Goal: Task Accomplishment & Management: Manage account settings

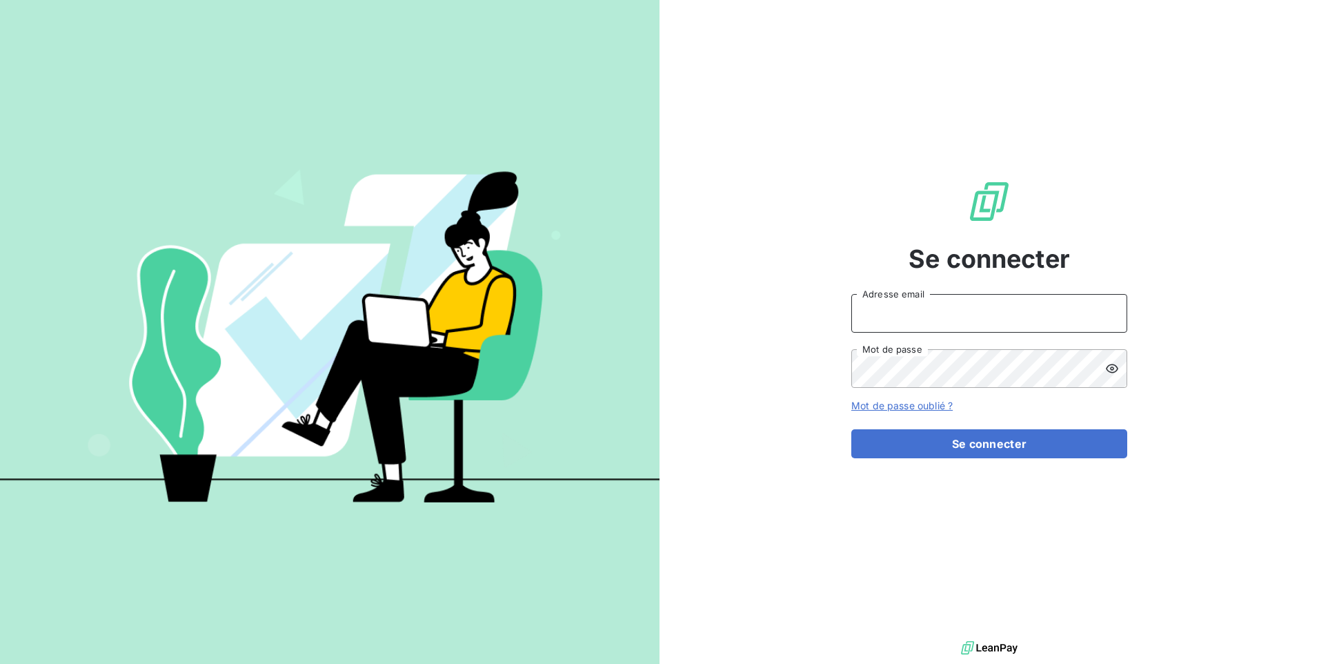
click at [976, 308] on input "Adresse email" at bounding box center [989, 313] width 276 height 39
click at [900, 314] on input "Adresse email" at bounding box center [989, 313] width 276 height 39
click at [910, 325] on input "Adresse email" at bounding box center [989, 313] width 276 height 39
type input "[EMAIL_ADDRESS][DOMAIN_NAME]"
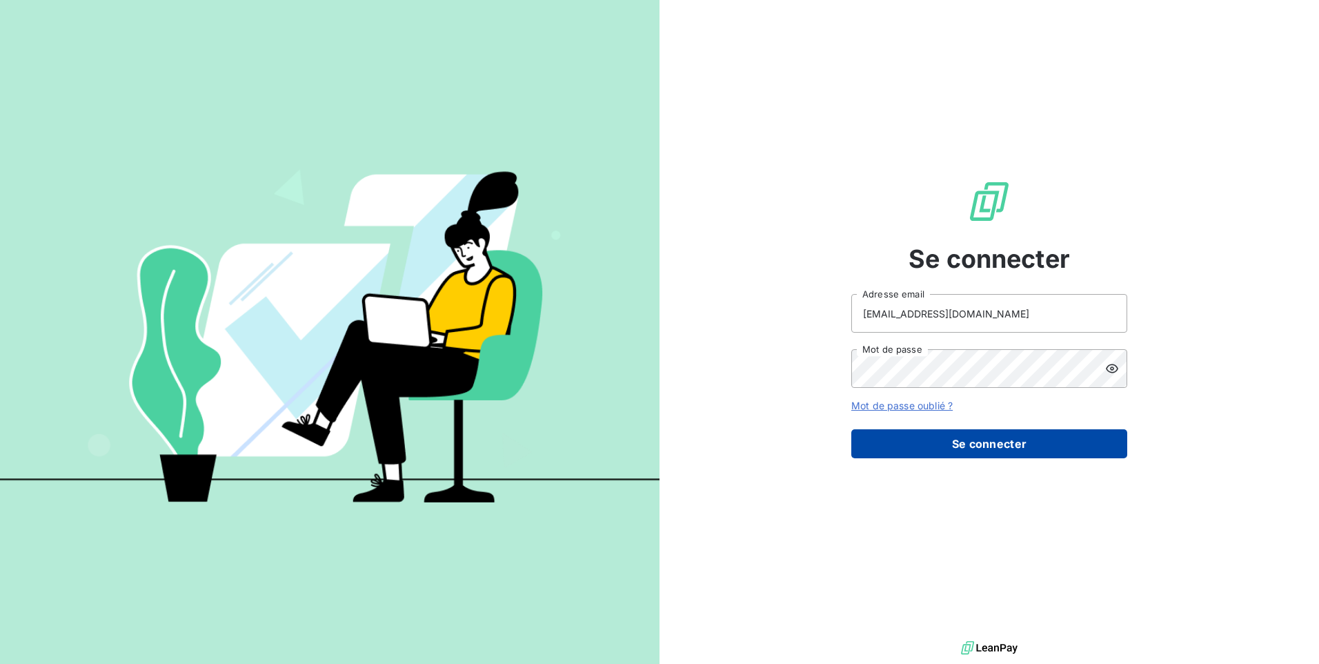
click at [945, 439] on button "Se connecter" at bounding box center [989, 443] width 276 height 29
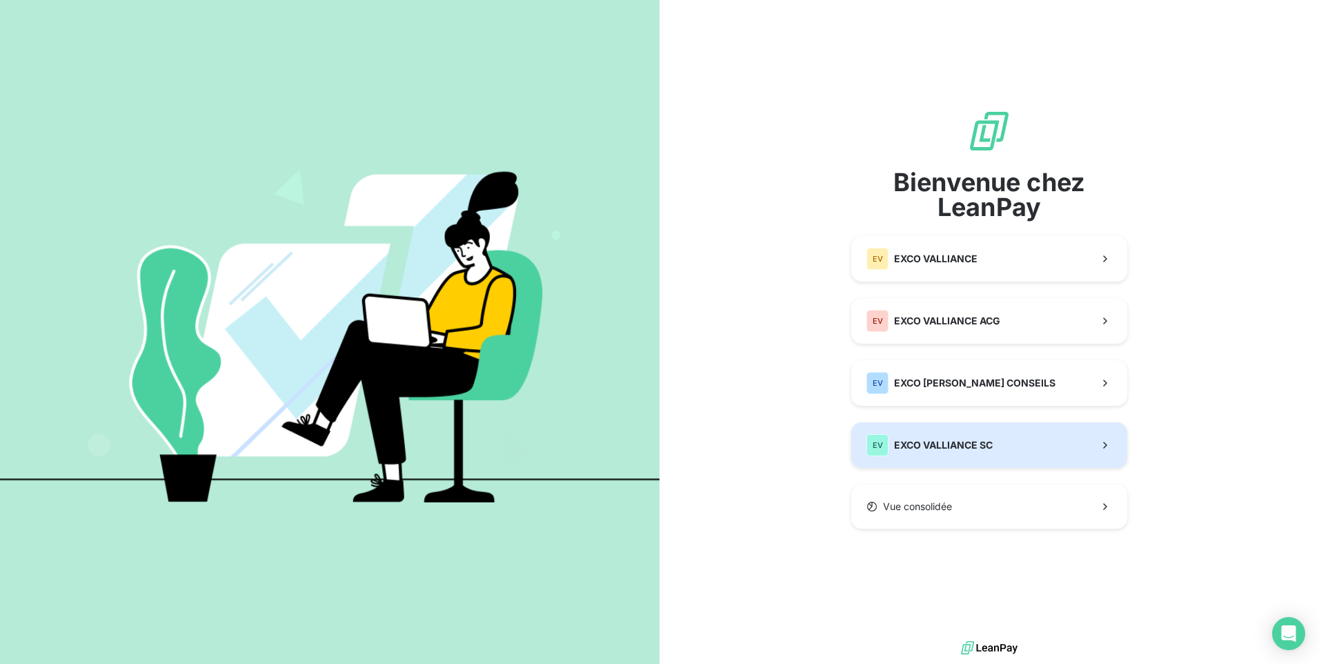
click at [953, 435] on div "EV EXCO VALLIANCE SC" at bounding box center [929, 445] width 126 height 22
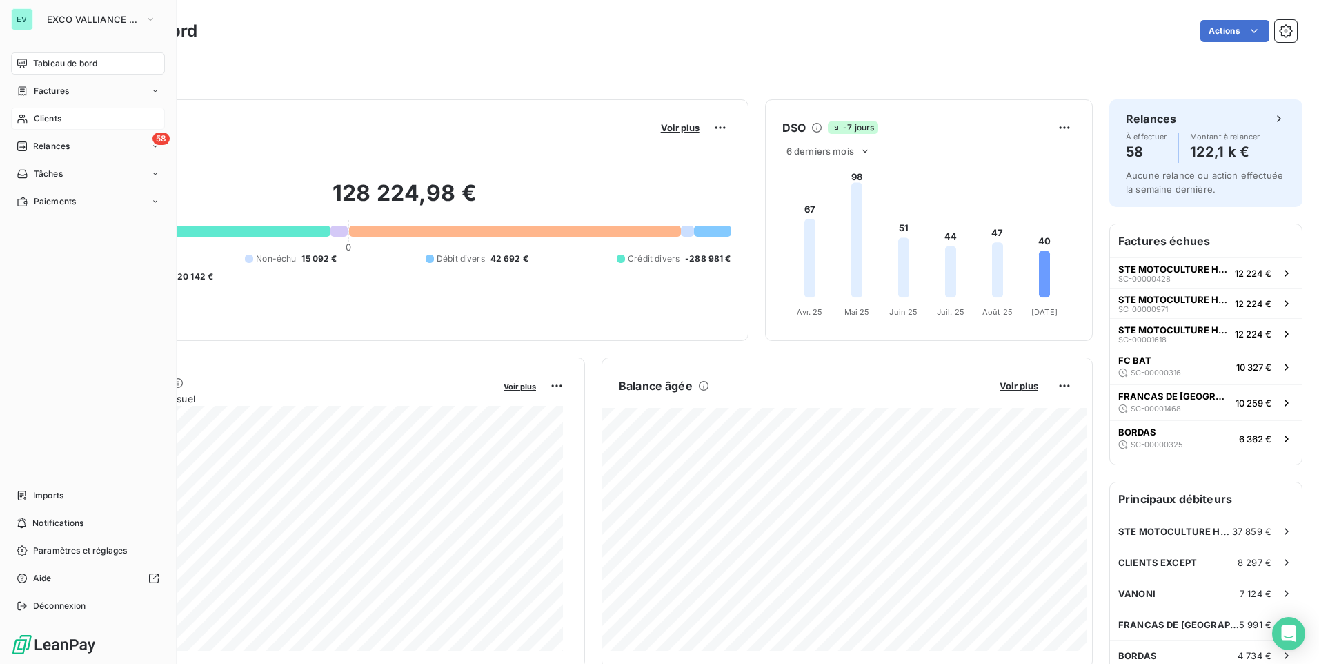
click at [54, 119] on span "Clients" at bounding box center [48, 118] width 28 height 12
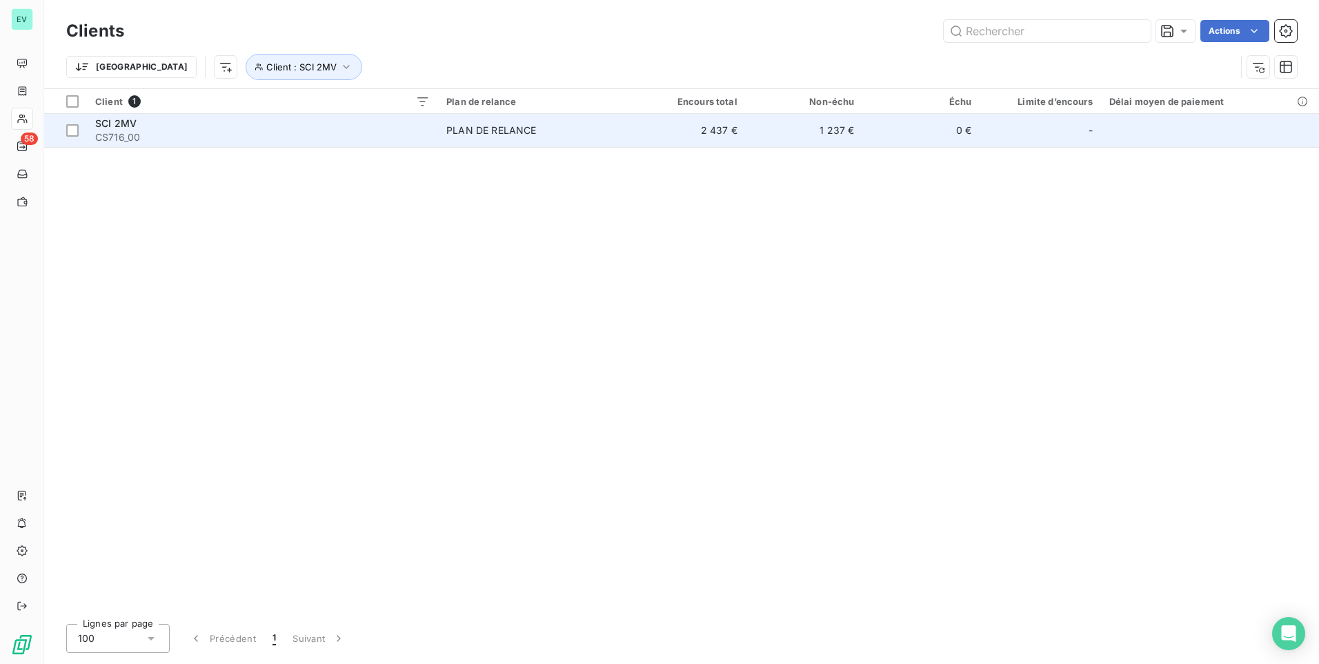
click at [477, 133] on div "PLAN DE RELANCE" at bounding box center [491, 130] width 90 height 14
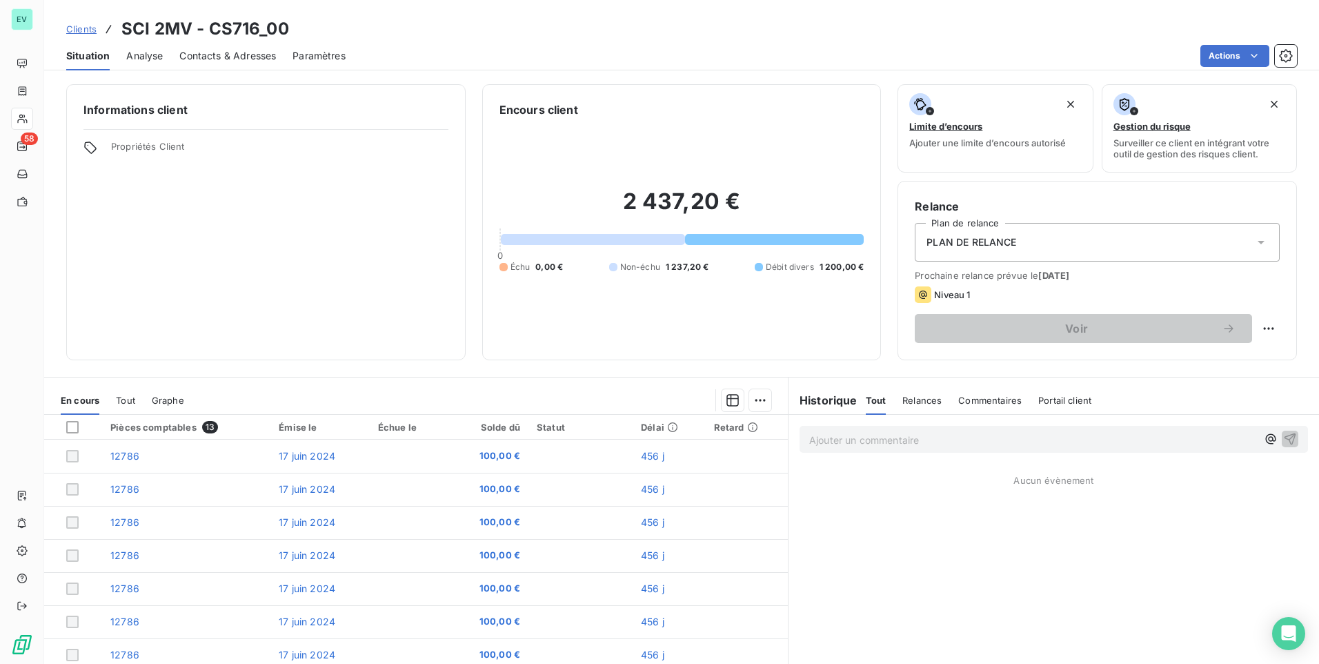
scroll to position [58, 0]
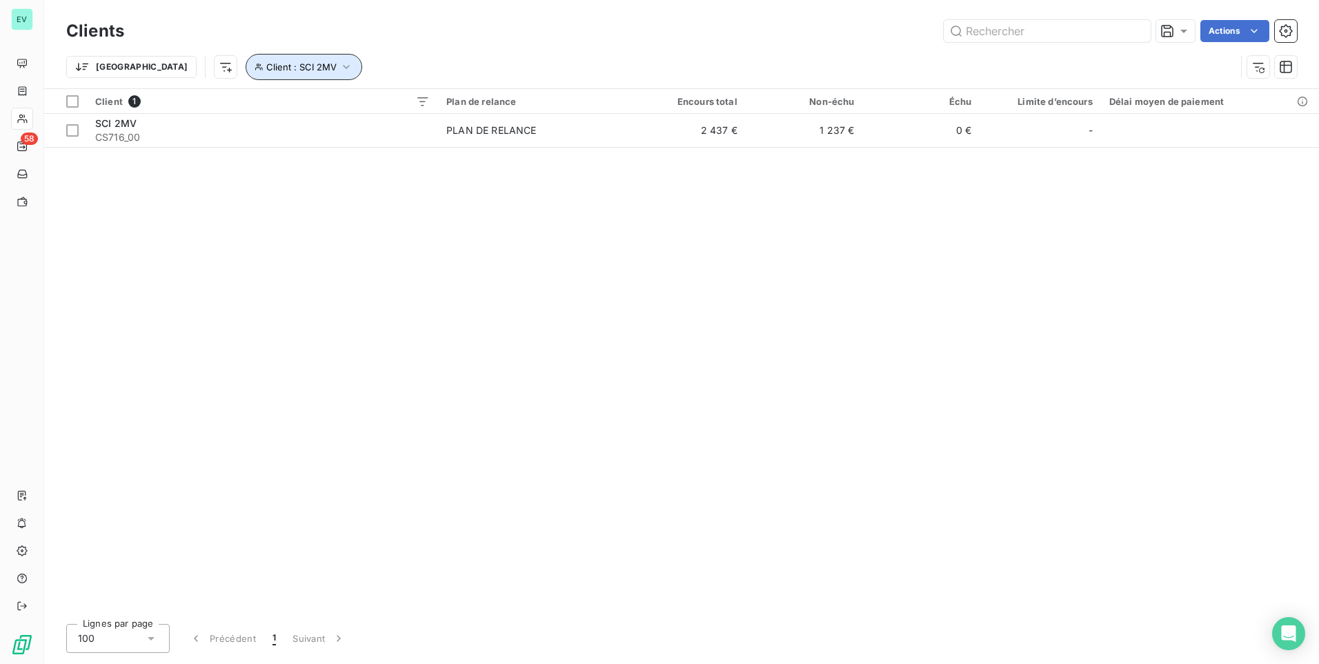
click at [266, 69] on span "Client : SCI 2MV" at bounding box center [301, 66] width 70 height 11
click at [497, 103] on icon "button" at bounding box center [492, 103] width 14 height 14
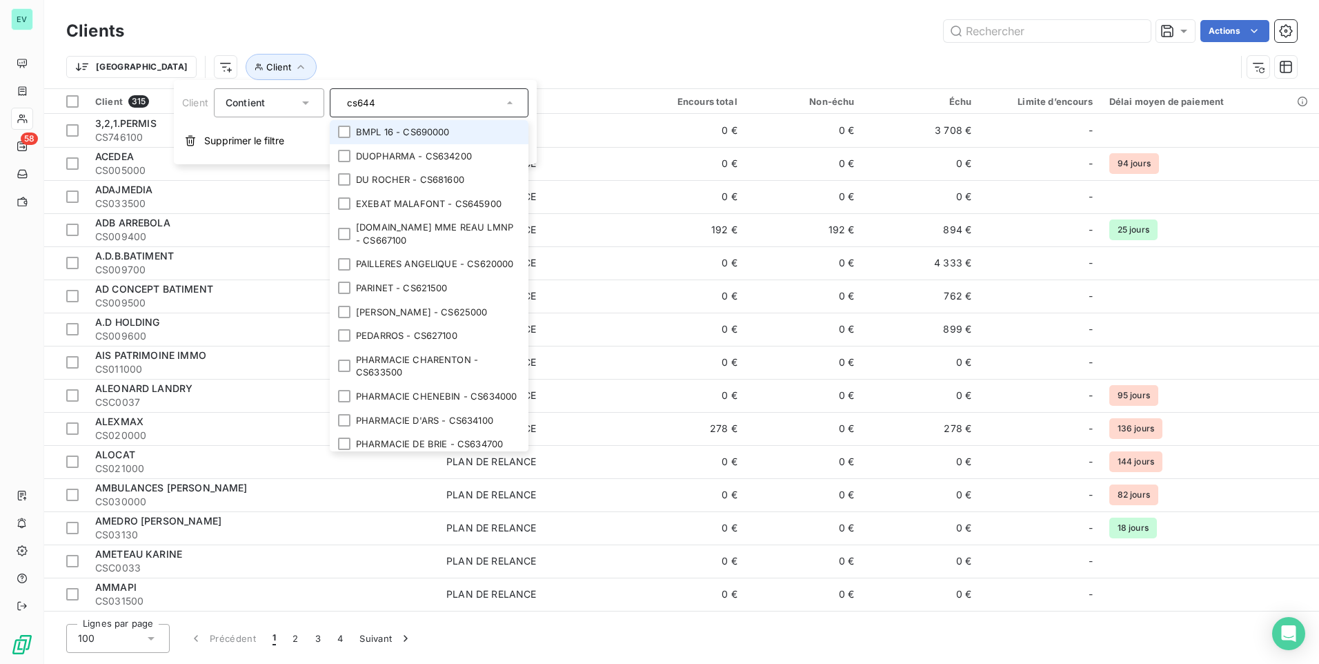
type input "cs6441"
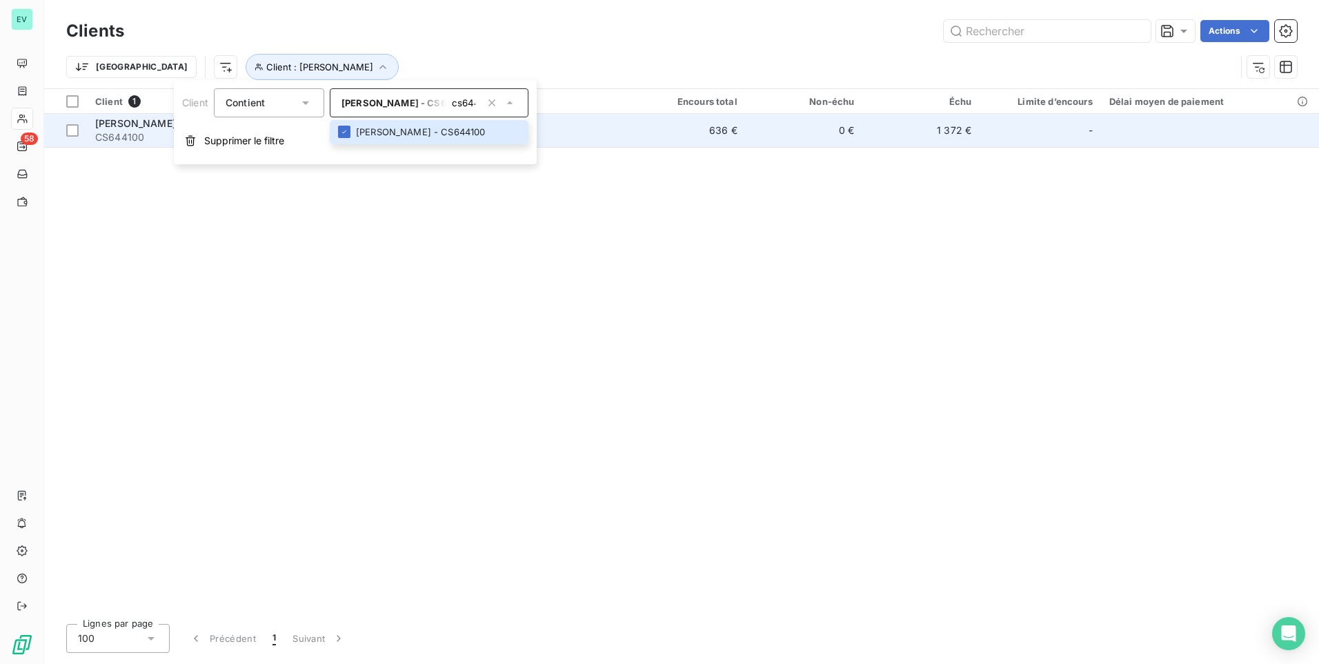
click at [607, 137] on td "PLAN DE RELANCE" at bounding box center [533, 130] width 190 height 33
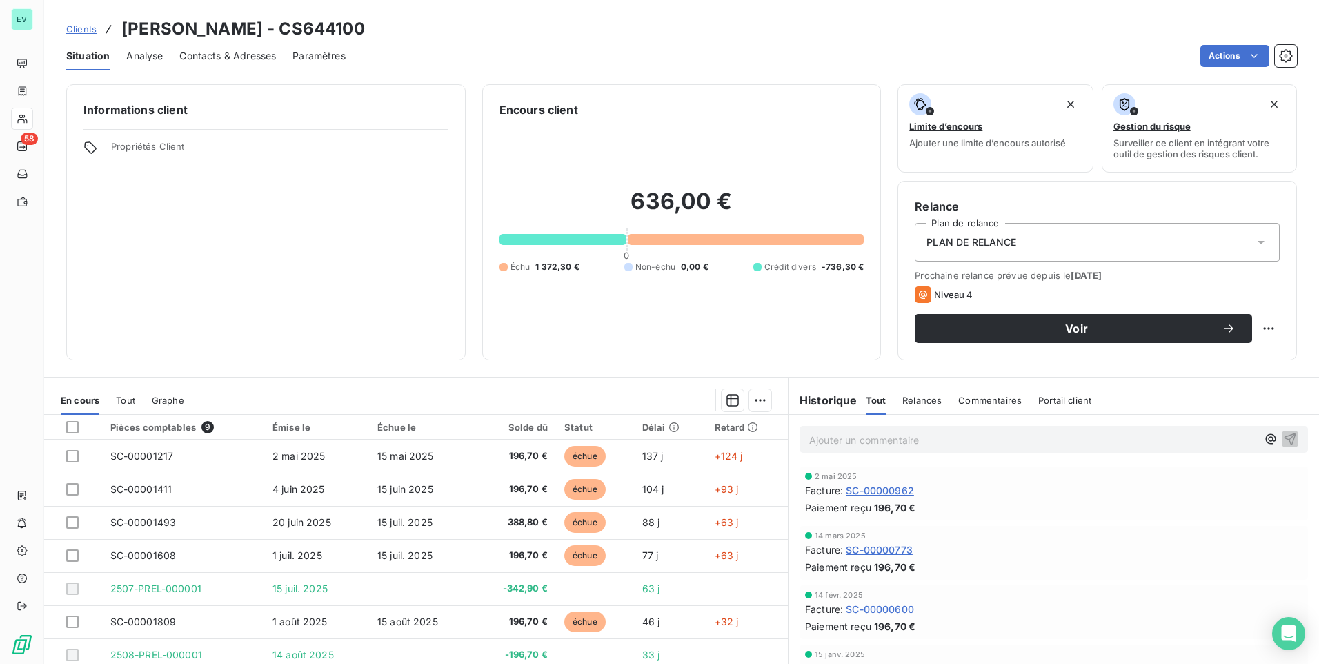
scroll to position [58, 0]
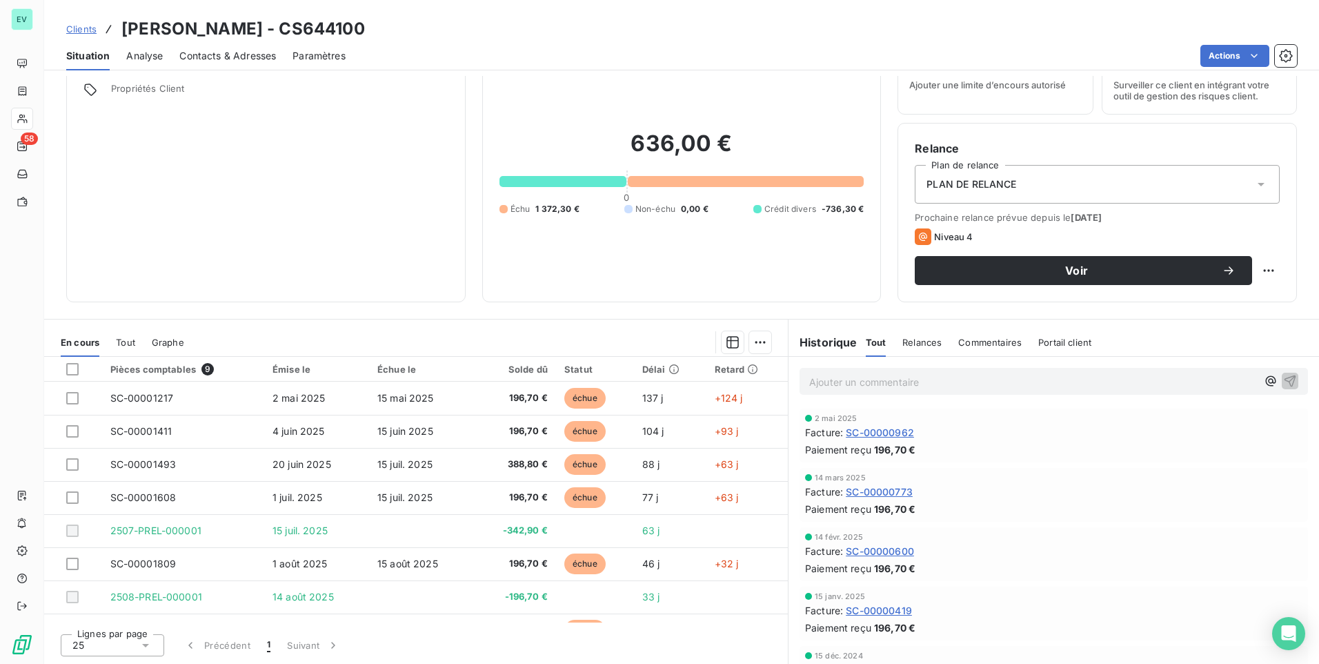
click at [159, 59] on span "Analyse" at bounding box center [144, 56] width 37 height 14
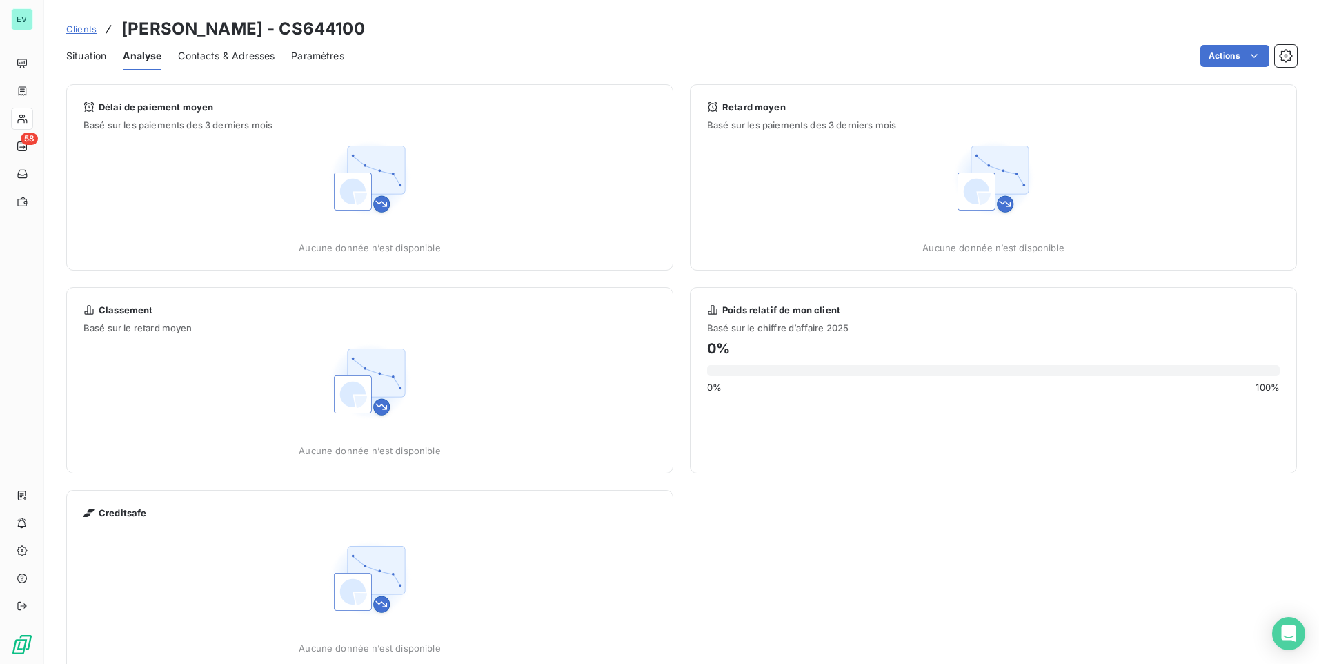
click at [73, 59] on span "Situation" at bounding box center [86, 56] width 40 height 14
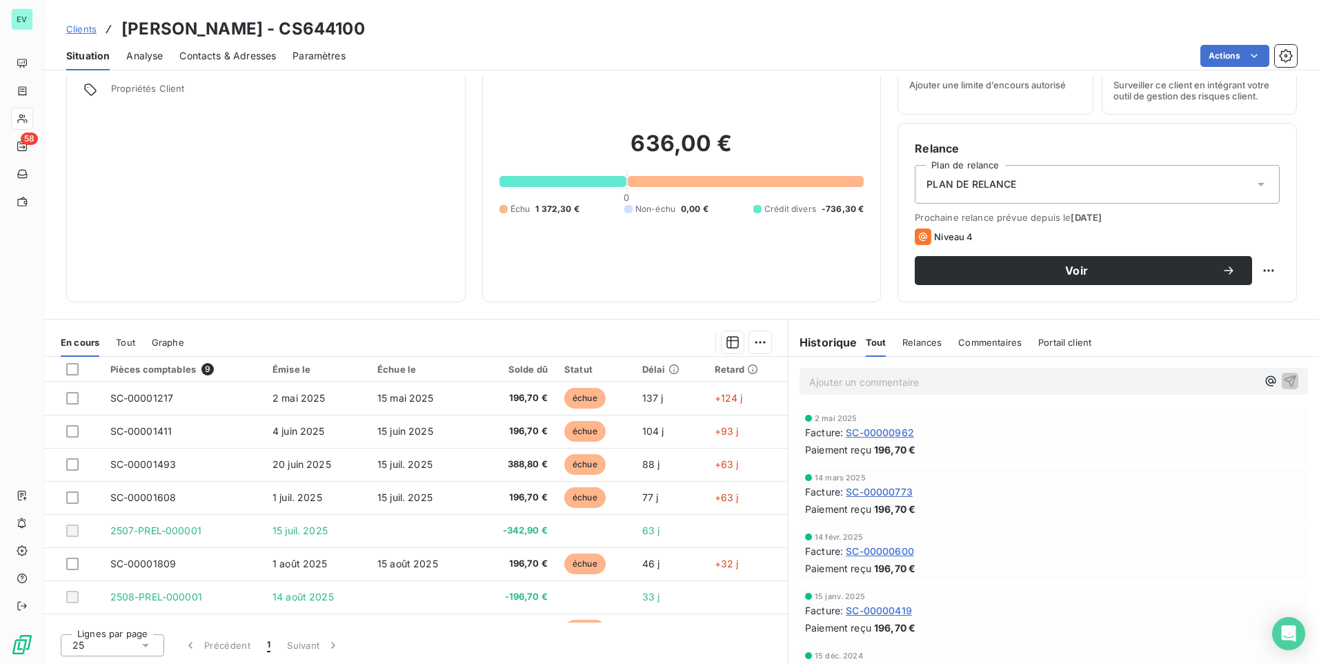
scroll to position [157, 0]
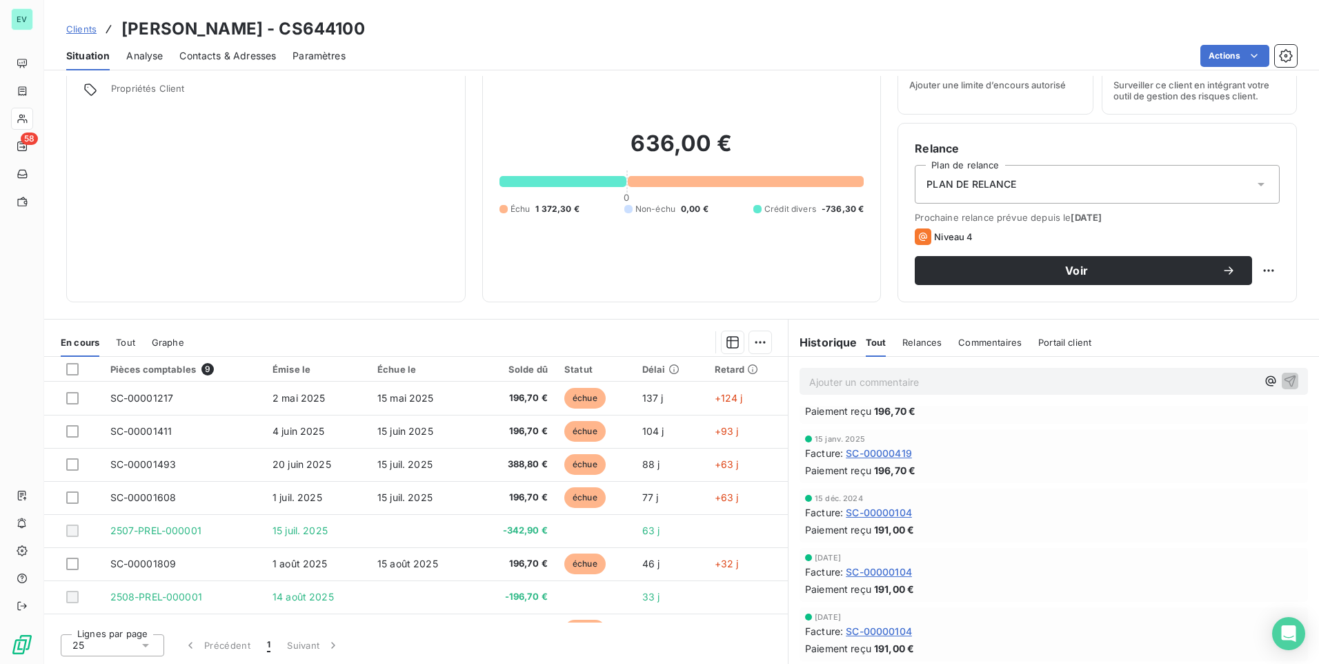
click at [916, 347] on span "Relances" at bounding box center [921, 342] width 39 height 11
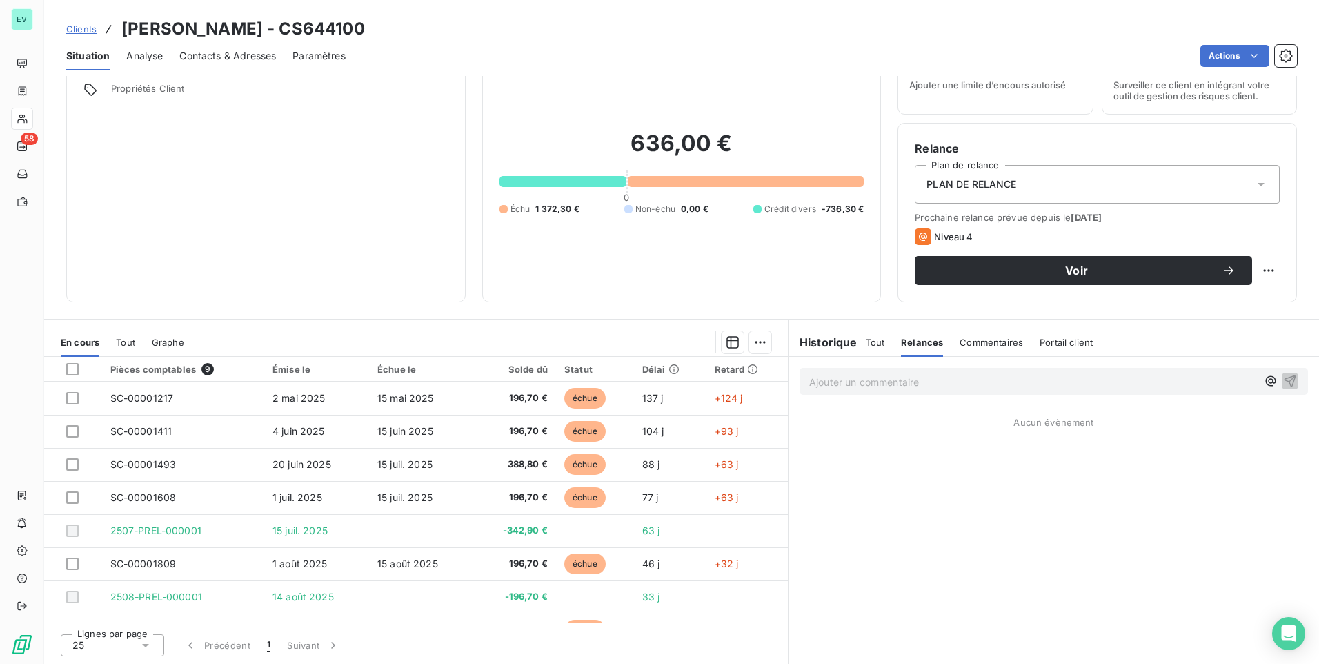
click at [992, 343] on span "Commentaires" at bounding box center [991, 342] width 63 height 11
click at [151, 66] on div "Analyse" at bounding box center [144, 55] width 37 height 29
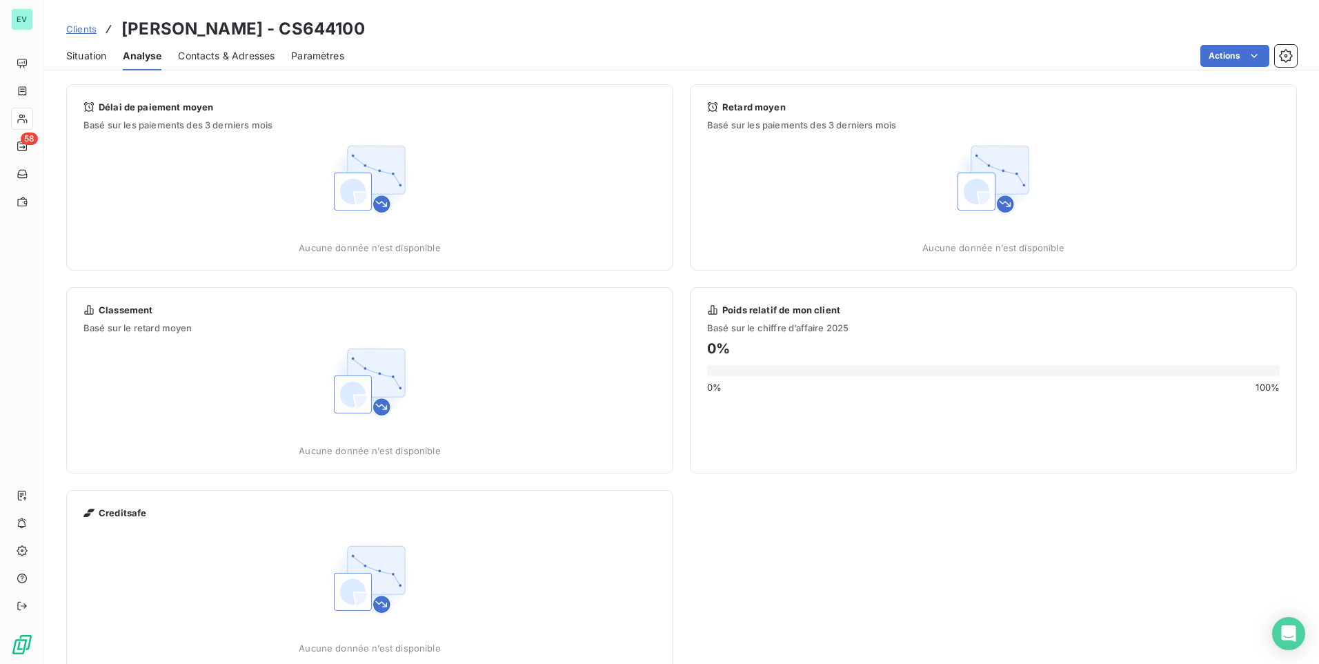
click at [226, 57] on span "Contacts & Adresses" at bounding box center [226, 56] width 97 height 14
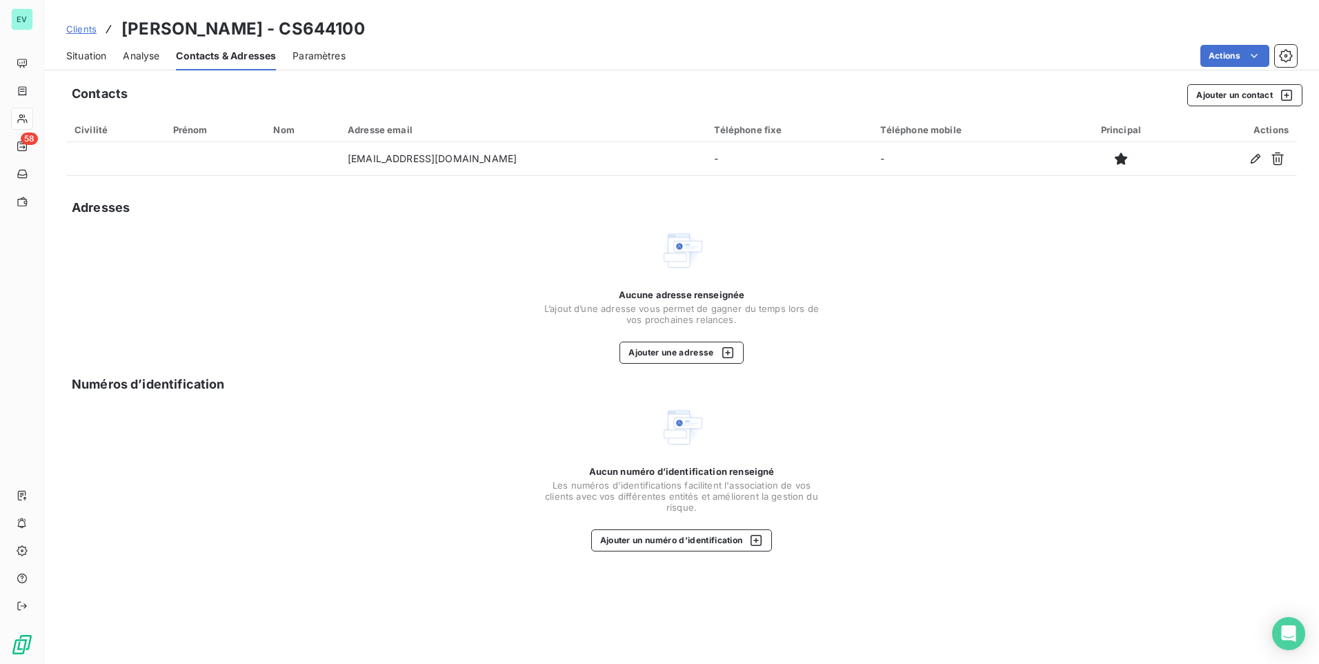
click at [142, 61] on span "Analyse" at bounding box center [141, 56] width 37 height 14
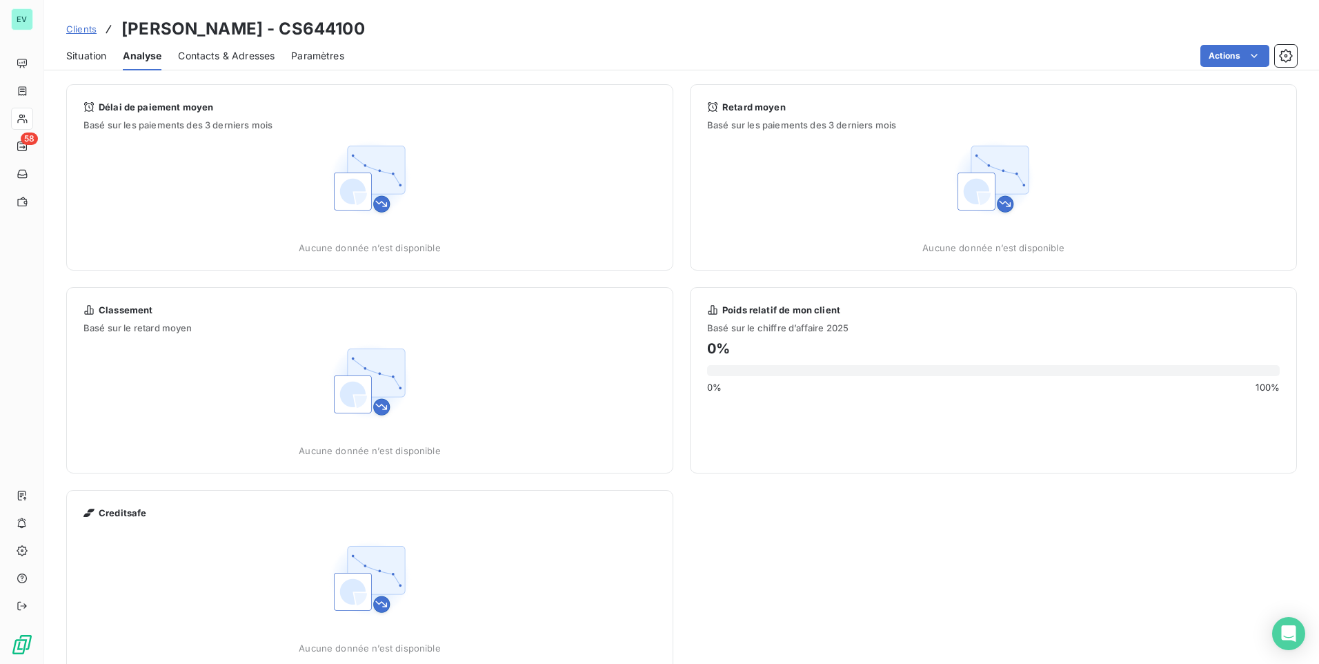
click at [92, 57] on span "Situation" at bounding box center [86, 56] width 40 height 14
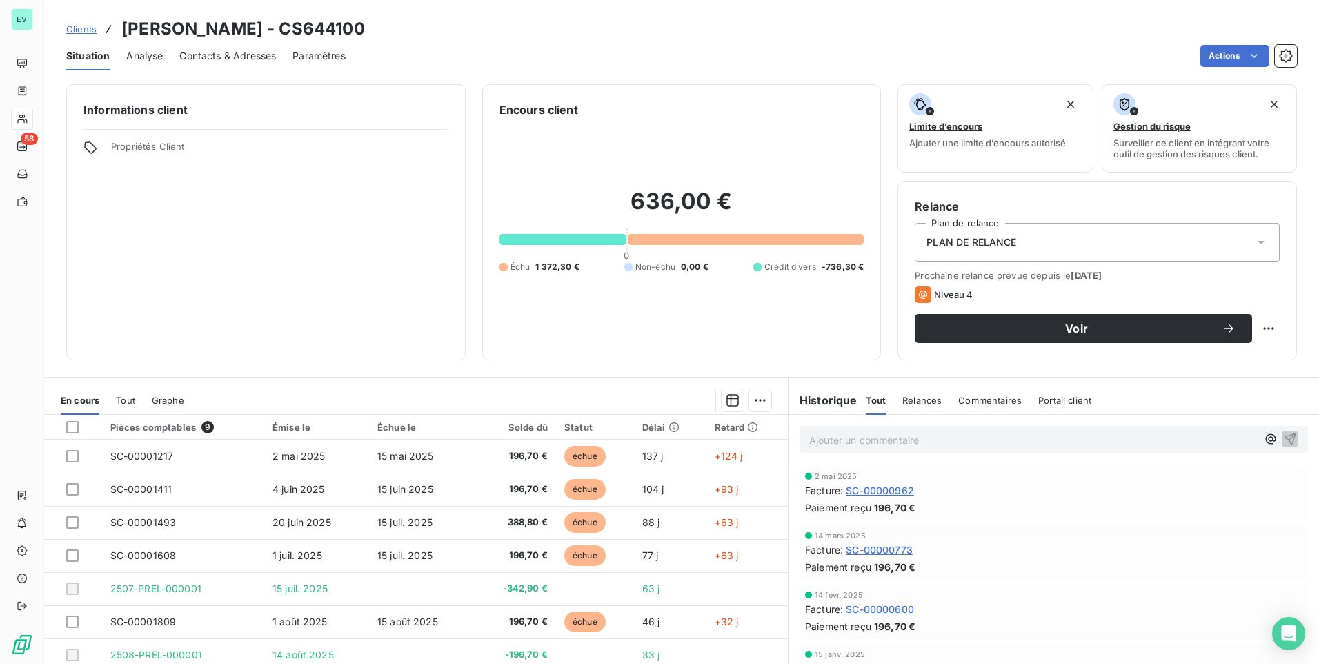
click at [321, 54] on span "Paramètres" at bounding box center [318, 56] width 53 height 14
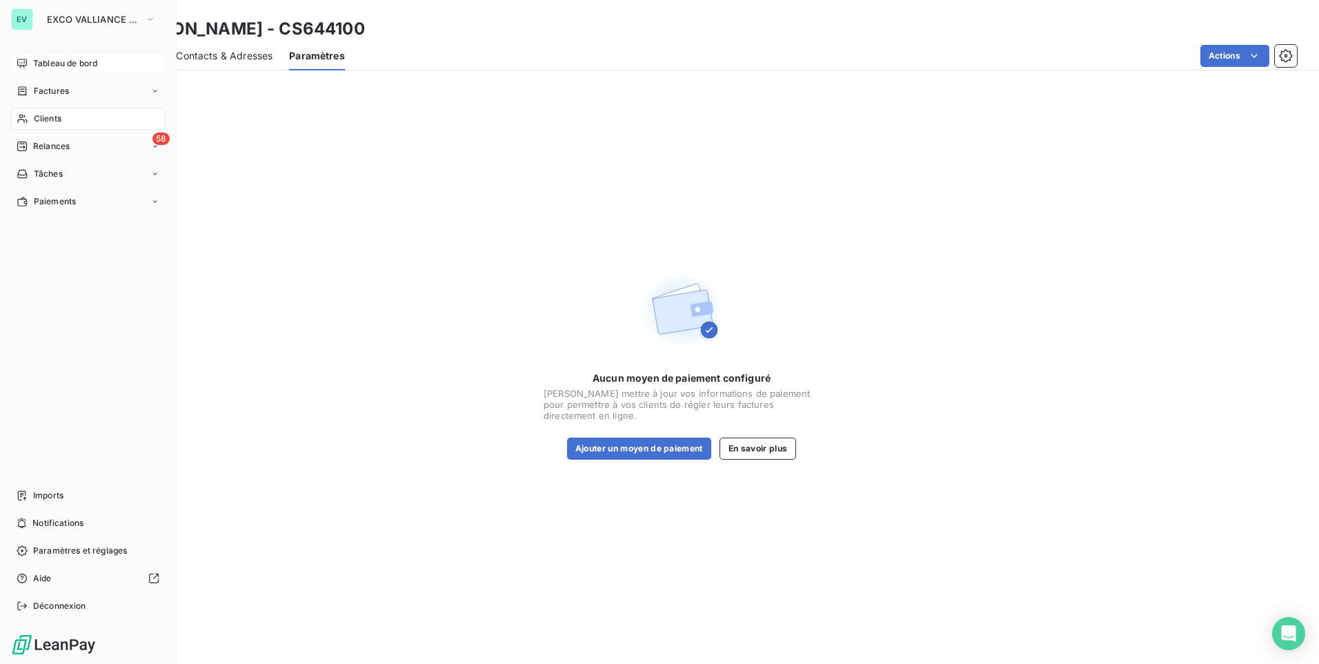
click at [57, 65] on span "Tableau de bord" at bounding box center [65, 63] width 64 height 12
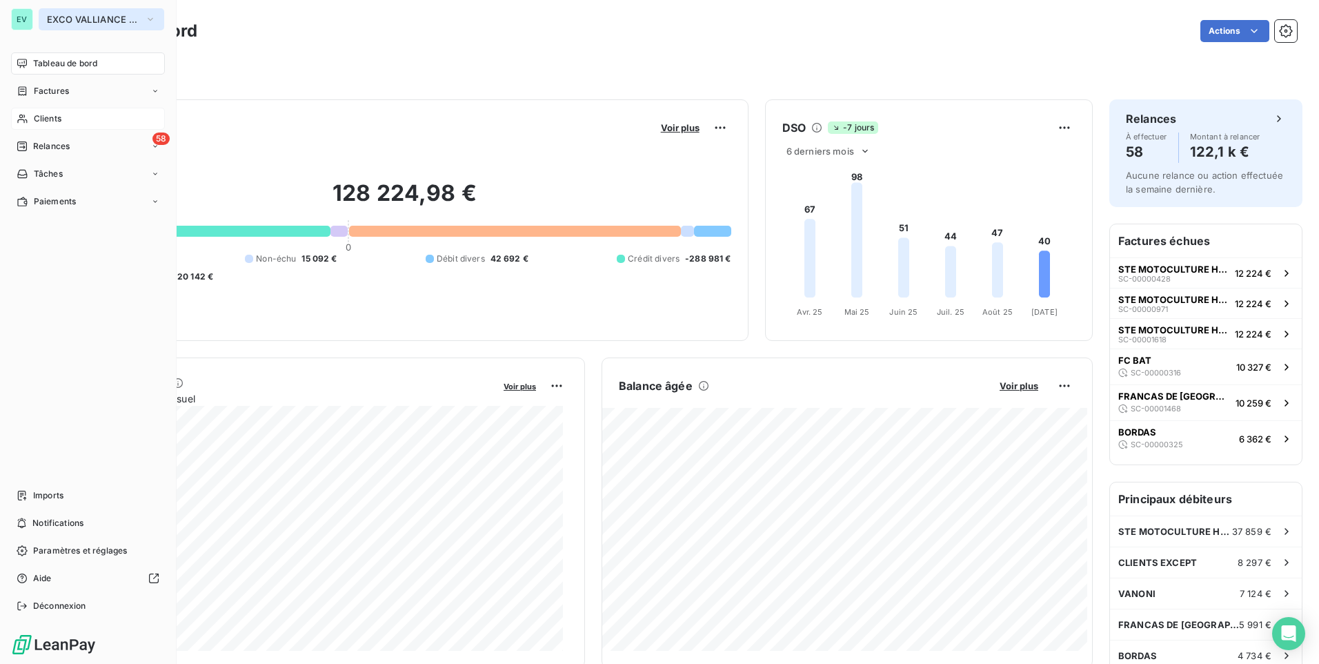
click at [130, 19] on span "EXCO VALLIANCE SC" at bounding box center [93, 19] width 92 height 11
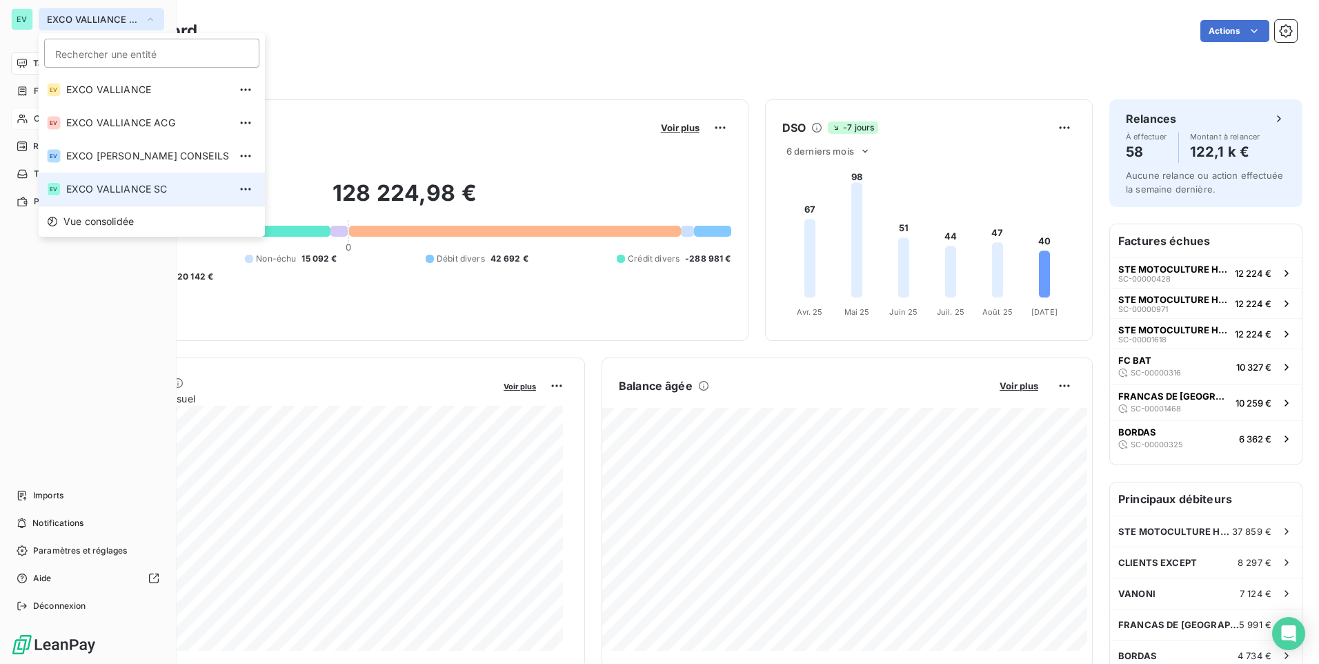
click at [130, 19] on span "EXCO VALLIANCE SC" at bounding box center [93, 19] width 92 height 11
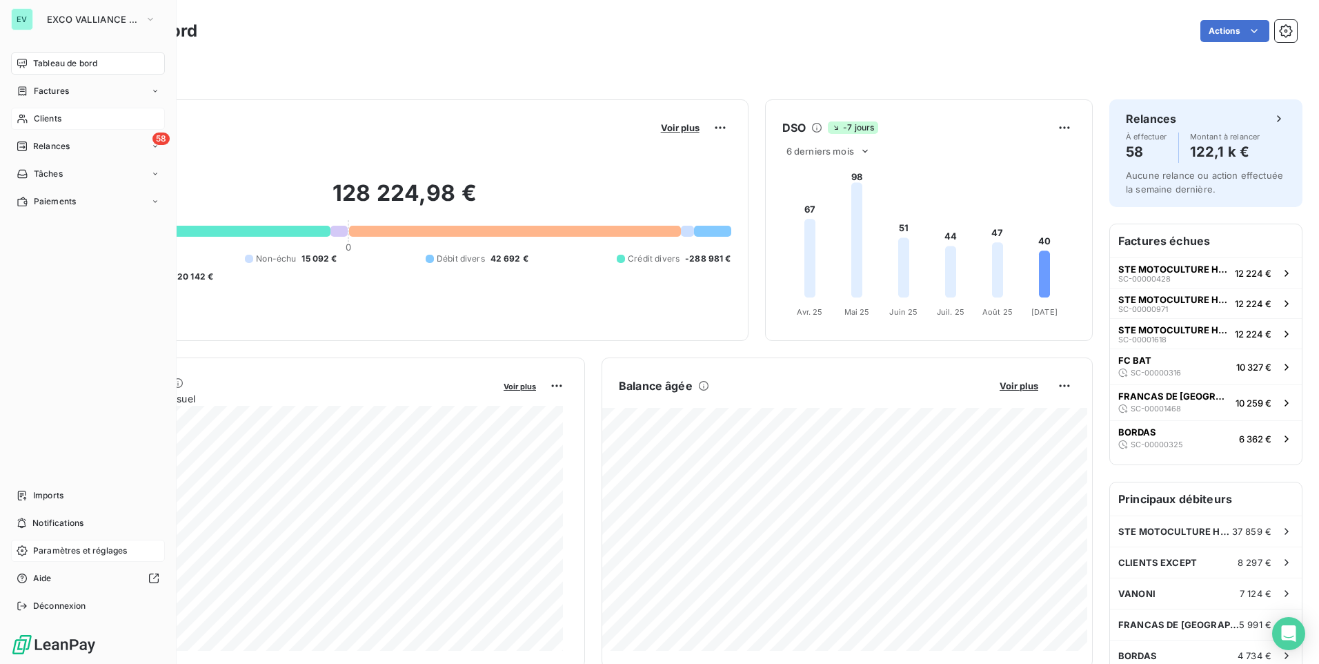
click at [60, 553] on span "Paramètres et réglages" at bounding box center [80, 550] width 94 height 12
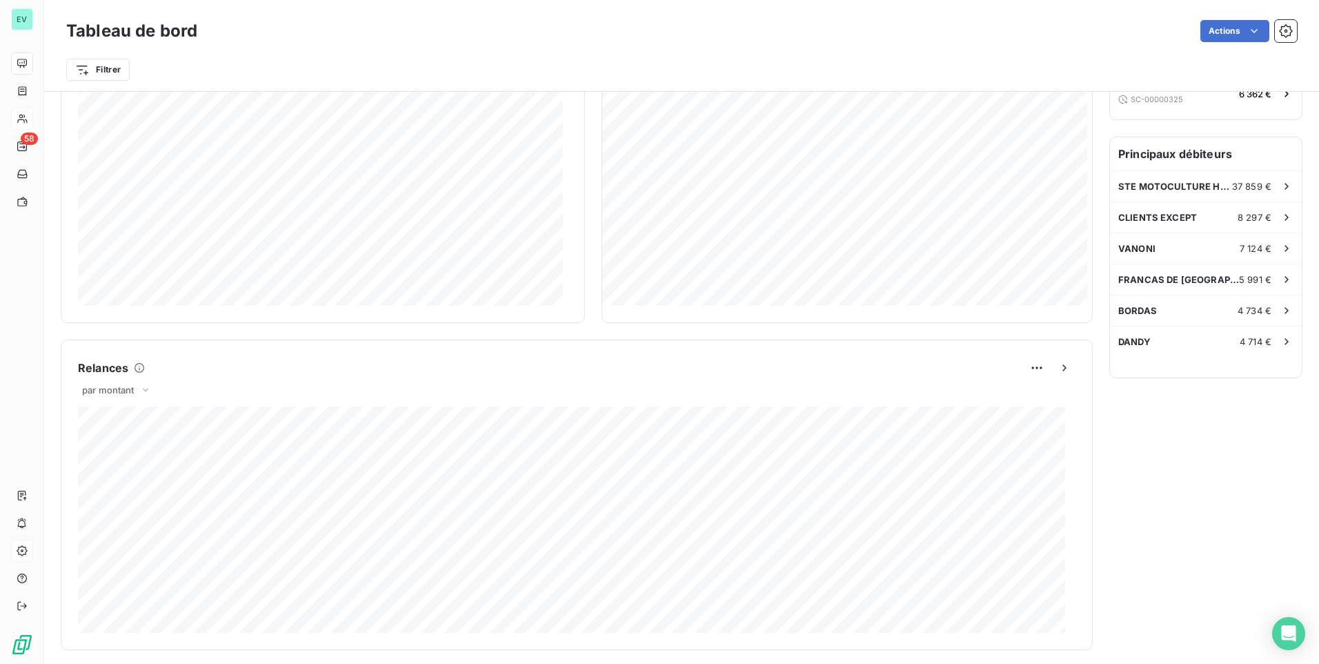
scroll to position [415, 0]
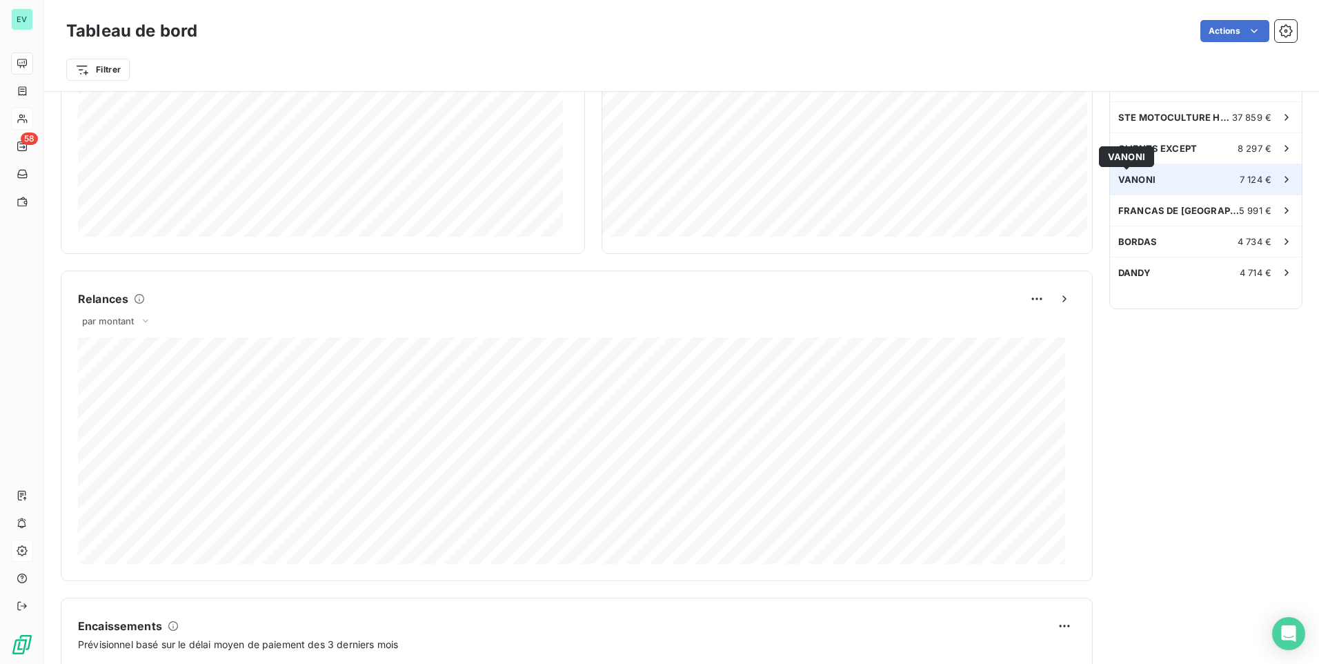
click at [1130, 179] on span "VANONI" at bounding box center [1136, 179] width 37 height 11
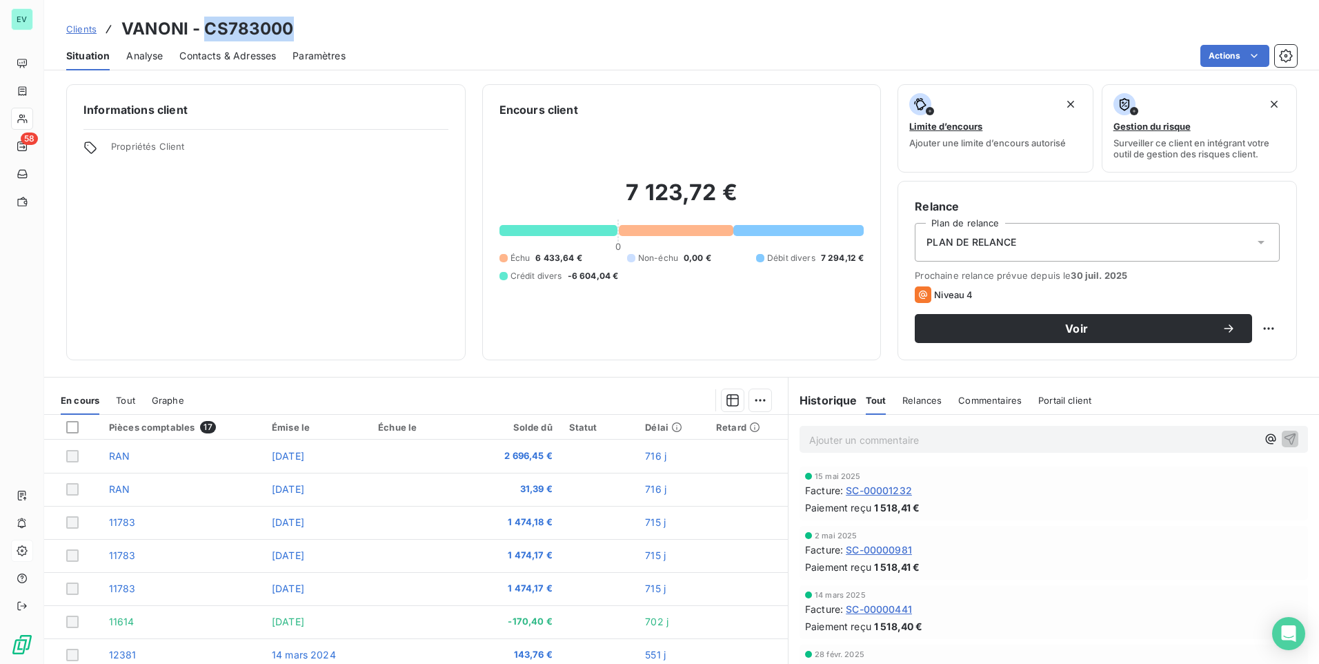
drag, startPoint x: 206, startPoint y: 28, endPoint x: 295, endPoint y: 29, distance: 89.7
click at [295, 29] on div "Clients VANONI - CS783000" at bounding box center [681, 29] width 1275 height 25
drag, startPoint x: 295, startPoint y: 29, endPoint x: 270, endPoint y: 29, distance: 24.8
copy h3 "CS783000"
click at [1013, 241] on div "PLAN DE RELANCE" at bounding box center [1097, 242] width 365 height 39
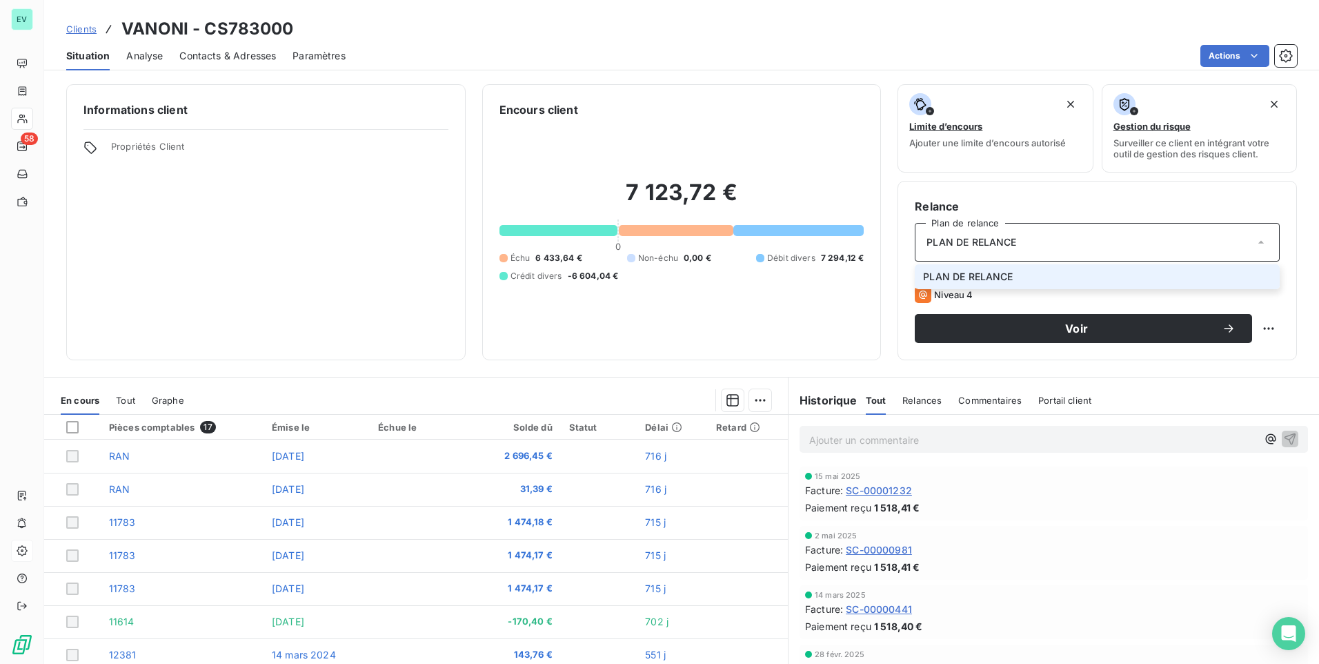
click at [1254, 237] on icon at bounding box center [1261, 242] width 14 height 14
click at [342, 52] on span "Paramètres" at bounding box center [318, 56] width 53 height 14
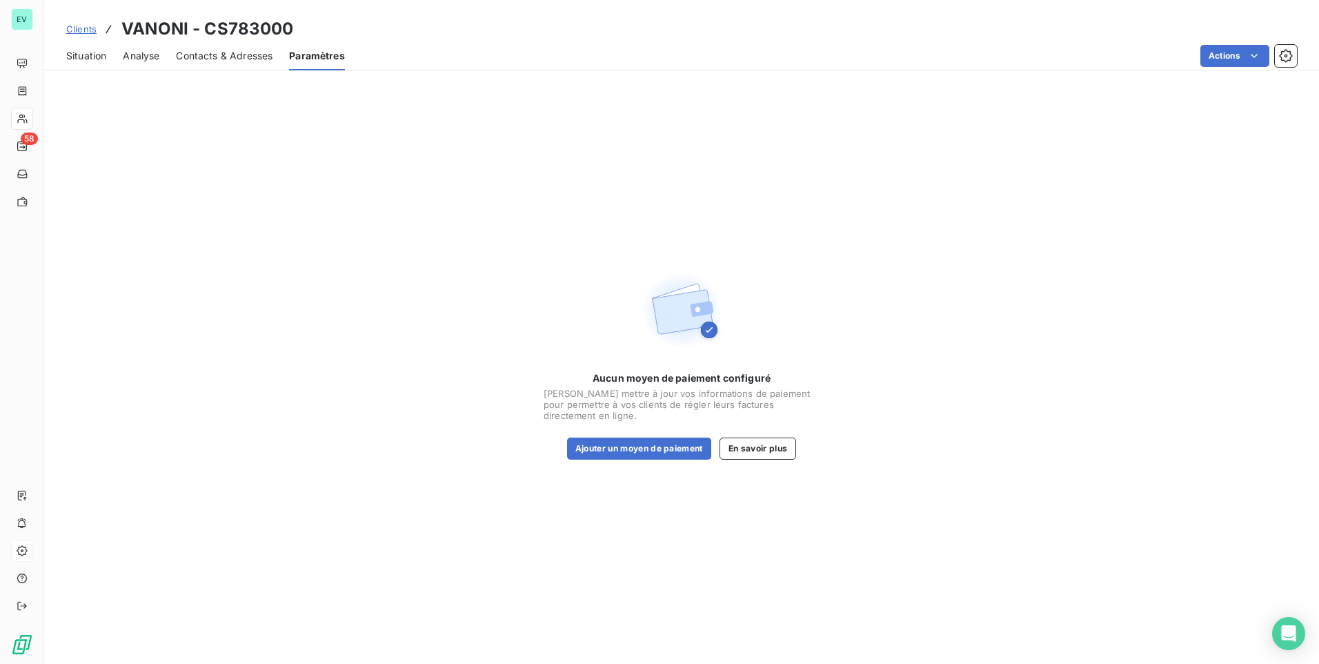
click at [84, 57] on span "Situation" at bounding box center [86, 56] width 40 height 14
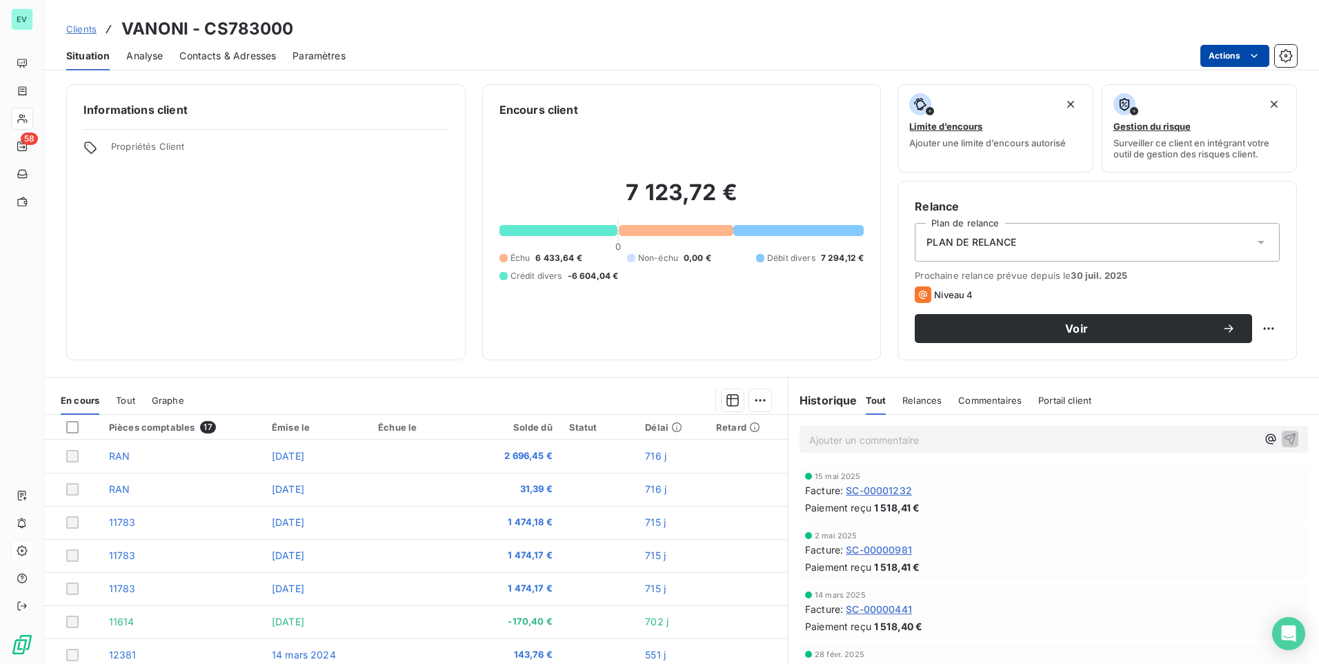
click at [1212, 63] on html "EV 58 Clients VANONI - CS783000 Situation Analyse Contacts & Adresses Paramètre…" at bounding box center [659, 332] width 1319 height 664
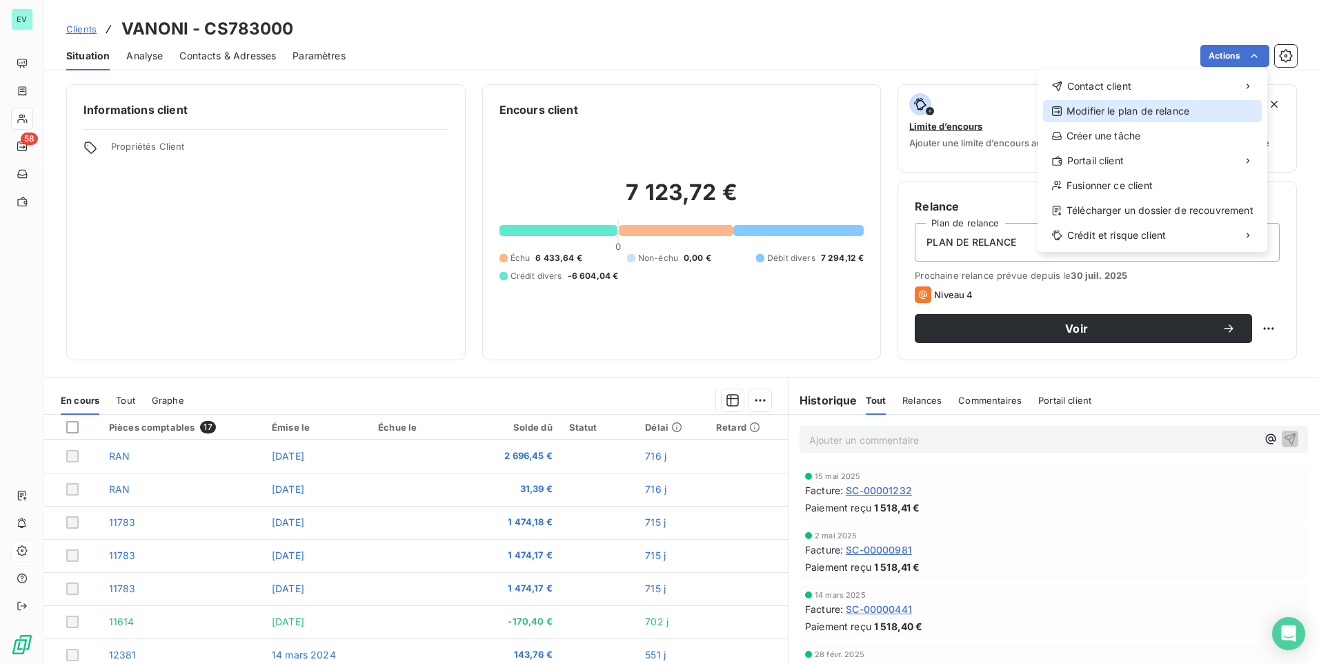
click at [1179, 107] on div "Modifier le plan de relance" at bounding box center [1152, 111] width 219 height 22
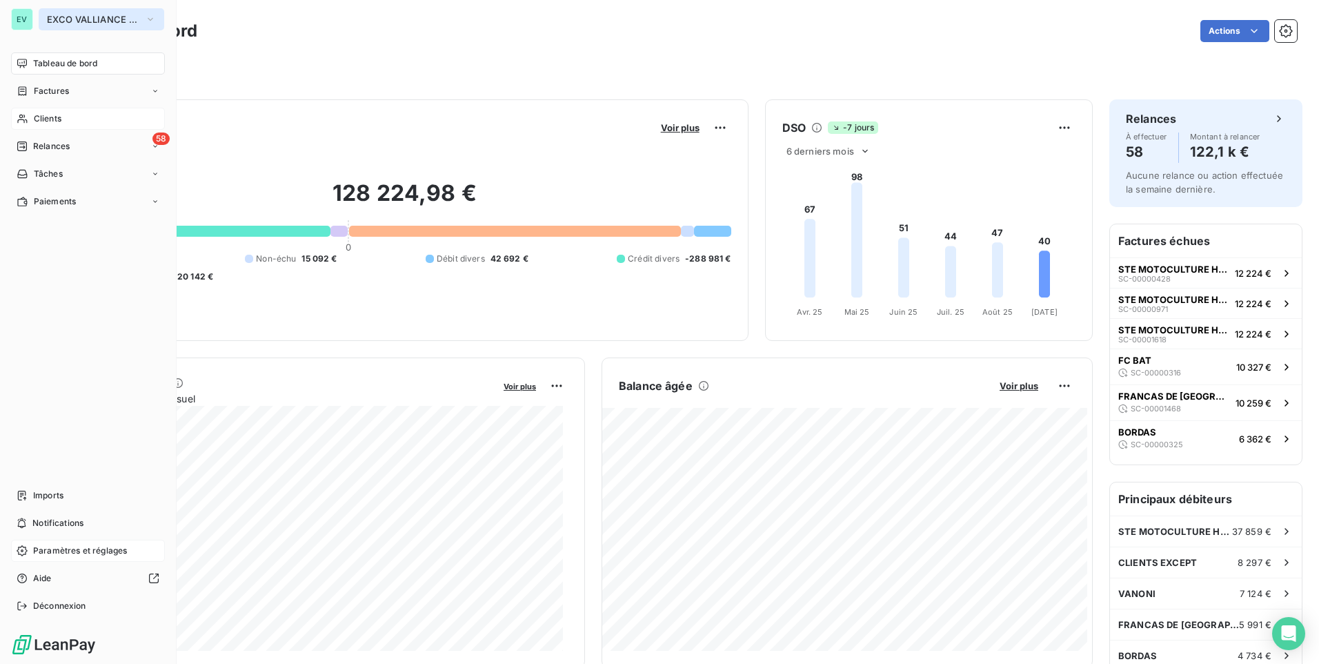
click at [78, 27] on button "EXCO VALLIANCE SC" at bounding box center [102, 19] width 126 height 22
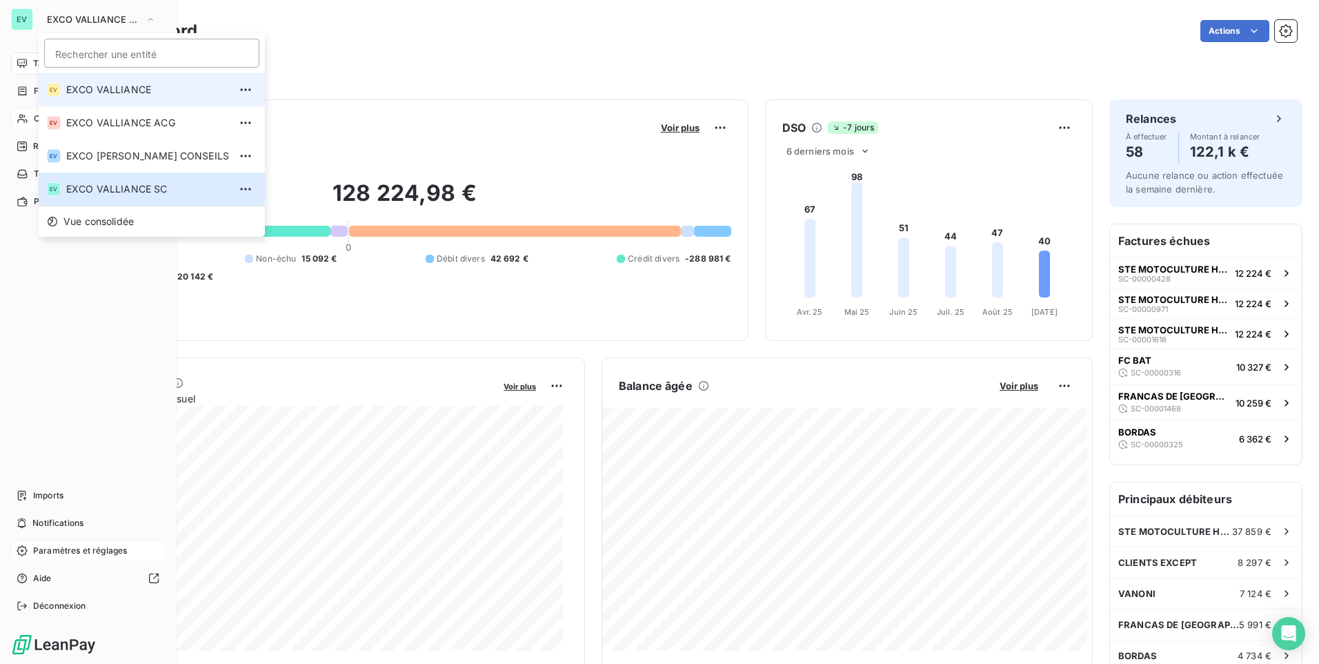
click at [101, 94] on span "EXCO VALLIANCE" at bounding box center [147, 90] width 163 height 14
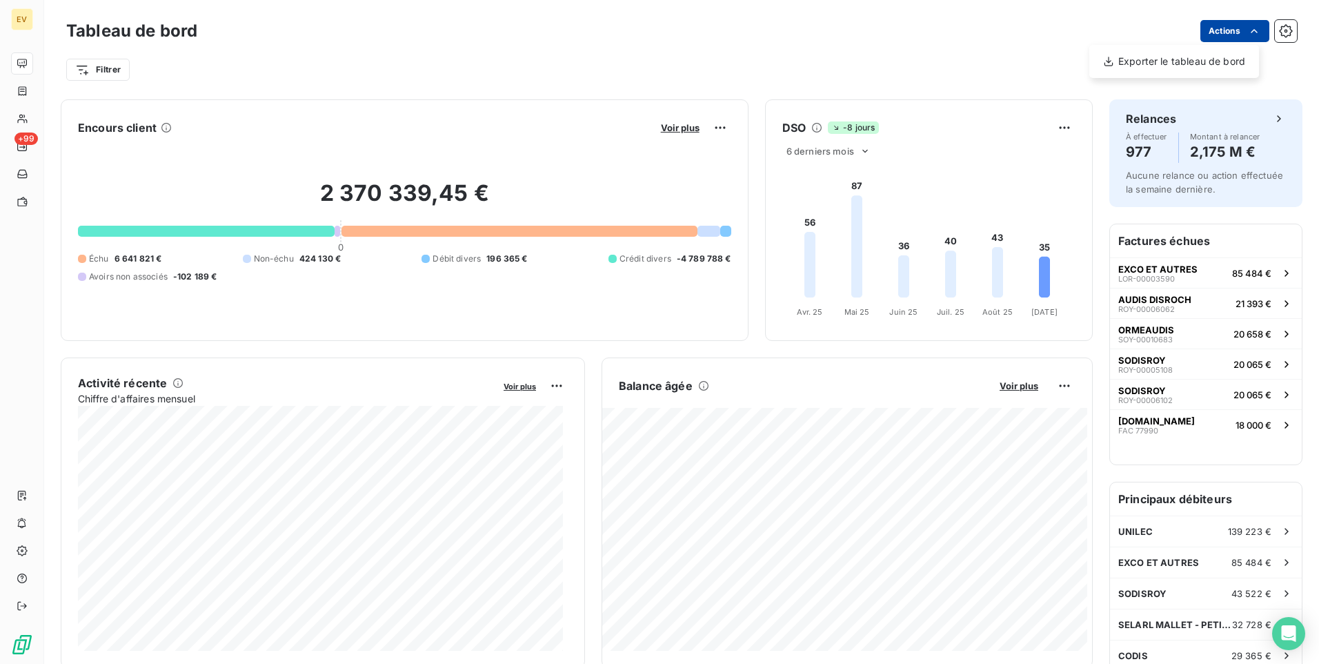
click at [1228, 38] on html "EV +99 Tableau de bord Actions Exporter le tableau de bord Filtrer Encours clie…" at bounding box center [659, 332] width 1319 height 664
click at [1213, 35] on html "EV +99 Tableau de bord Actions Exporter le tableau de bord Filtrer Encours clie…" at bounding box center [659, 332] width 1319 height 664
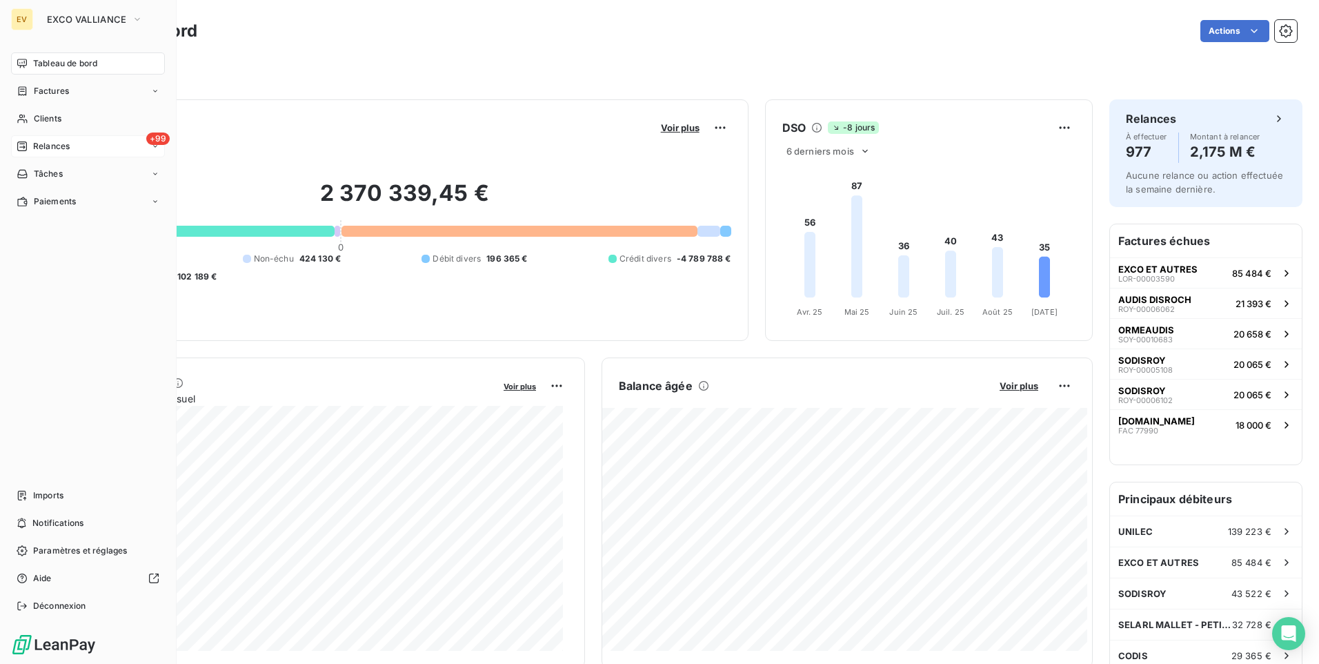
click at [45, 144] on span "Relances" at bounding box center [51, 146] width 37 height 12
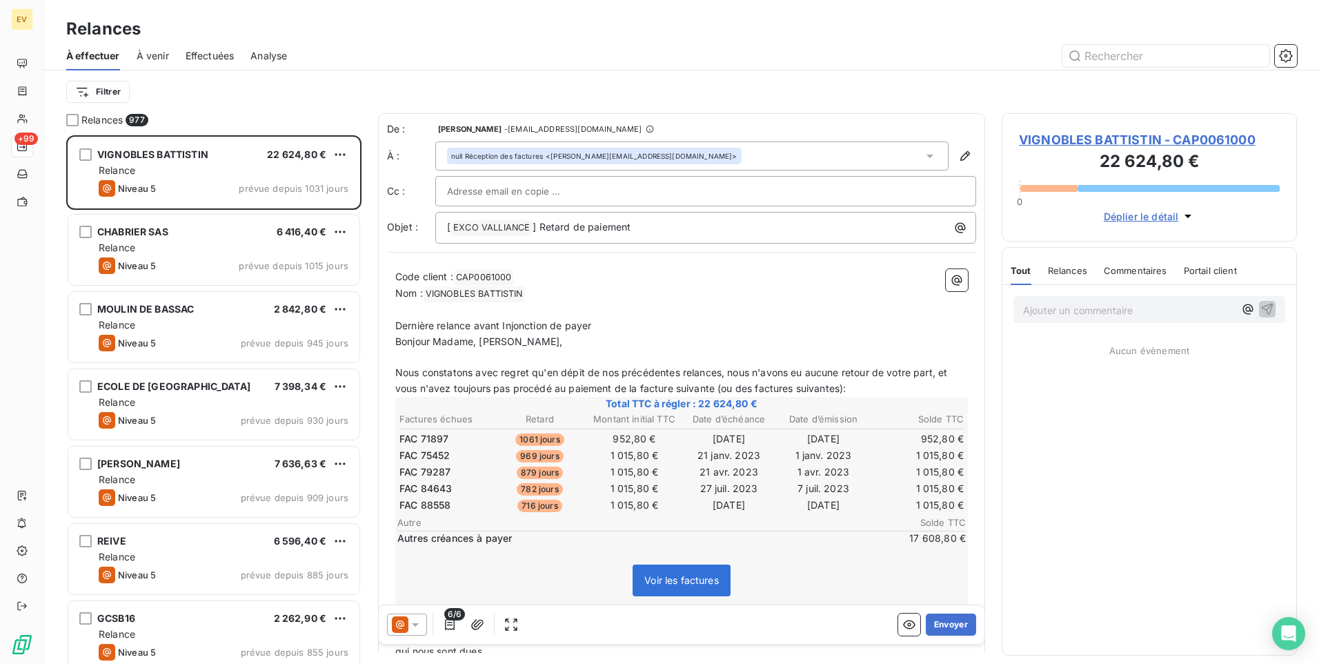
scroll to position [518, 285]
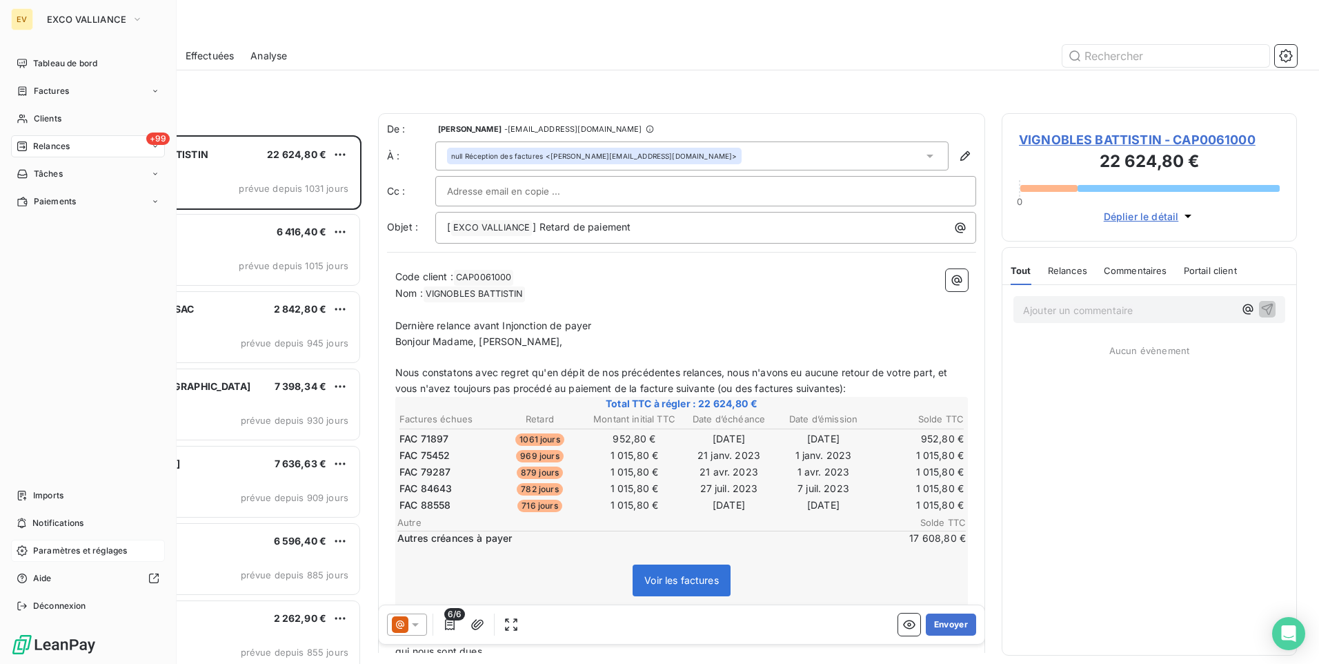
click at [54, 553] on span "Paramètres et réglages" at bounding box center [80, 550] width 94 height 12
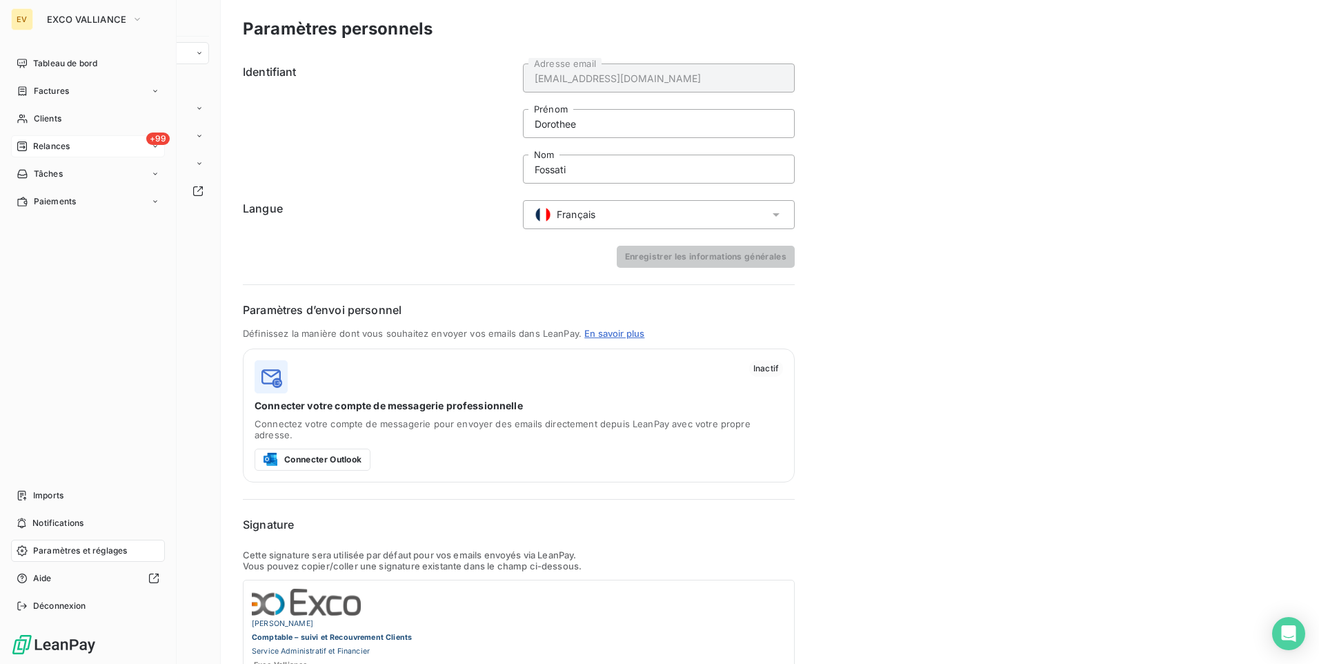
click at [76, 147] on div "+99 Relances" at bounding box center [88, 146] width 154 height 22
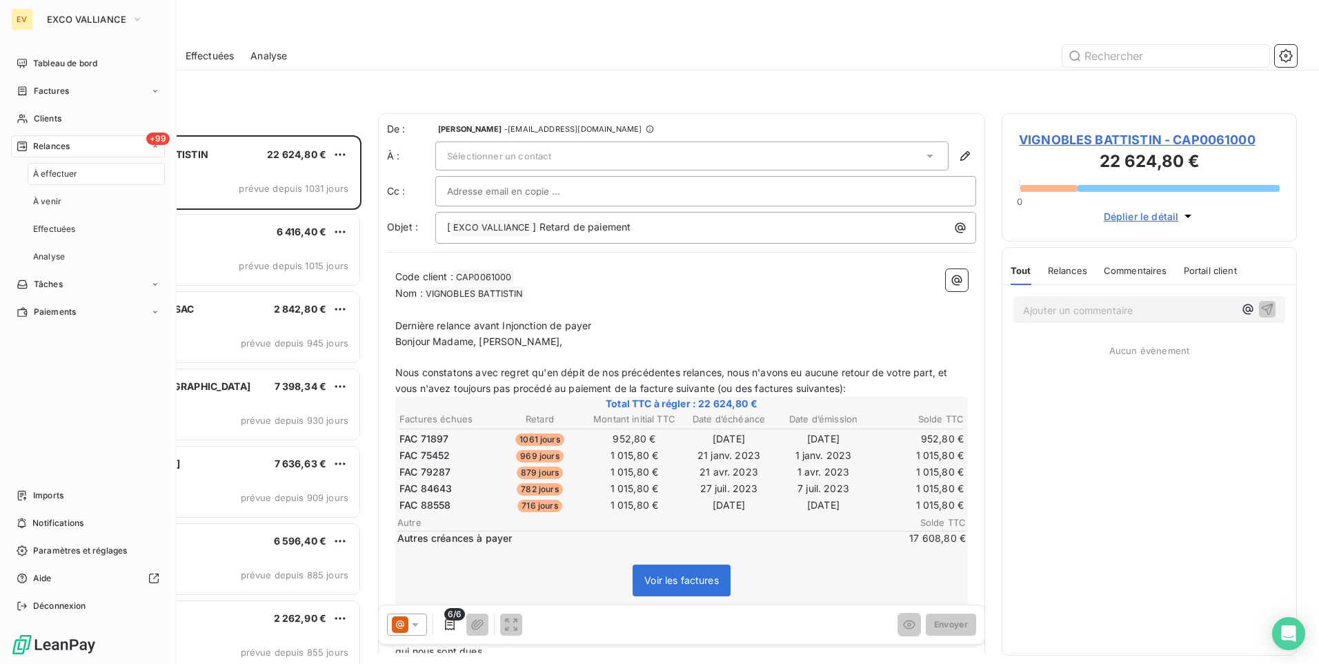
scroll to position [518, 285]
click at [72, 555] on span "Paramètres et réglages" at bounding box center [80, 550] width 94 height 12
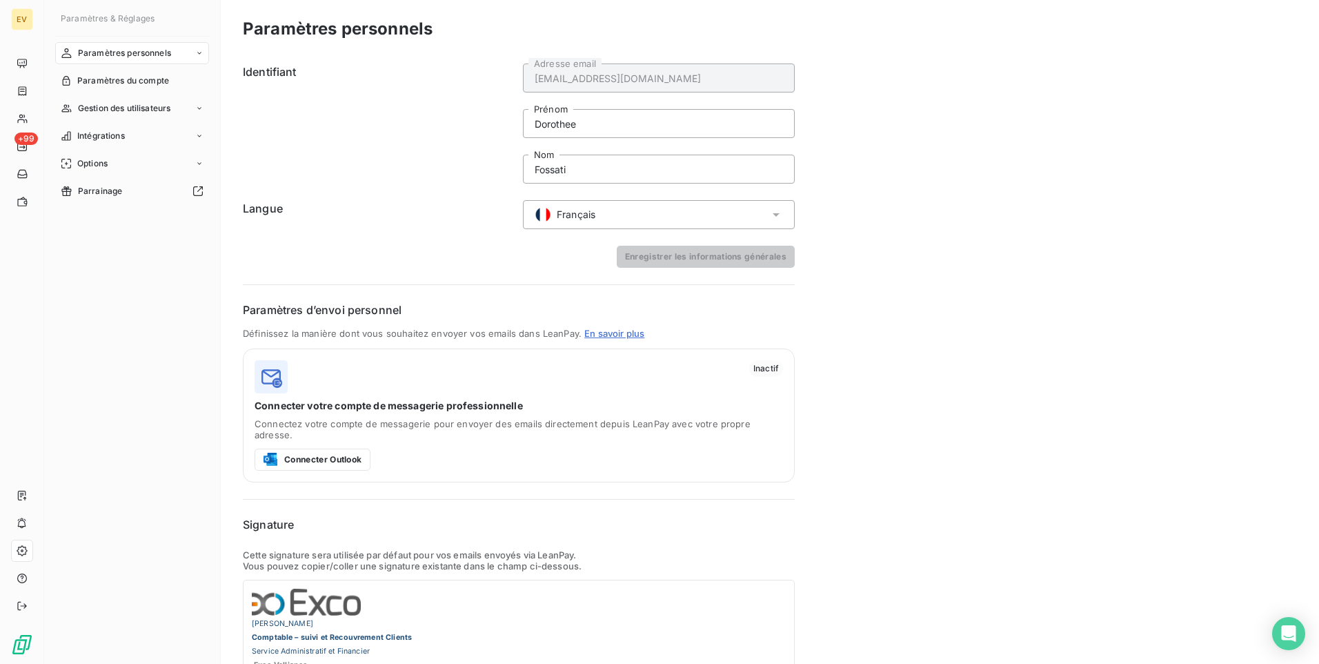
scroll to position [154, 0]
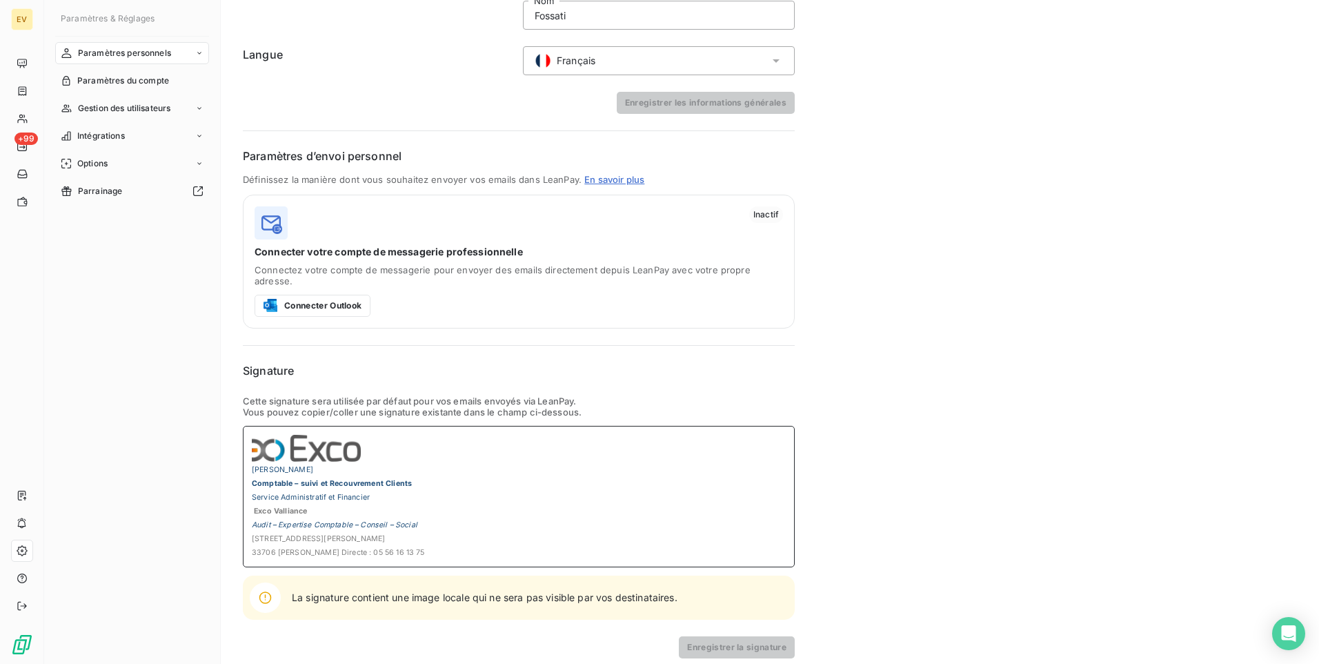
drag, startPoint x: 427, startPoint y: 543, endPoint x: 277, endPoint y: 438, distance: 183.3
click at [231, 419] on div "Paramètres personnels Identifiant [EMAIL_ADDRESS][DOMAIN_NAME] Adresse email [P…" at bounding box center [770, 260] width 1098 height 829
copy div "[PERSON_NAME] Comptable – suivi et Recouvrement Clients Service Administratif e…"
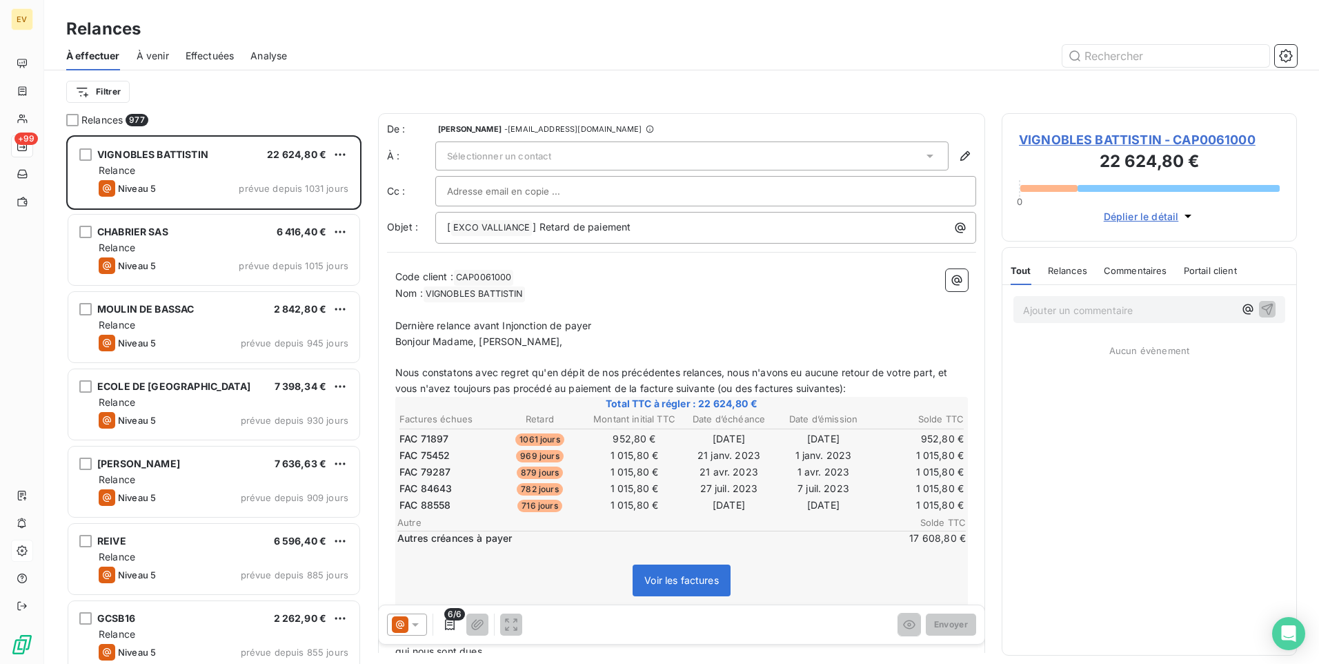
scroll to position [518, 285]
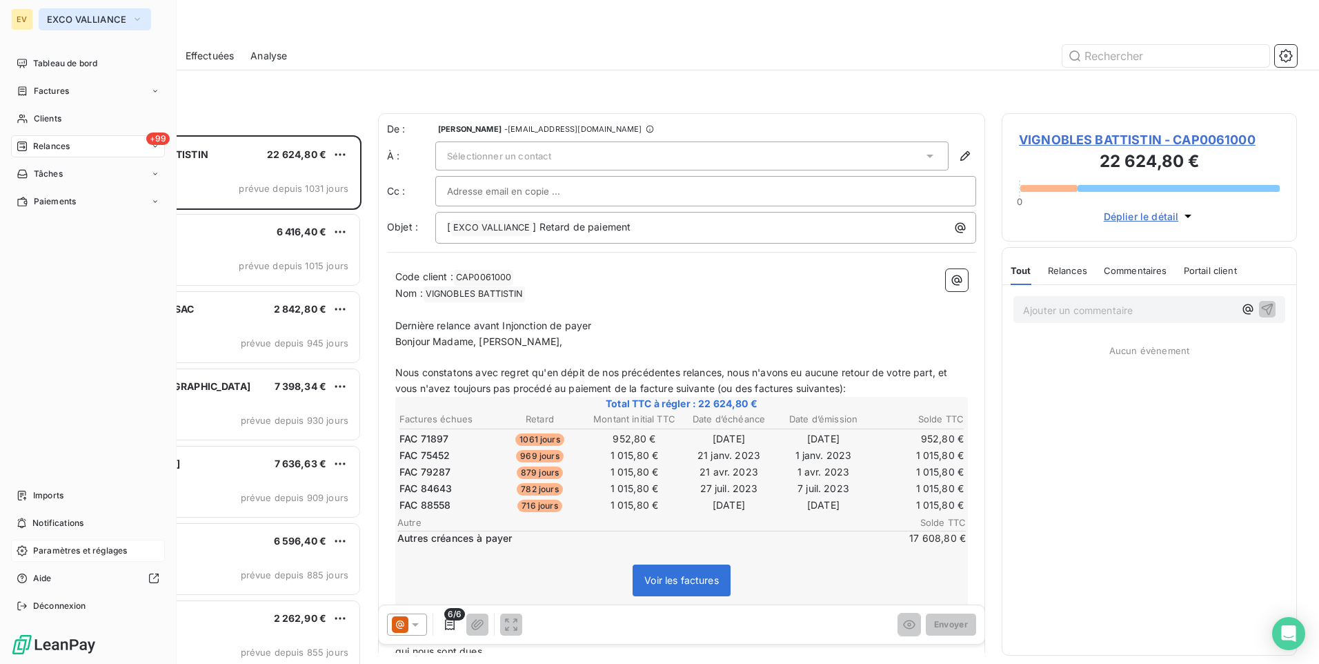
click at [109, 24] on span "EXCO VALLIANCE" at bounding box center [86, 19] width 79 height 11
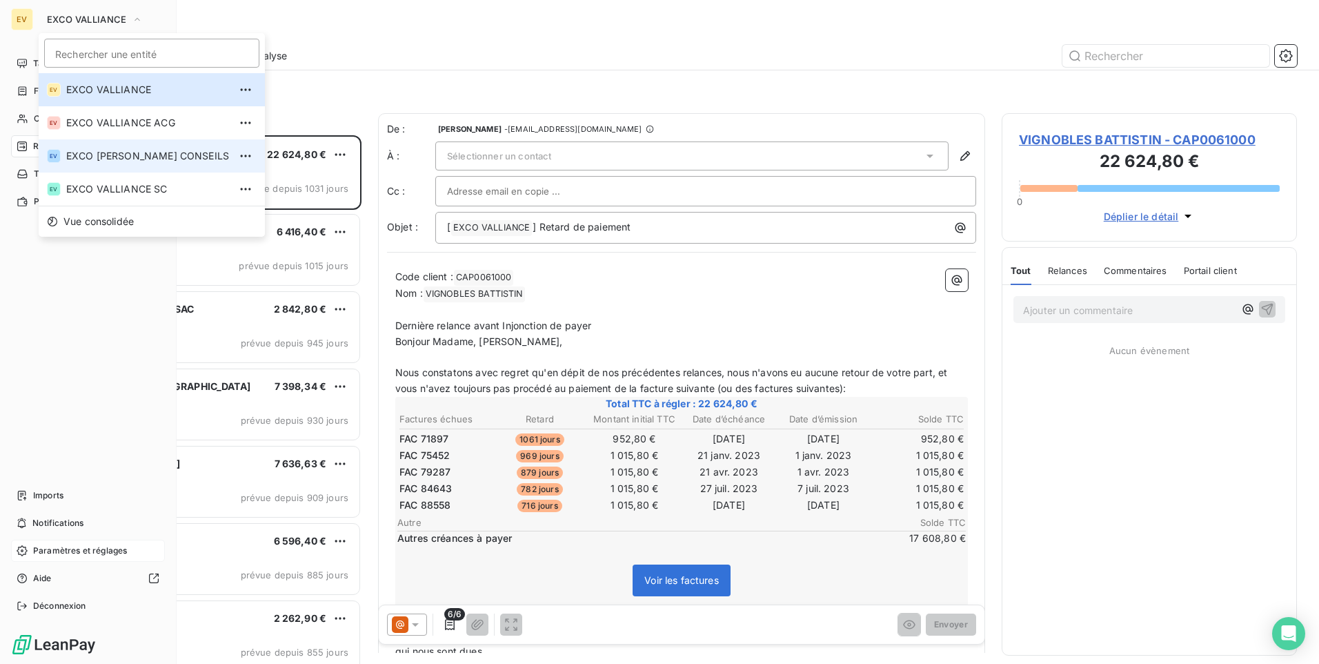
click at [125, 156] on span "EXCO [PERSON_NAME] CONSEILS" at bounding box center [147, 156] width 163 height 14
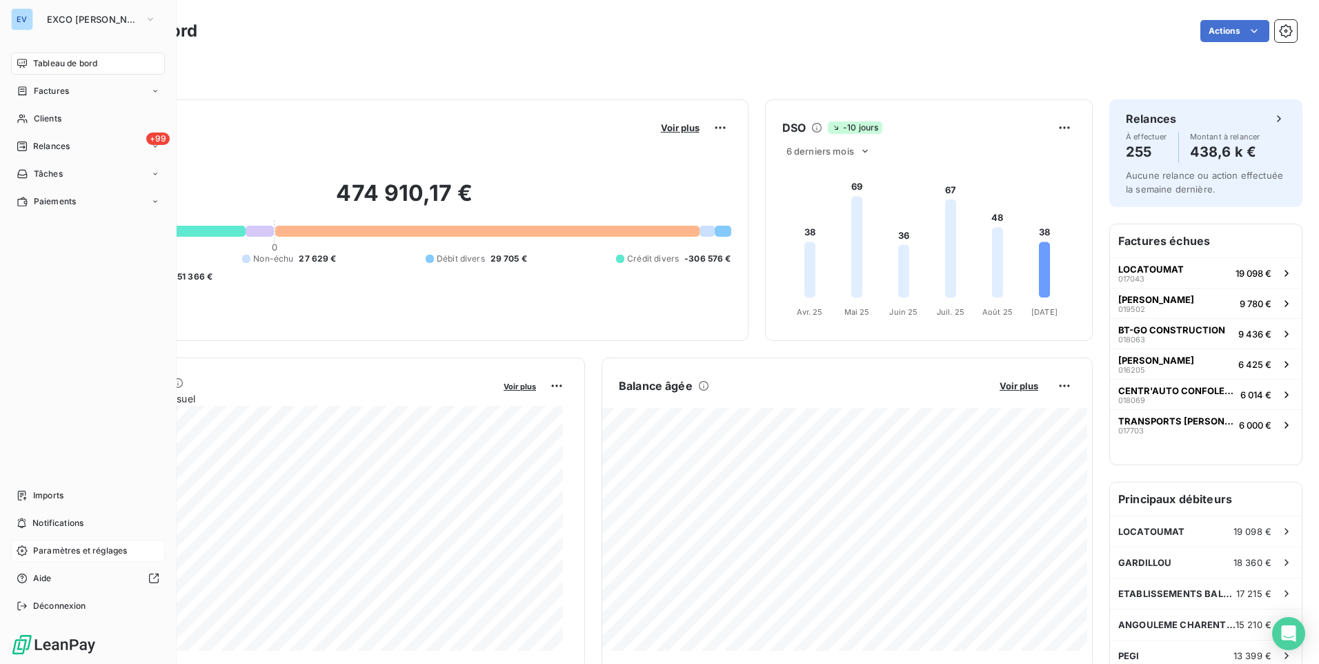
click at [75, 555] on span "Paramètres et réglages" at bounding box center [80, 550] width 94 height 12
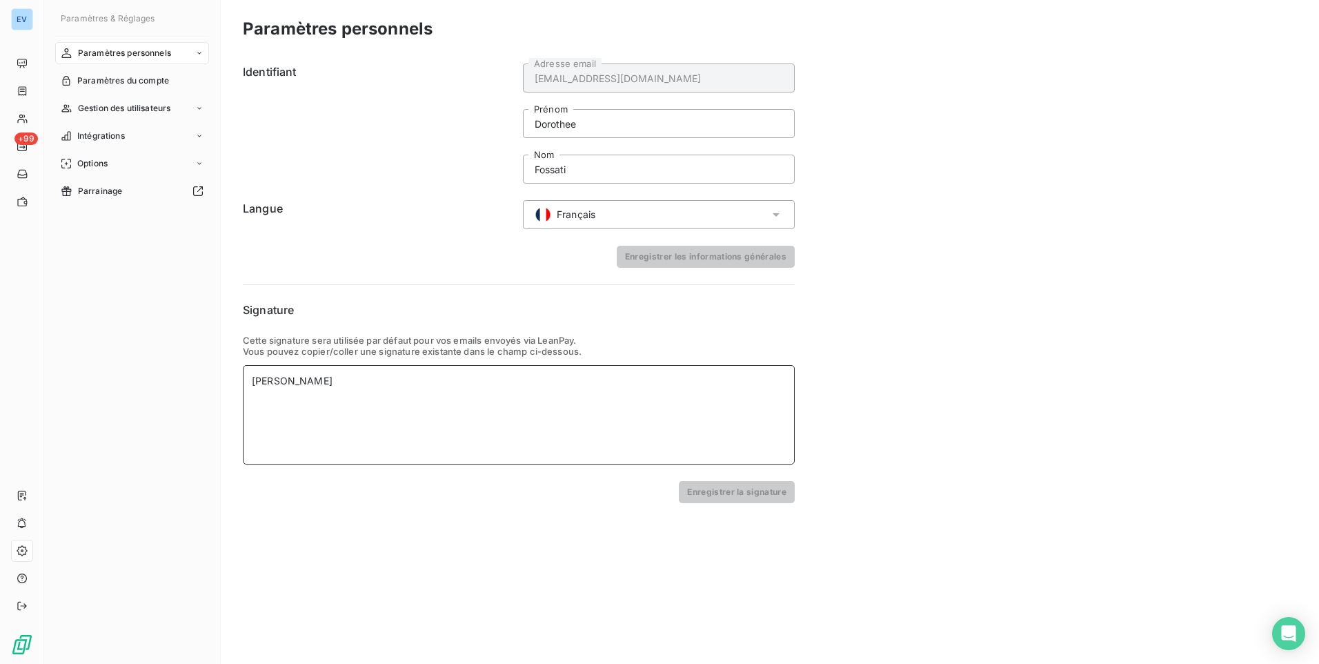
drag, startPoint x: 363, startPoint y: 386, endPoint x: 185, endPoint y: 370, distance: 178.7
click at [185, 370] on div "Paramètres & Réglages Paramètres personnels Paramètres du compte Gestion des ut…" at bounding box center [681, 332] width 1275 height 664
paste div
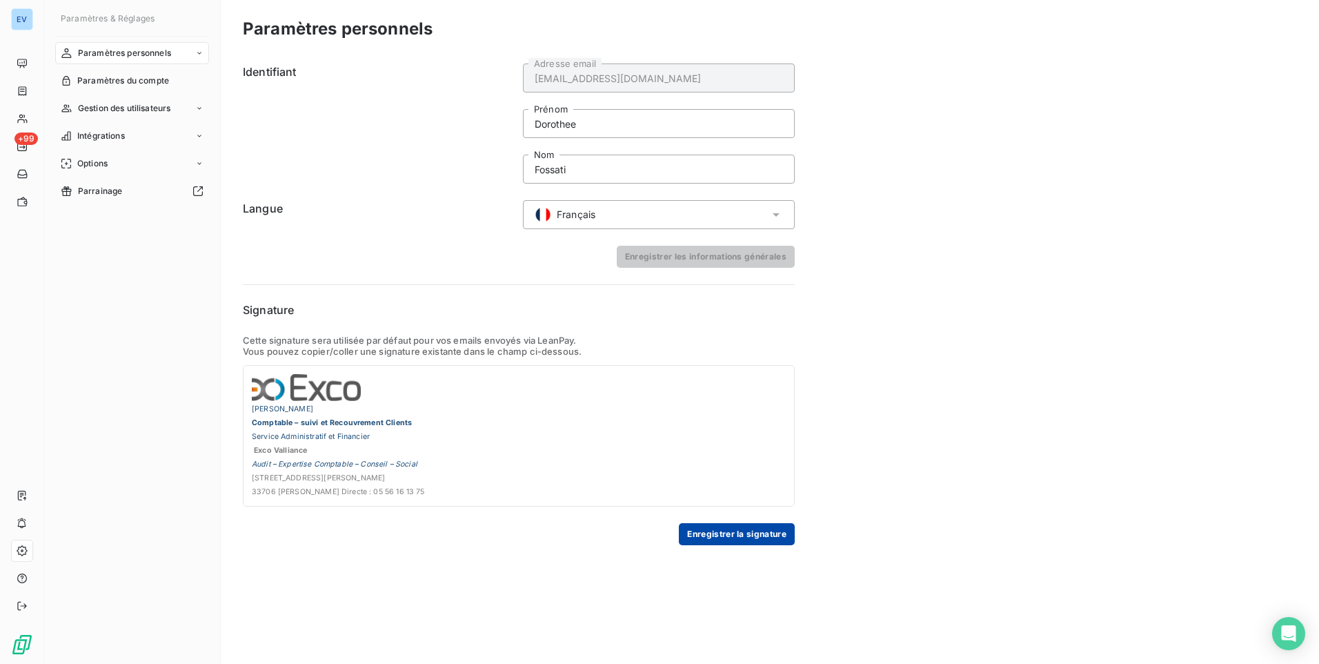
click at [726, 542] on button "Enregistrer la signature" at bounding box center [737, 534] width 116 height 22
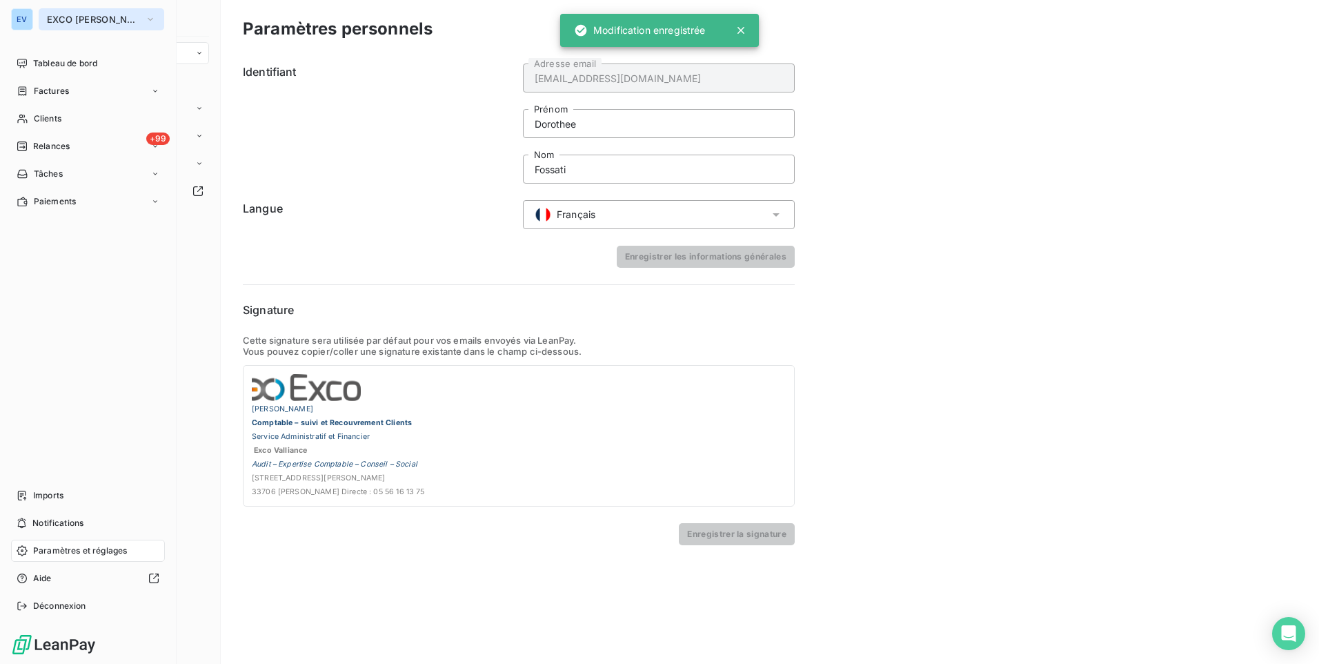
click at [85, 23] on span "EXCO [PERSON_NAME] CONSEILS" at bounding box center [93, 19] width 92 height 11
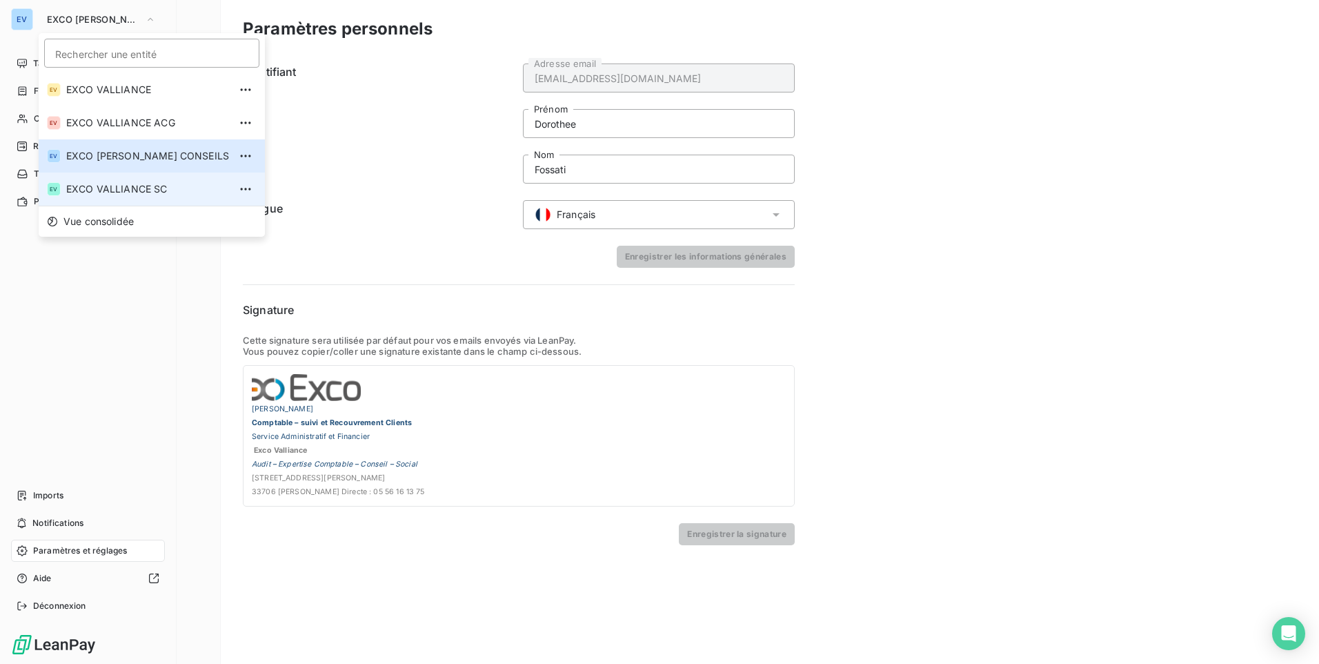
click at [123, 192] on span "EXCO VALLIANCE SC" at bounding box center [147, 189] width 163 height 14
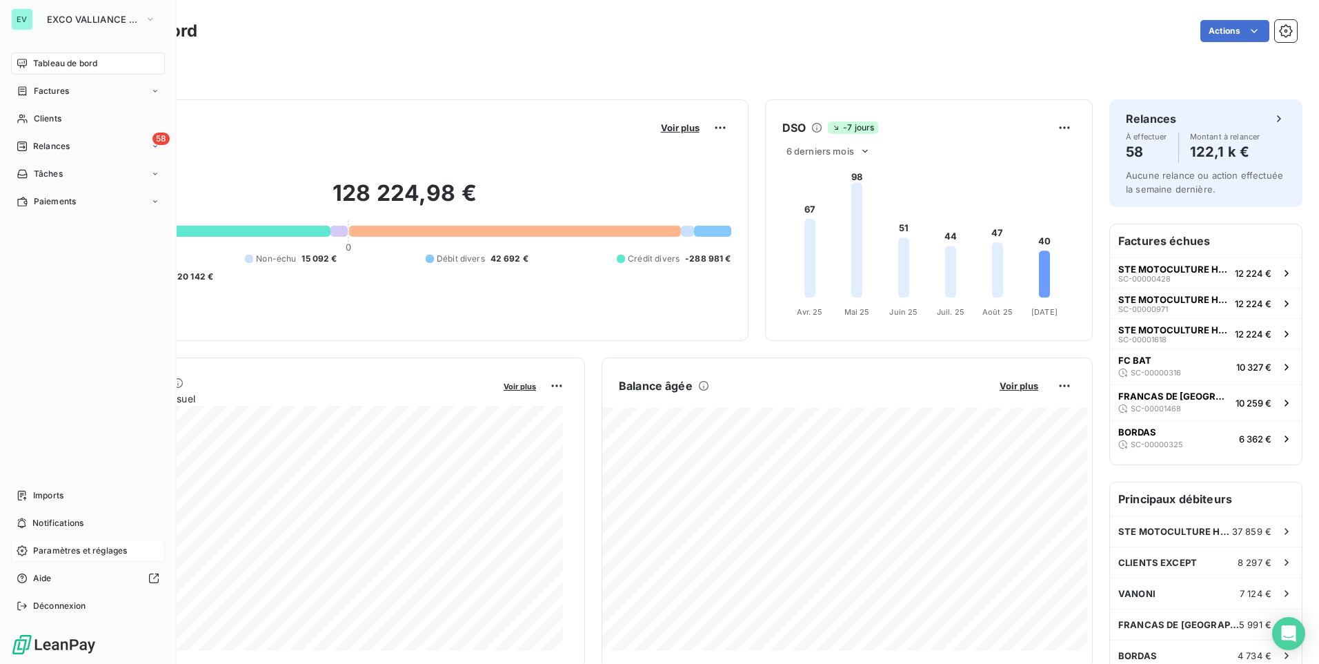
click at [77, 546] on span "Paramètres et réglages" at bounding box center [80, 550] width 94 height 12
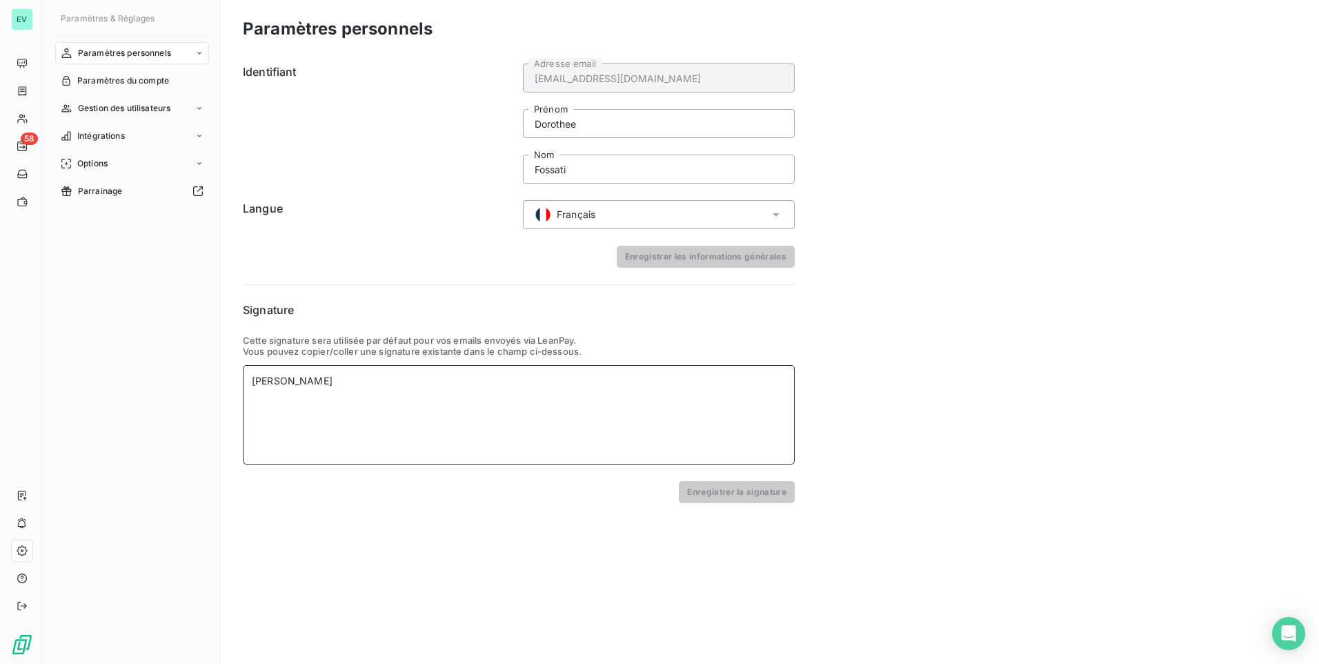
drag, startPoint x: 412, startPoint y: 395, endPoint x: 208, endPoint y: 364, distance: 206.5
click at [170, 360] on div "Paramètres & Réglages Paramètres personnels Paramètres du compte Gestion des ut…" at bounding box center [681, 332] width 1275 height 664
paste div
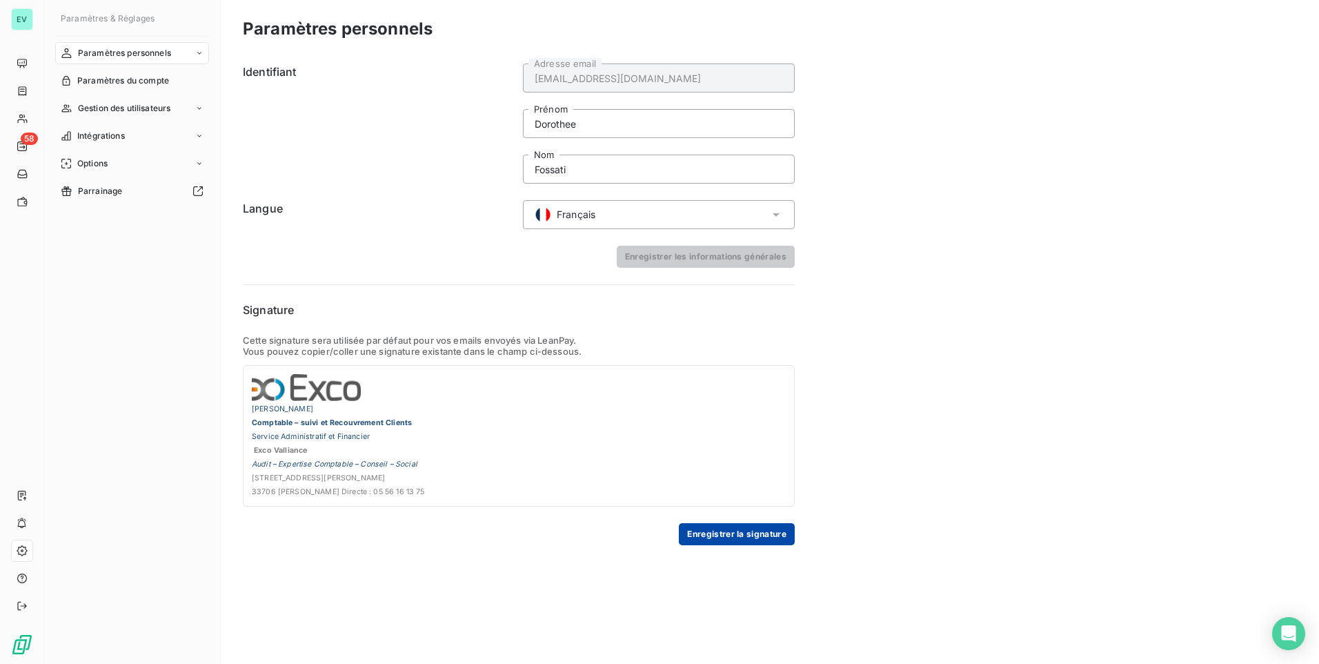
click at [724, 535] on button "Enregistrer la signature" at bounding box center [737, 534] width 116 height 22
click at [100, 83] on span "Paramètres du compte" at bounding box center [123, 81] width 92 height 12
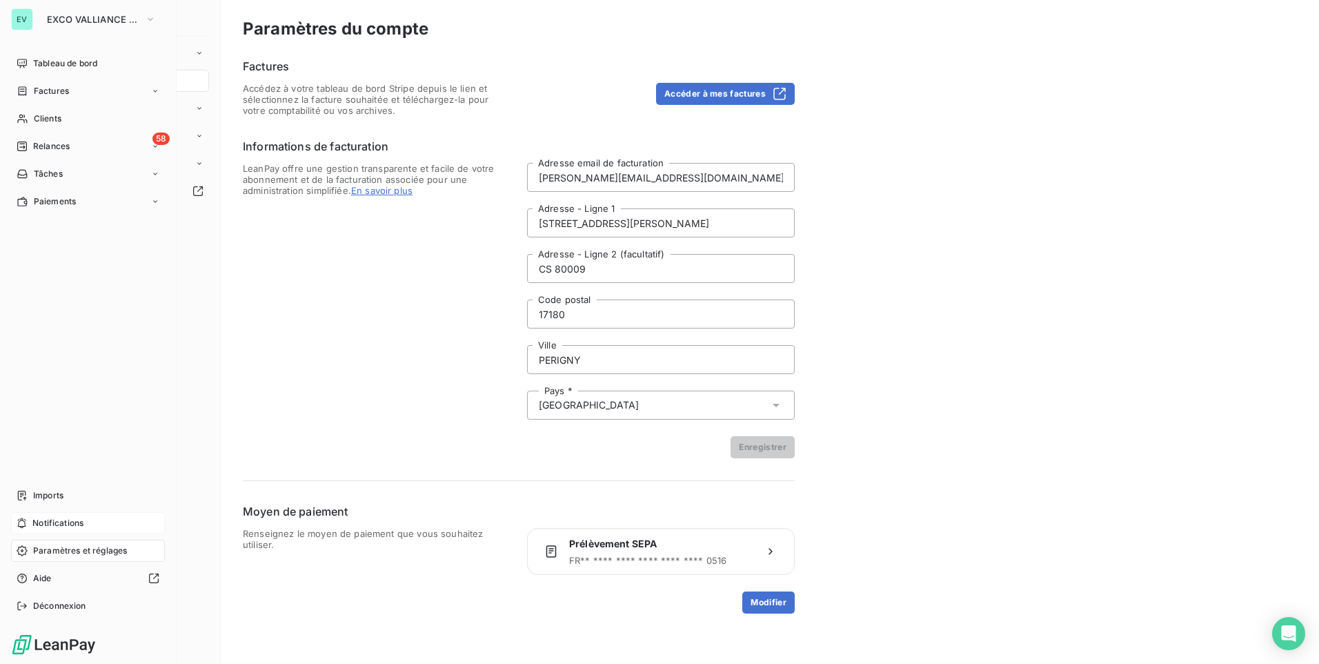
click at [51, 519] on span "Notifications" at bounding box center [57, 523] width 51 height 12
click at [41, 93] on span "Factures" at bounding box center [51, 91] width 35 height 12
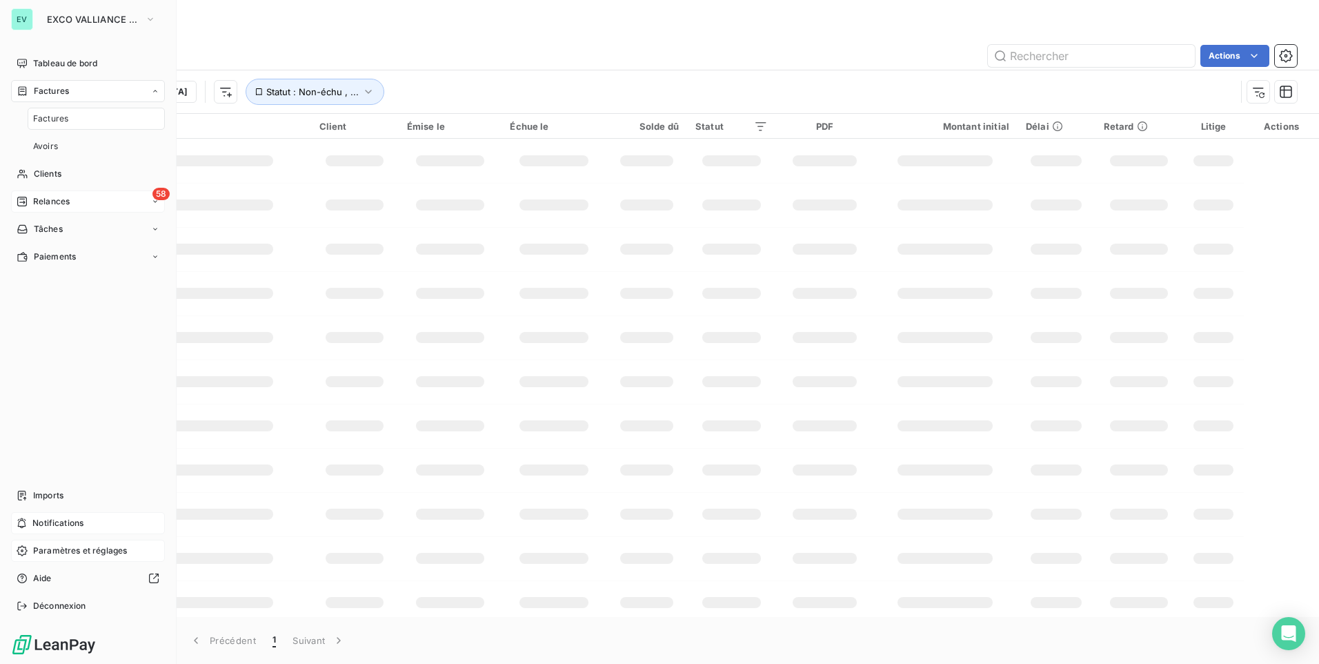
click at [47, 208] on div "58 Relances" at bounding box center [88, 201] width 154 height 22
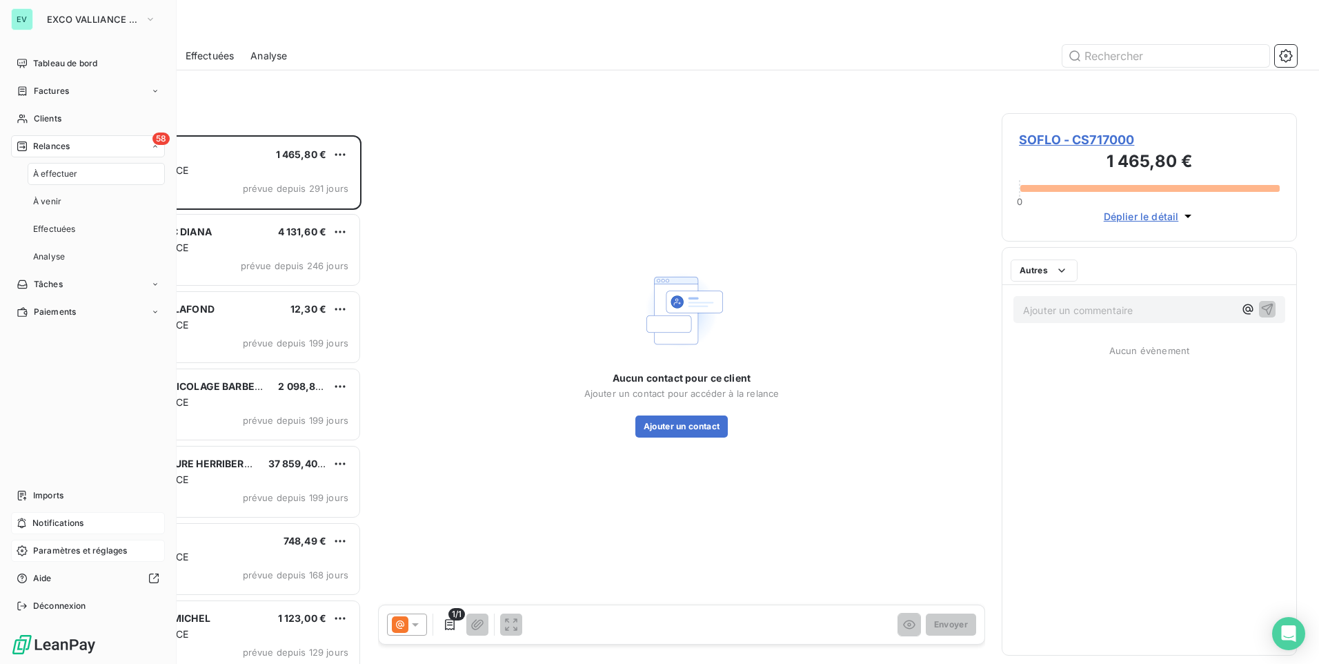
scroll to position [518, 285]
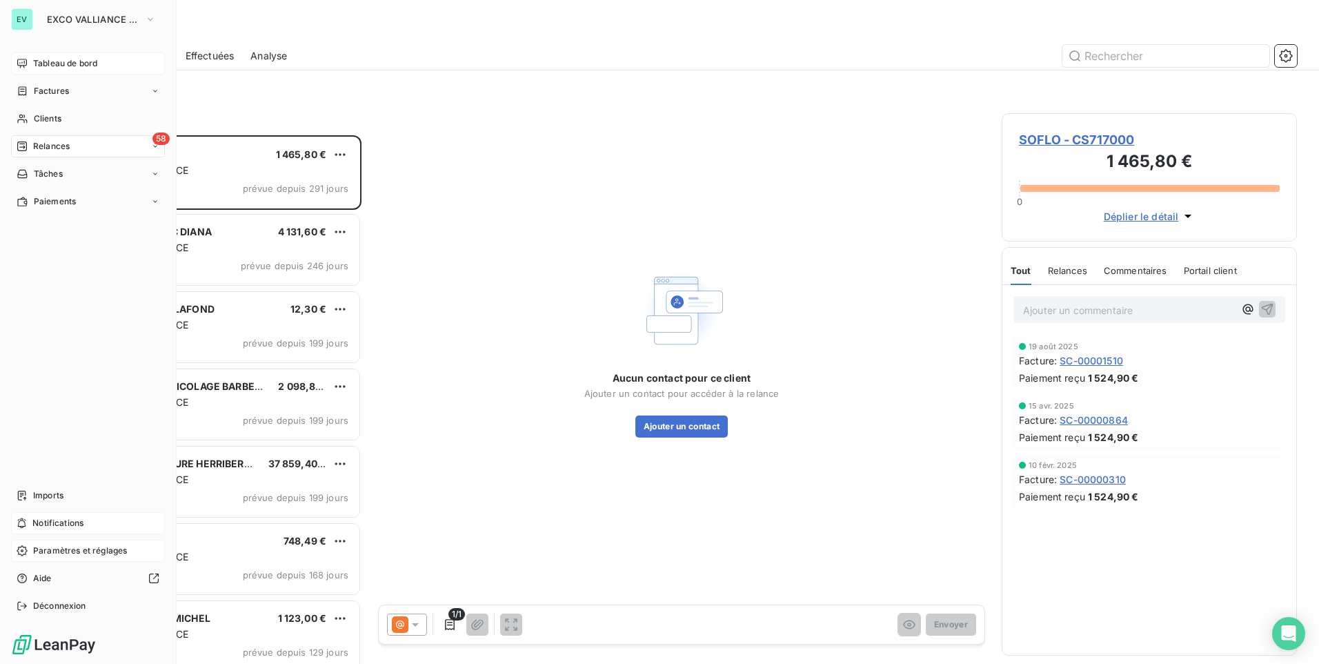
click at [54, 63] on span "Tableau de bord" at bounding box center [65, 63] width 64 height 12
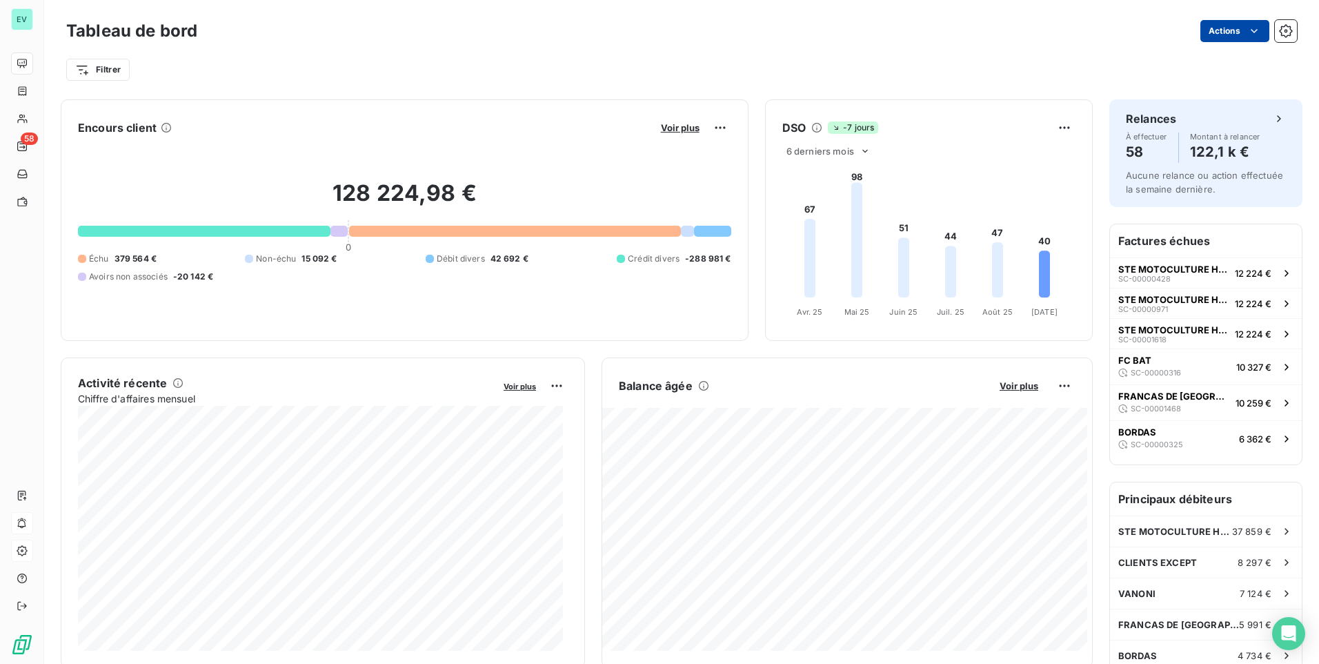
click at [1223, 35] on html "EV 58 Tableau de bord Actions Filtrer Encours client Voir plus 128 224,98 € 0 É…" at bounding box center [659, 332] width 1319 height 664
click at [1220, 34] on html "EV 58 Tableau de bord Actions Exporter le tableau de bord Filtrer Encours clien…" at bounding box center [659, 332] width 1319 height 664
click at [1275, 30] on button "button" at bounding box center [1286, 31] width 22 height 22
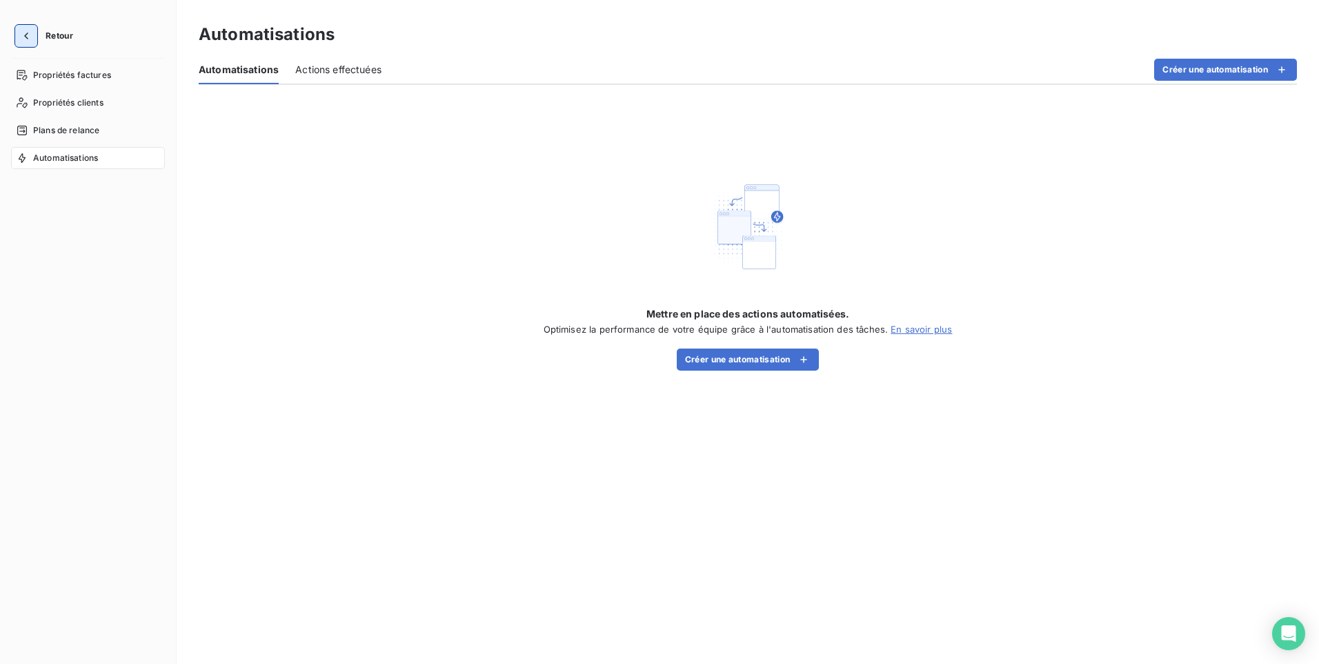
click at [21, 40] on icon "button" at bounding box center [26, 36] width 14 height 14
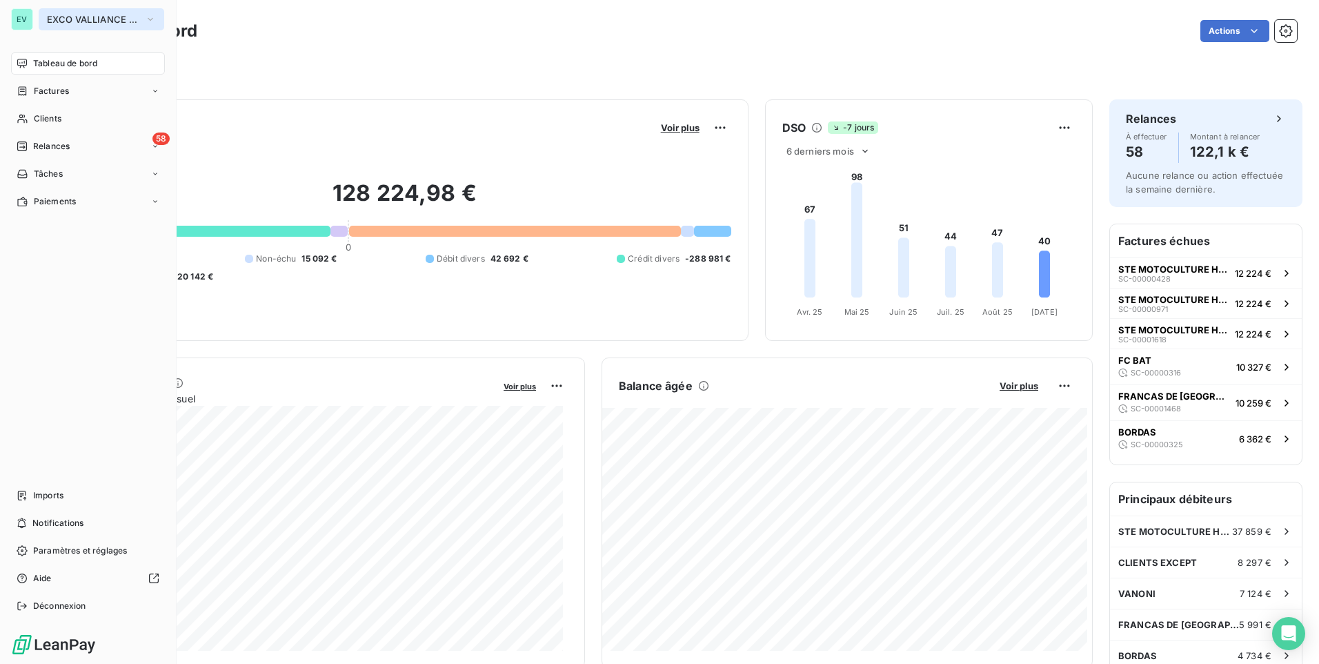
click at [135, 16] on span "EXCO VALLIANCE SC" at bounding box center [93, 19] width 92 height 11
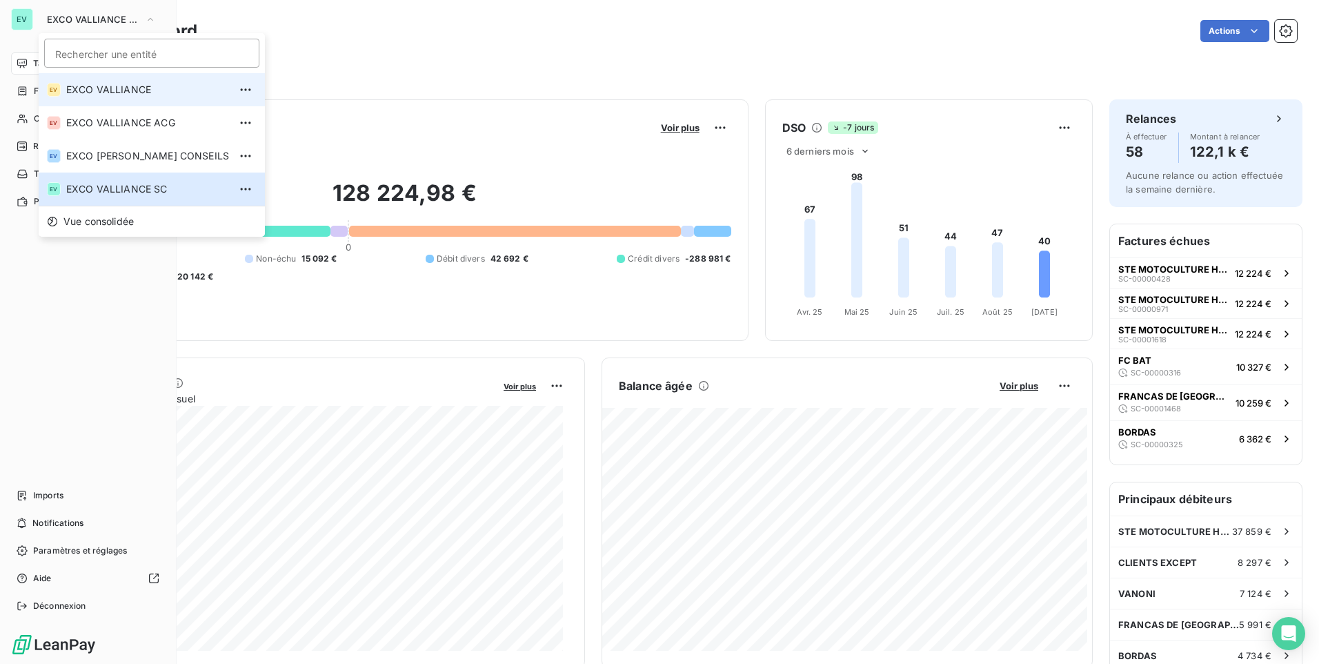
click at [113, 88] on span "EXCO VALLIANCE" at bounding box center [147, 90] width 163 height 14
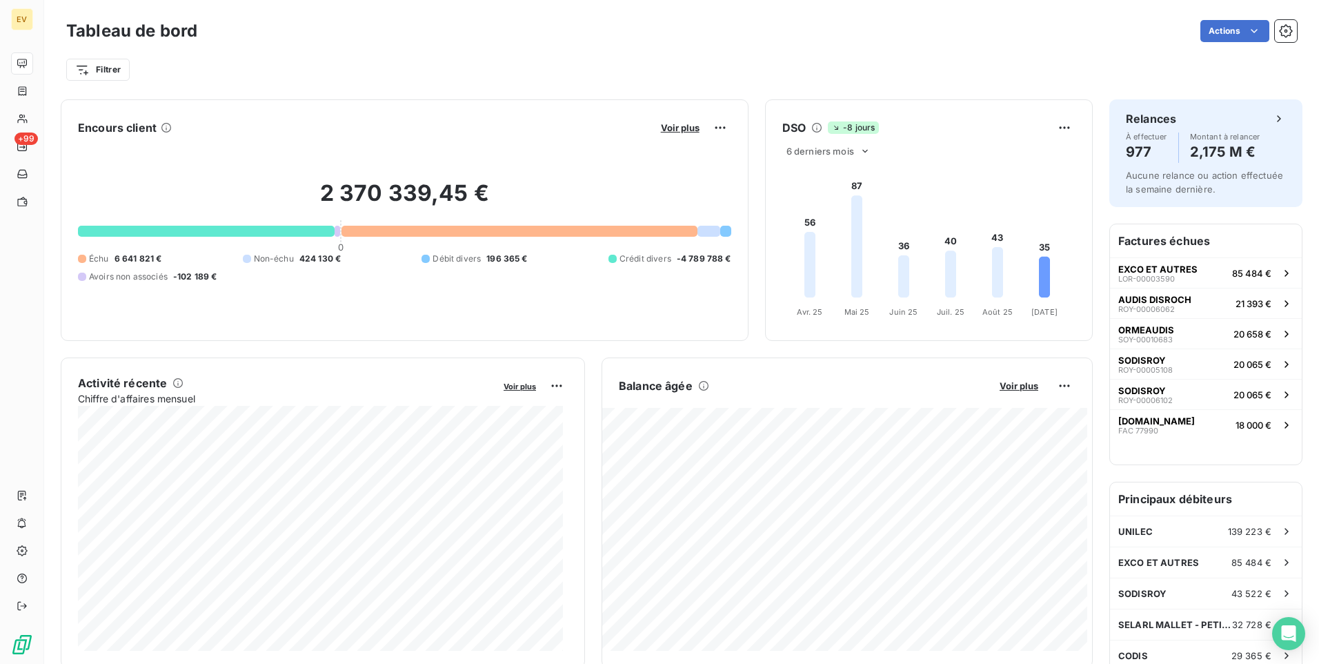
click at [1264, 30] on html "EV +99 Tableau de bord Actions Filtrer Encours client Voir plus 2 370 339,45 € …" at bounding box center [659, 332] width 1319 height 664
click at [1275, 31] on button "button" at bounding box center [1286, 31] width 22 height 22
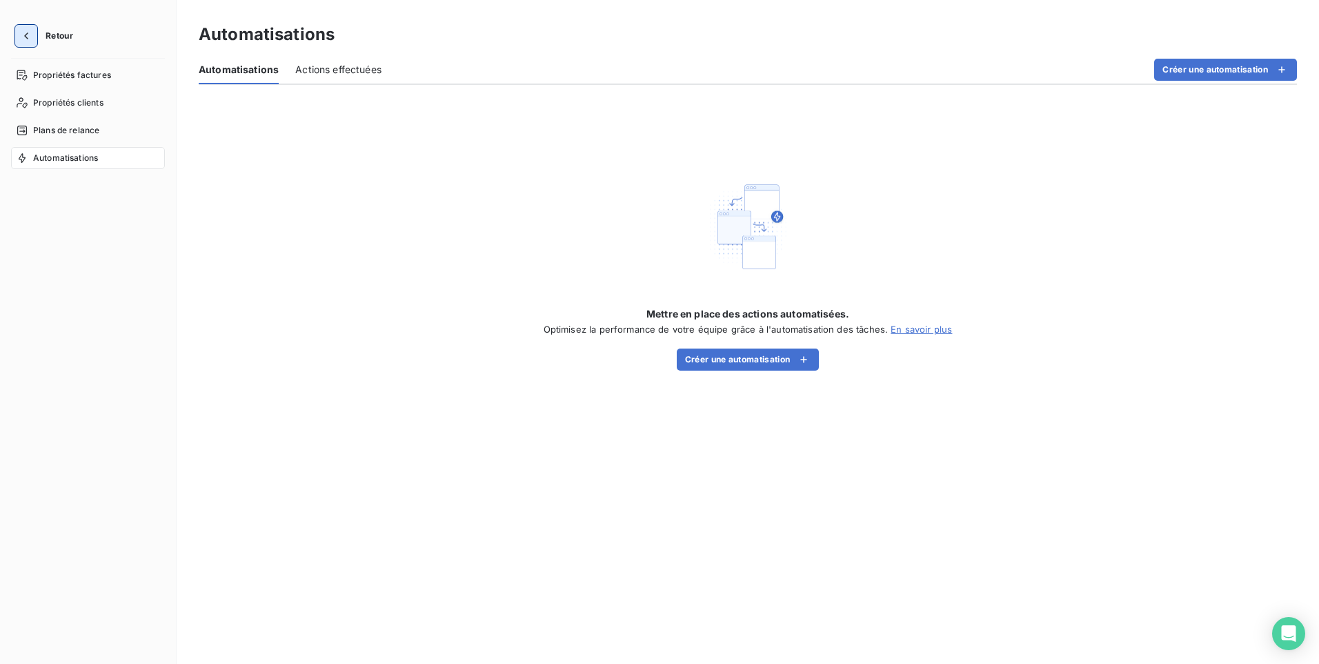
click at [33, 37] on button "button" at bounding box center [26, 36] width 22 height 22
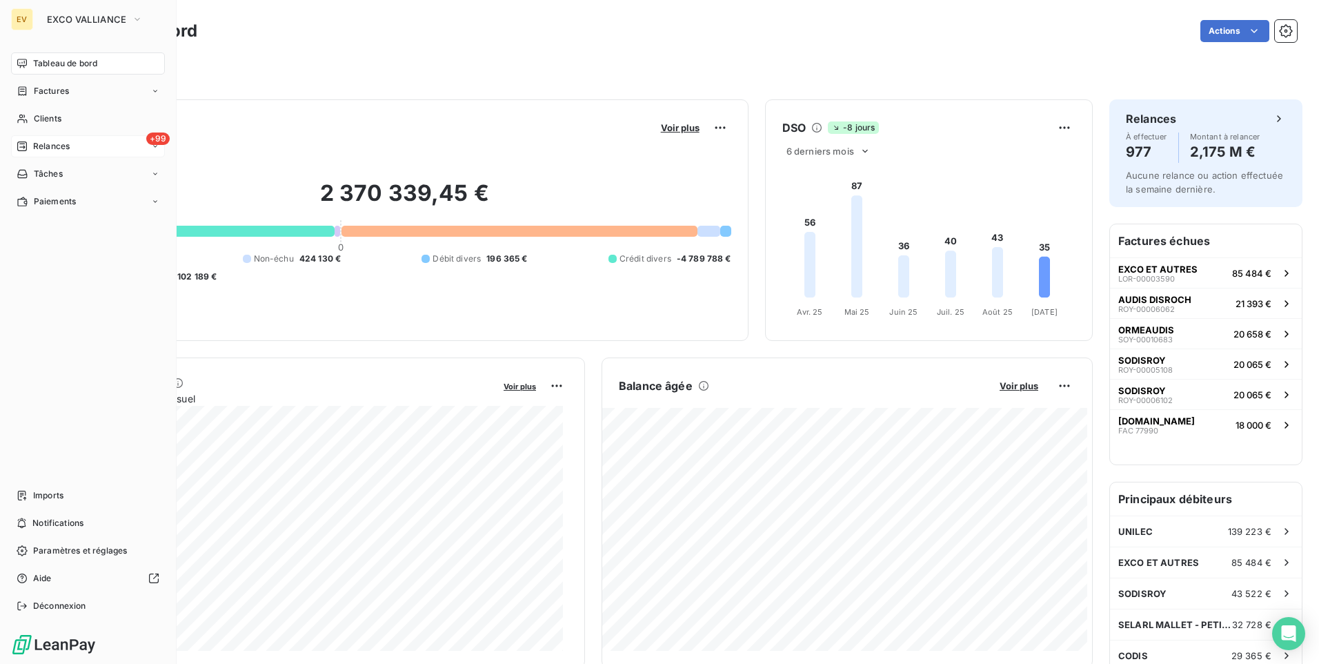
click at [43, 143] on span "Relances" at bounding box center [51, 146] width 37 height 12
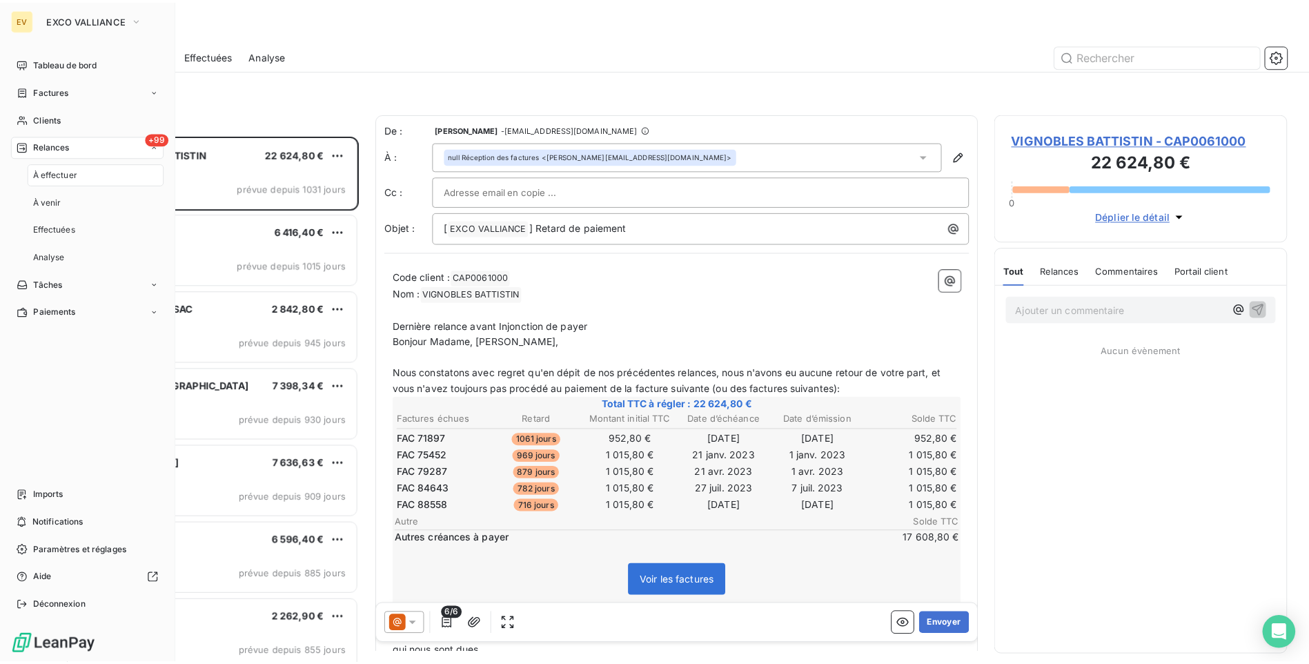
scroll to position [518, 285]
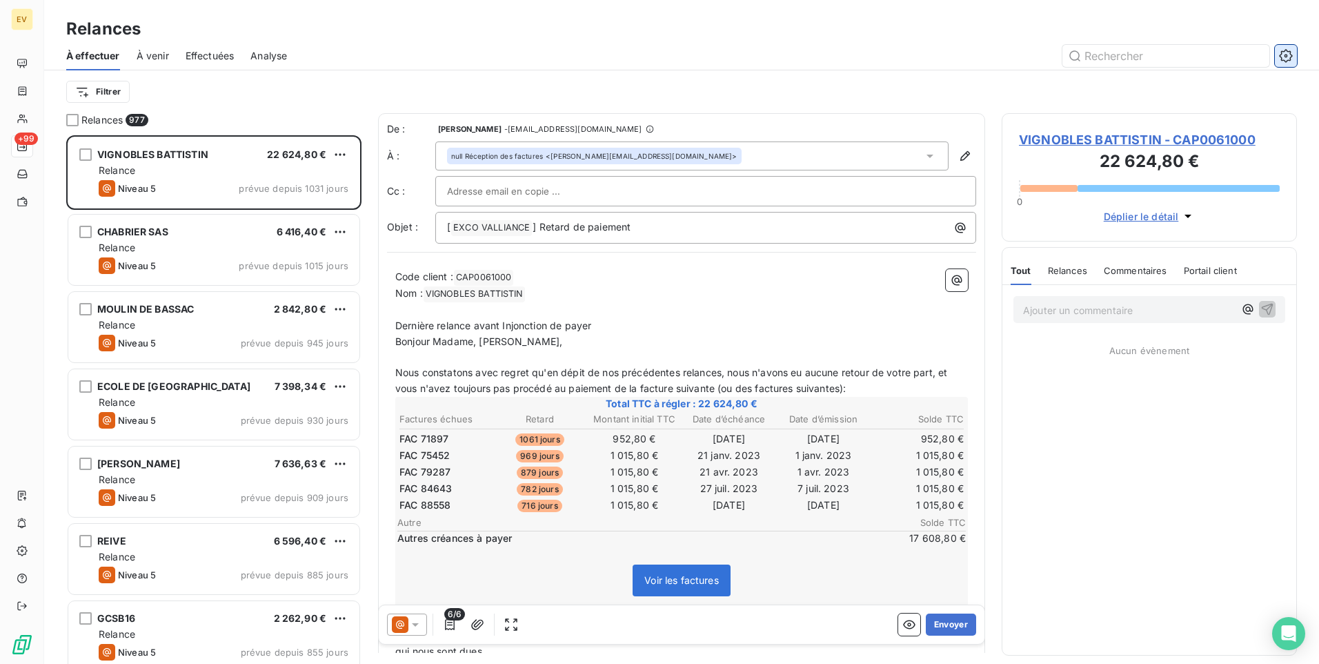
click at [1284, 53] on icon "button" at bounding box center [1286, 56] width 14 height 14
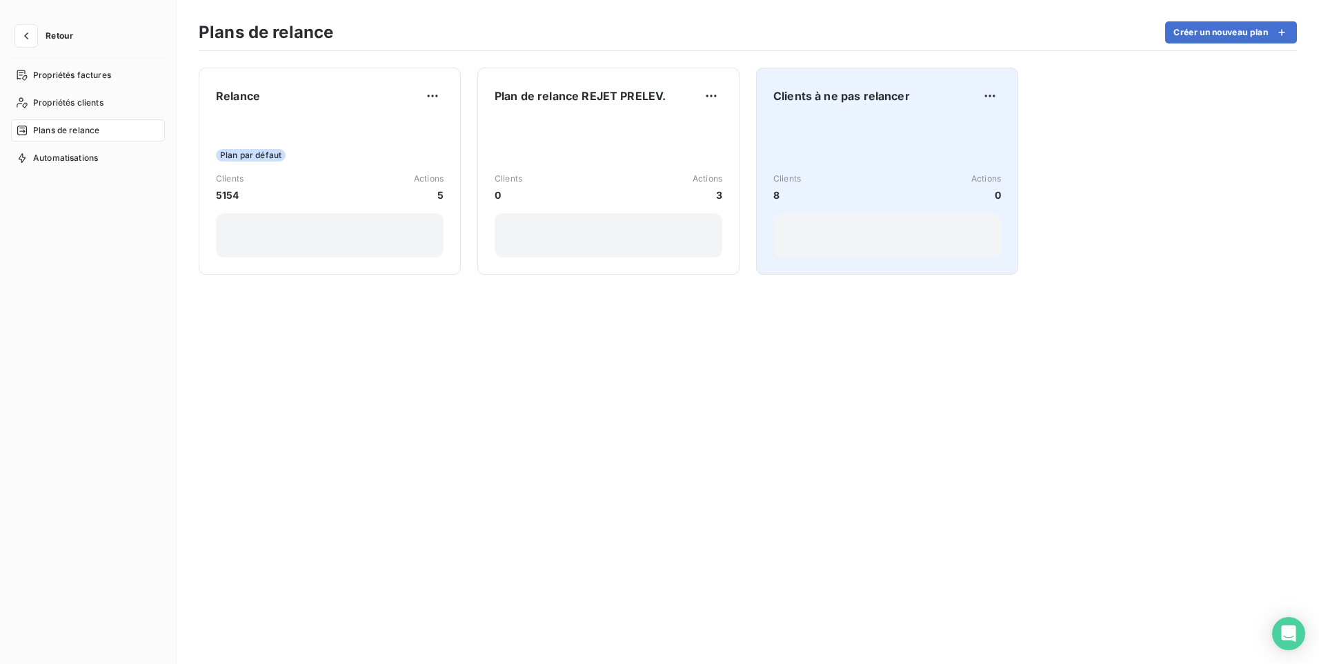
click at [841, 98] on span "Clients à ne pas relancer" at bounding box center [841, 96] width 137 height 17
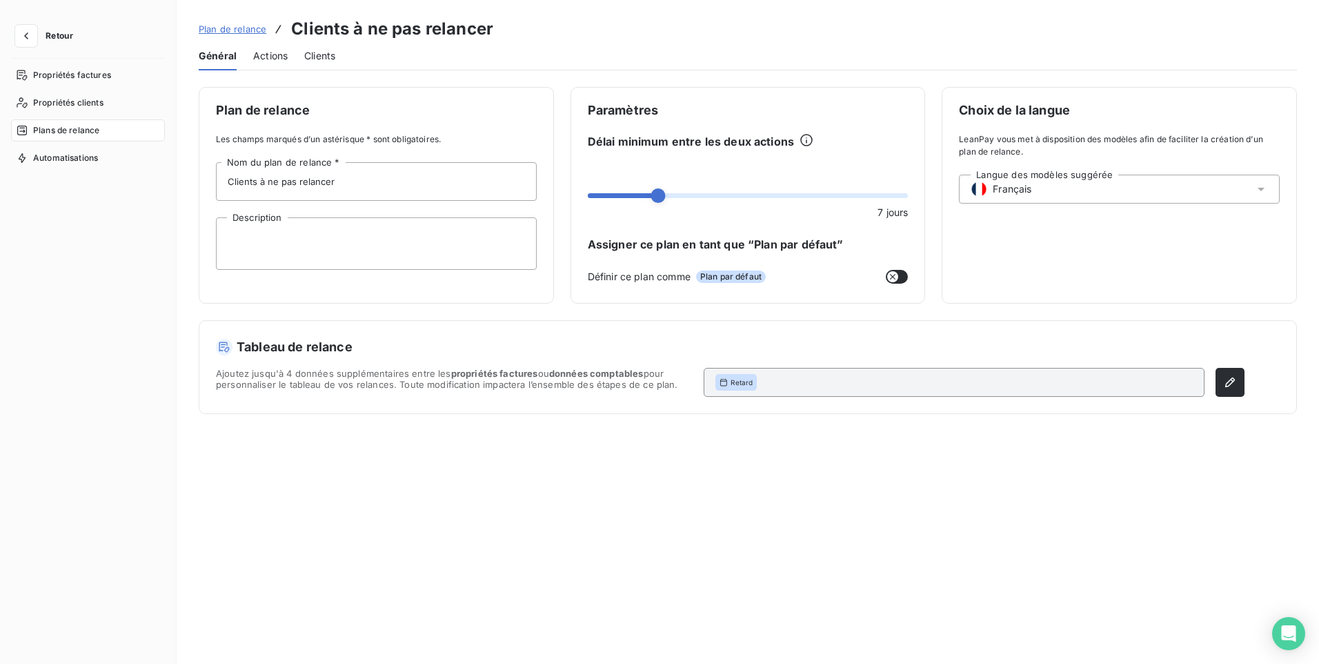
click at [358, 124] on div "Plan de relance Les champs marqués d’un astérisque * sont obligatoires. Clients…" at bounding box center [376, 195] width 355 height 217
click at [60, 75] on span "Propriétés factures" at bounding box center [72, 75] width 78 height 12
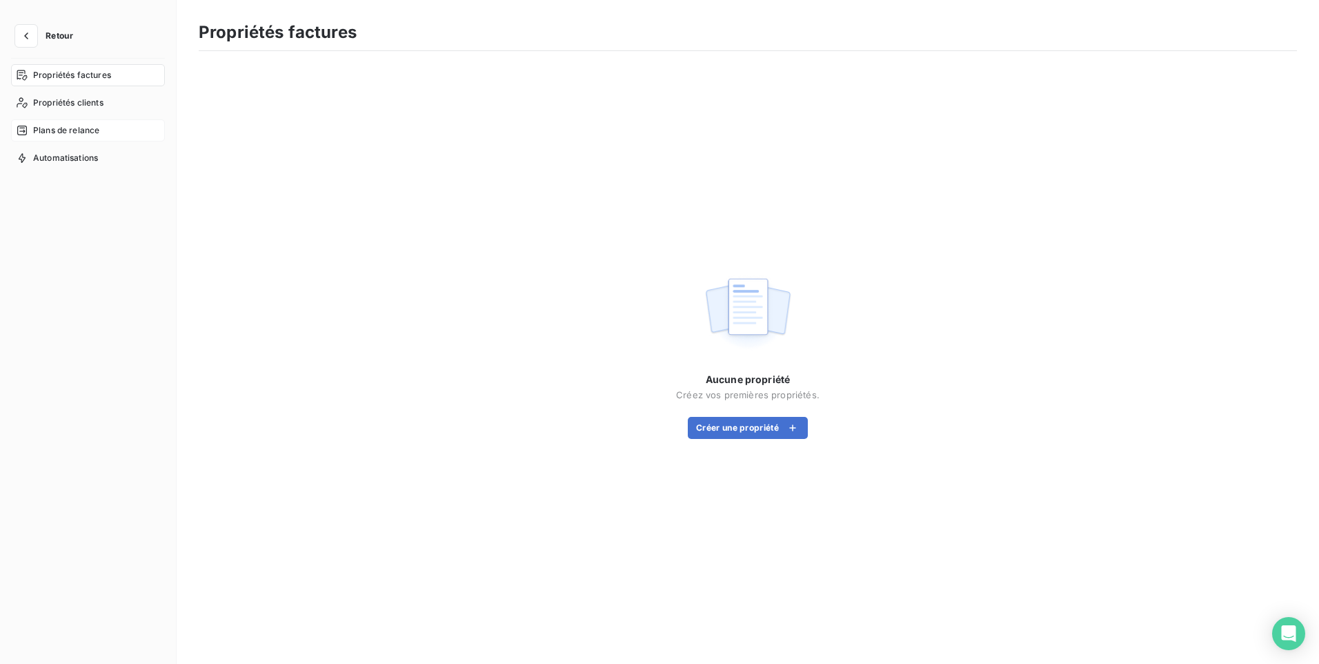
click at [45, 132] on span "Plans de relance" at bounding box center [66, 130] width 66 height 12
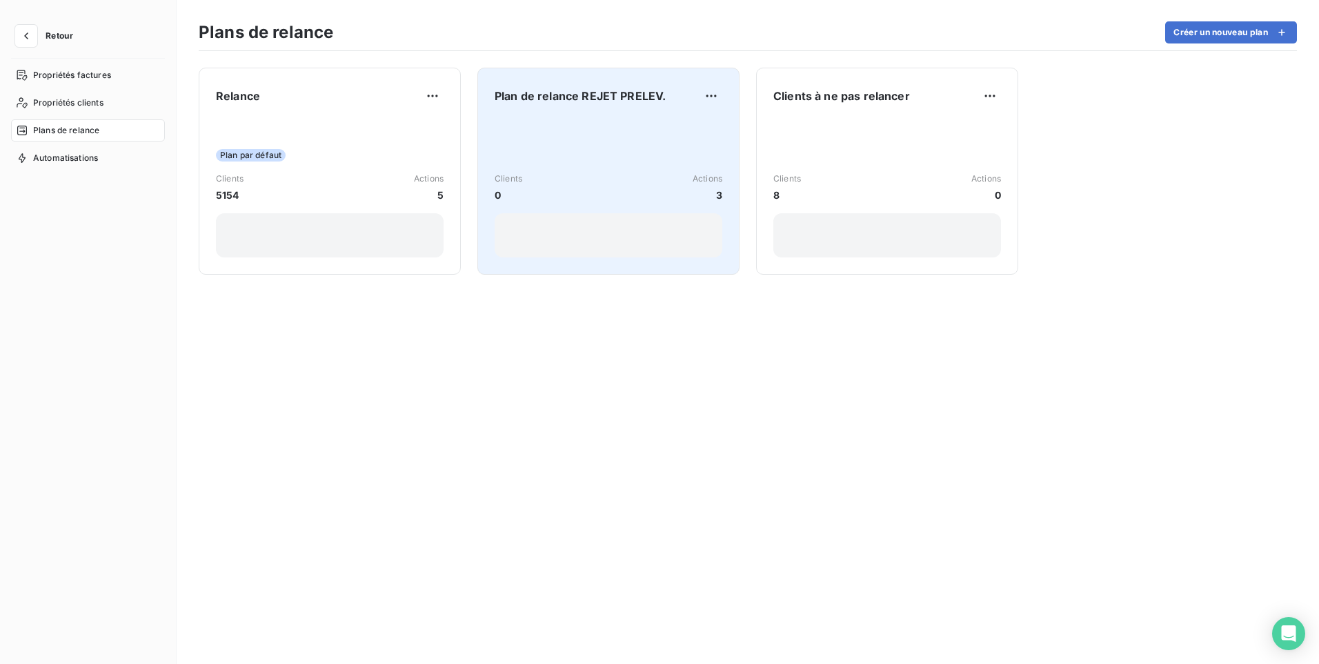
click at [591, 103] on span "Plan de relance REJET PRELEV." at bounding box center [580, 96] width 171 height 17
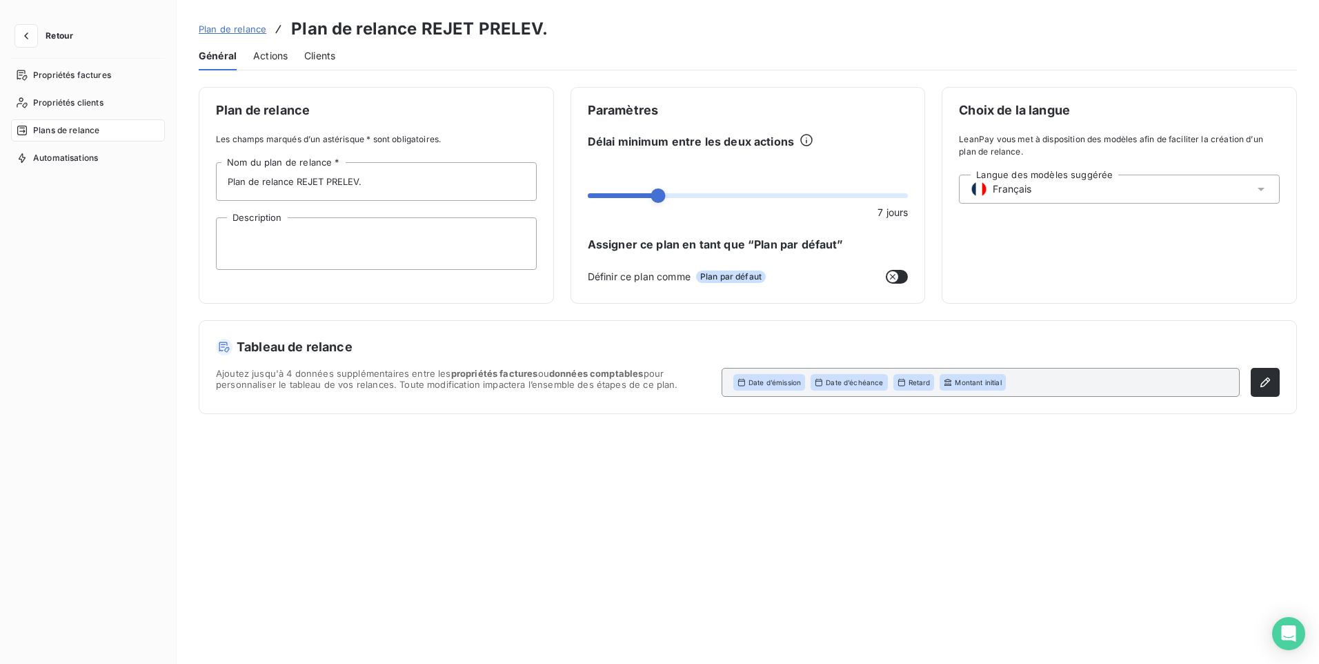
click at [274, 63] on div "Actions" at bounding box center [270, 55] width 34 height 29
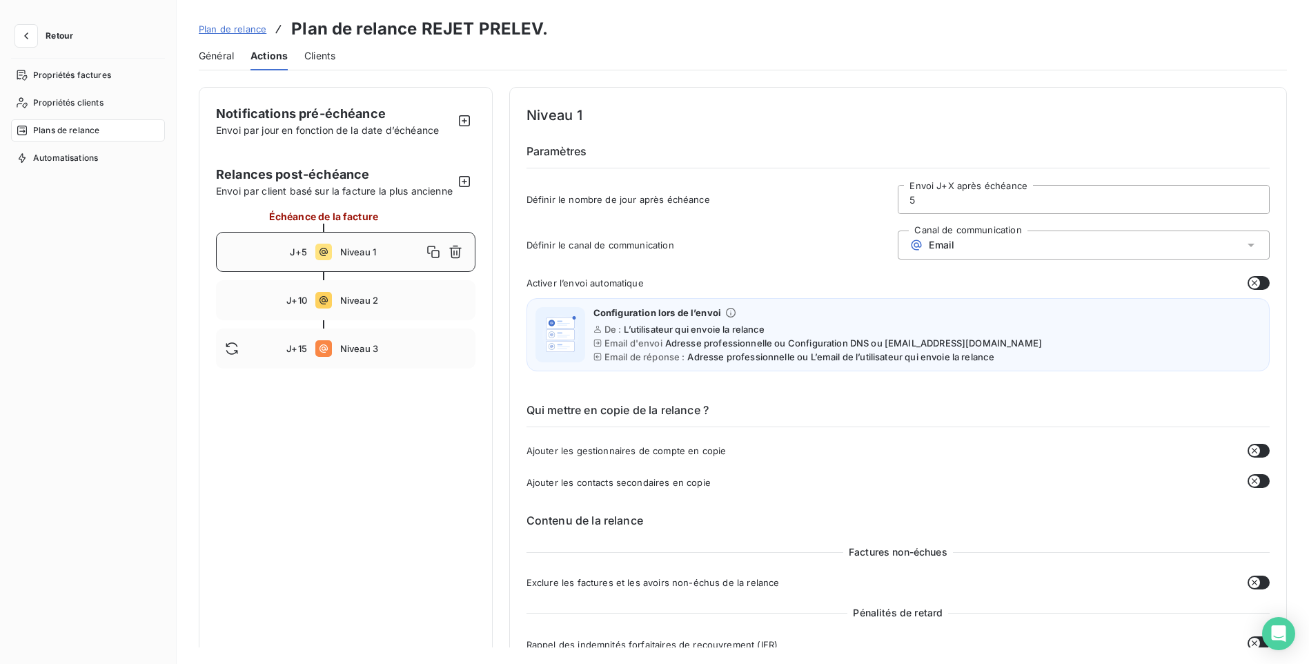
click at [206, 54] on span "Général" at bounding box center [216, 56] width 35 height 14
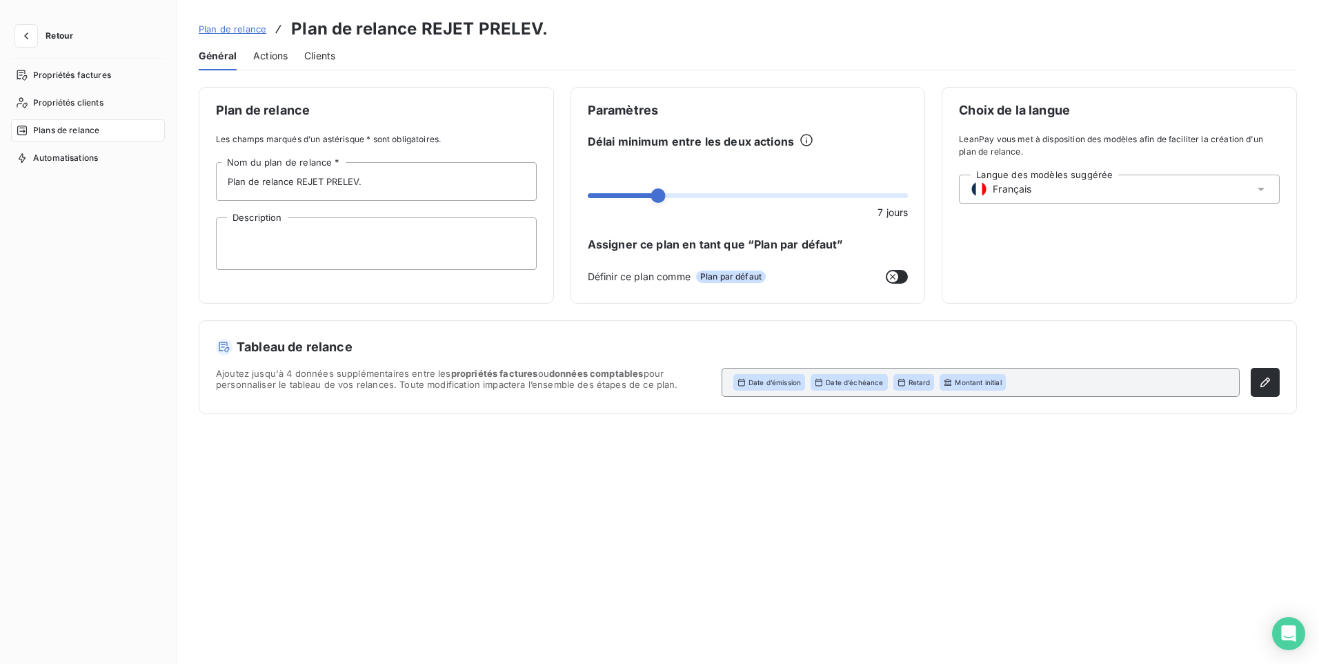
click at [269, 62] on span "Actions" at bounding box center [270, 56] width 34 height 14
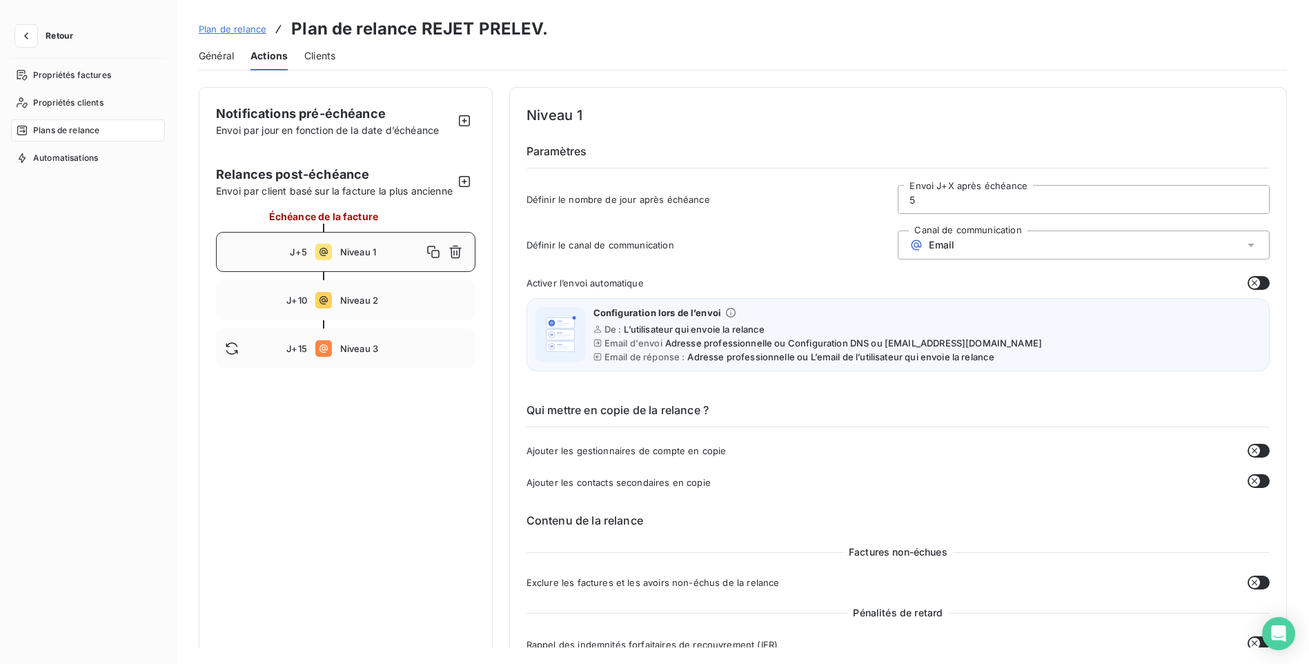
click at [320, 272] on div "J+5 Niveau 1" at bounding box center [345, 252] width 259 height 40
click at [433, 258] on icon "button" at bounding box center [433, 252] width 12 height 12
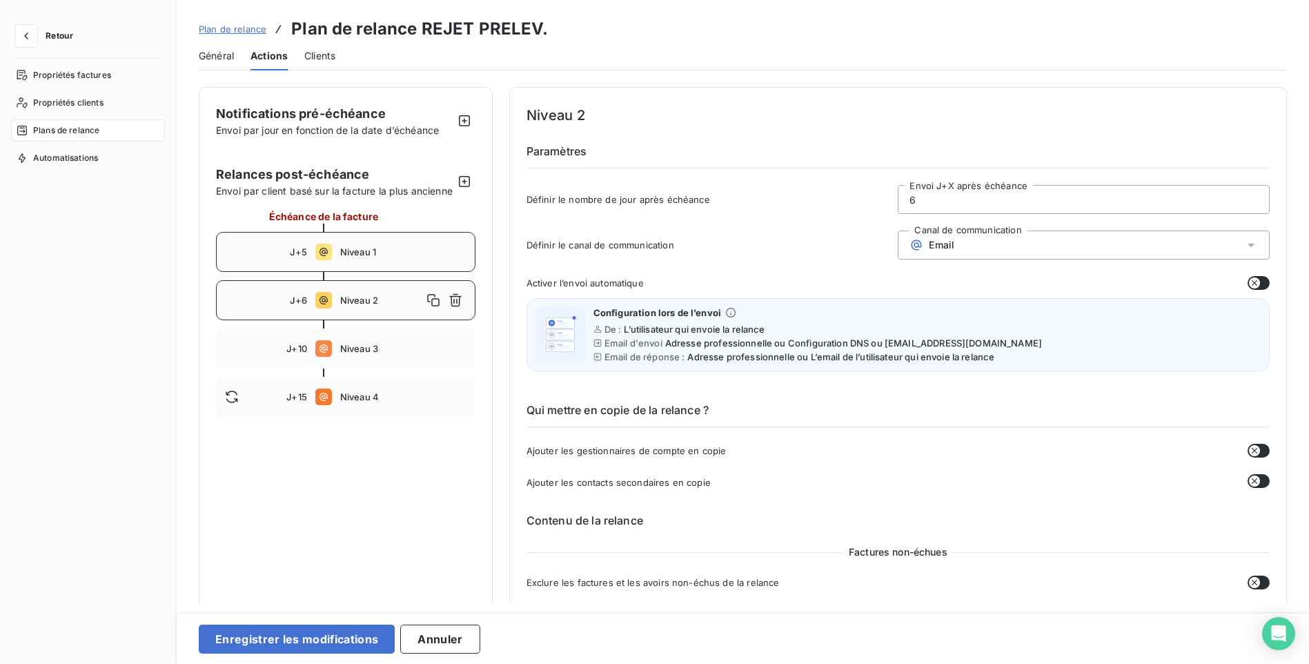
click at [433, 257] on span "Niveau 1" at bounding box center [403, 251] width 126 height 11
click at [435, 306] on span "Niveau 2" at bounding box center [403, 300] width 126 height 11
type input "6"
click at [455, 307] on icon "button" at bounding box center [455, 300] width 14 height 14
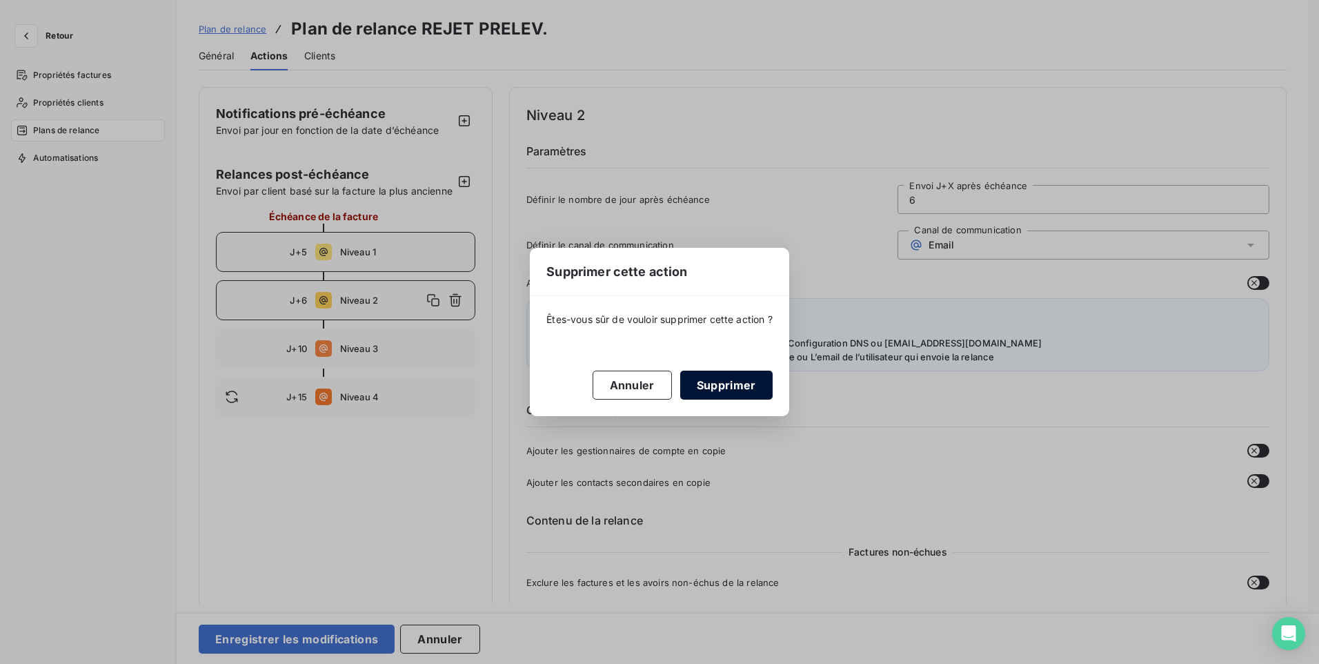
click at [704, 388] on button "Supprimer" at bounding box center [726, 384] width 92 height 29
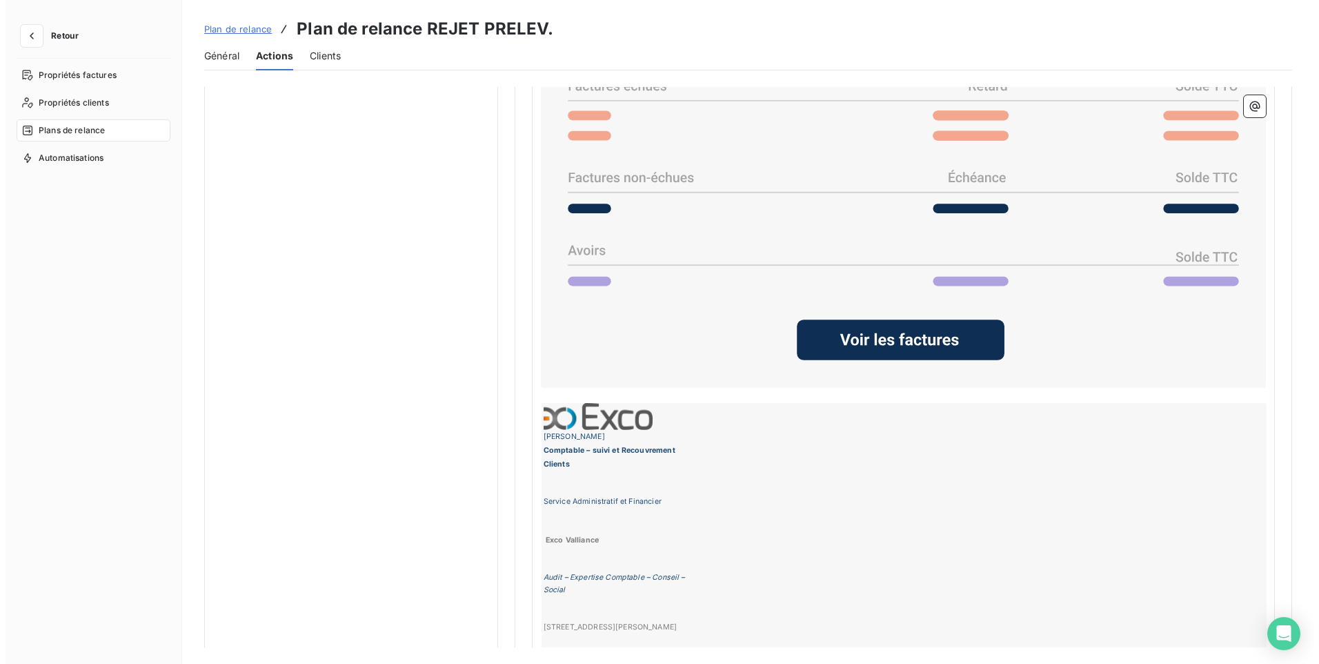
scroll to position [1317, 0]
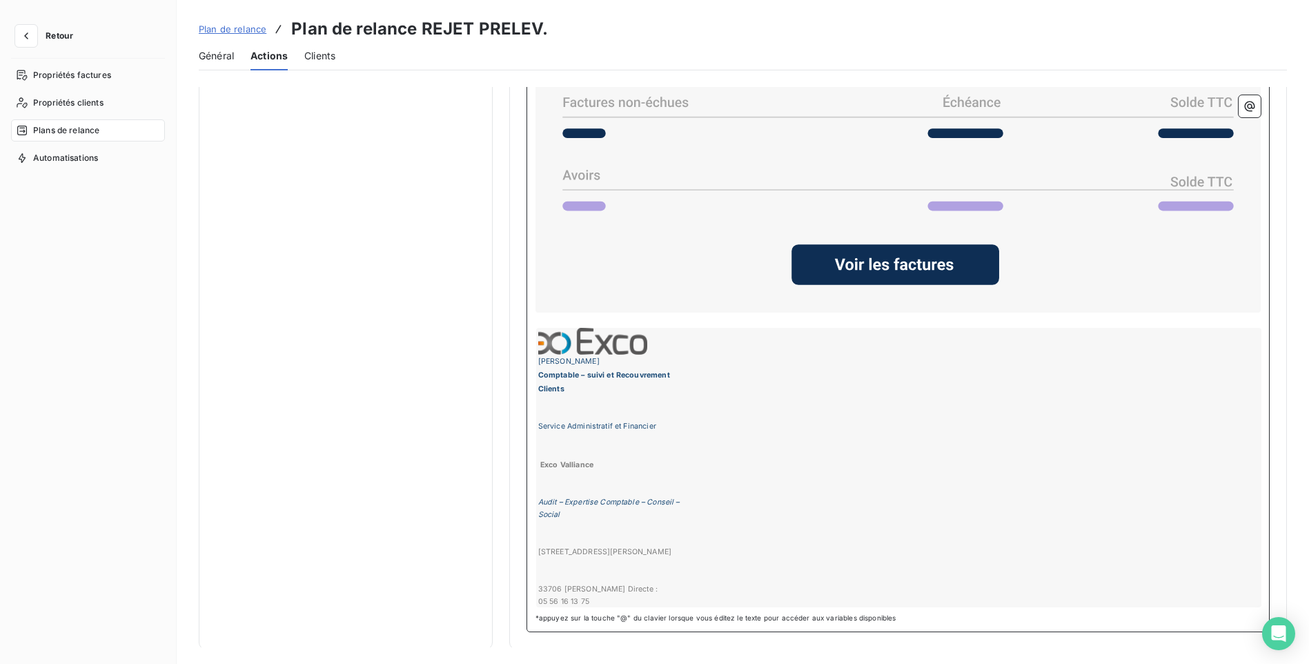
click at [588, 598] on div "[PERSON_NAME] Comptable – suivi et Recouvrement Clients Service Administratif e…" at bounding box center [898, 467] width 725 height 279
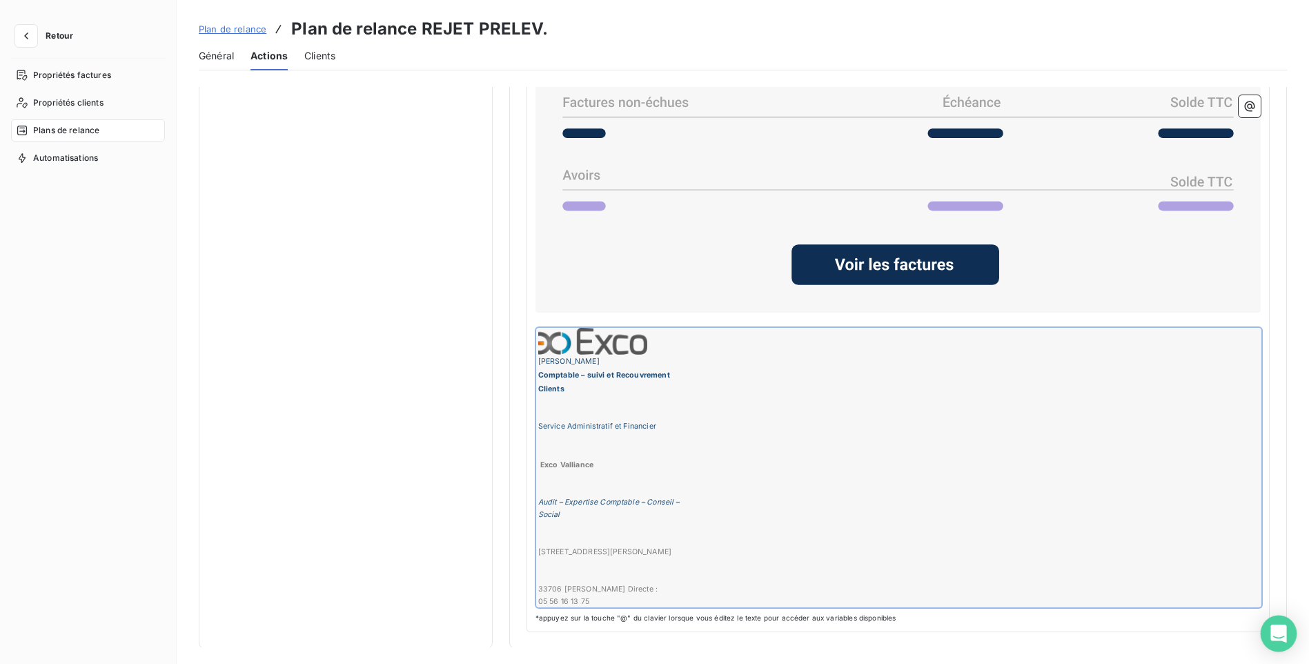
click at [1274, 625] on div "Open Intercom Messenger" at bounding box center [1278, 633] width 37 height 37
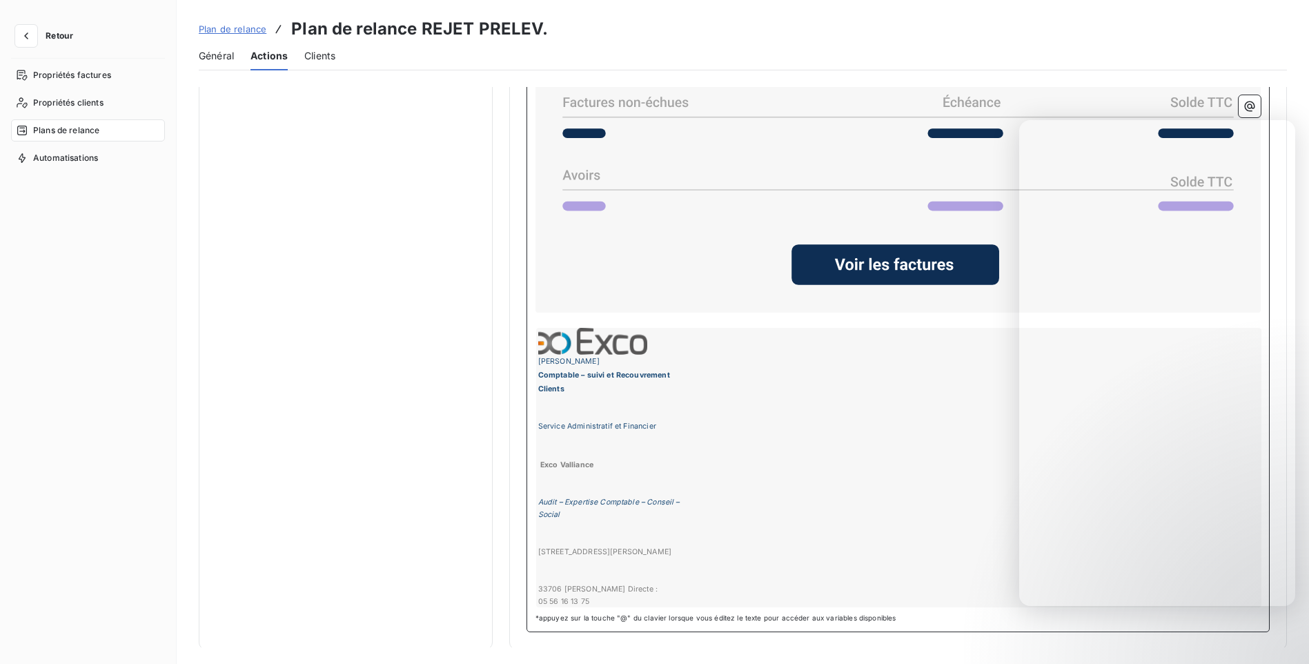
click at [715, 404] on div "[PERSON_NAME] Comptable – suivi et Recouvrement Clients Service Administratif e…" at bounding box center [898, 467] width 725 height 279
click at [668, 403] on div "[PERSON_NAME] Comptable – suivi et Recouvrement Clients Service Administratif e…" at bounding box center [898, 467] width 725 height 279
drag, startPoint x: 668, startPoint y: 403, endPoint x: 568, endPoint y: 411, distance: 101.1
click at [568, 411] on div "[PERSON_NAME] Comptable – suivi et Recouvrement Clients Service Administratif e…" at bounding box center [898, 467] width 725 height 279
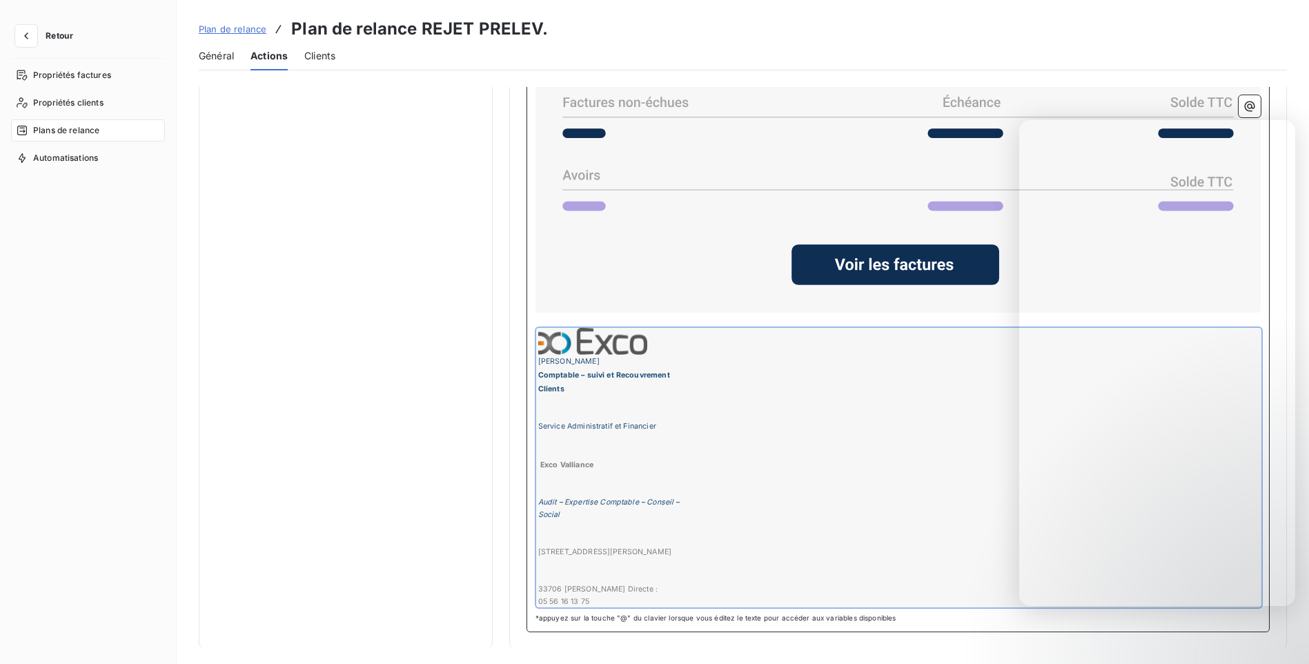
click at [545, 417] on div "[PERSON_NAME] Comptable – suivi et Recouvrement Clients Service Administratif e…" at bounding box center [898, 467] width 725 height 279
click at [538, 421] on div "[PERSON_NAME] Comptable – suivi et Recouvrement Clients Service Administratif e…" at bounding box center [898, 467] width 725 height 279
click at [538, 422] on div "[PERSON_NAME] Comptable – suivi et Recouvrement Clients Service Administratif e…" at bounding box center [898, 467] width 725 height 279
click at [539, 423] on div "[PERSON_NAME] Comptable – suivi et Recouvrement Clients Service Administratif e…" at bounding box center [898, 467] width 725 height 279
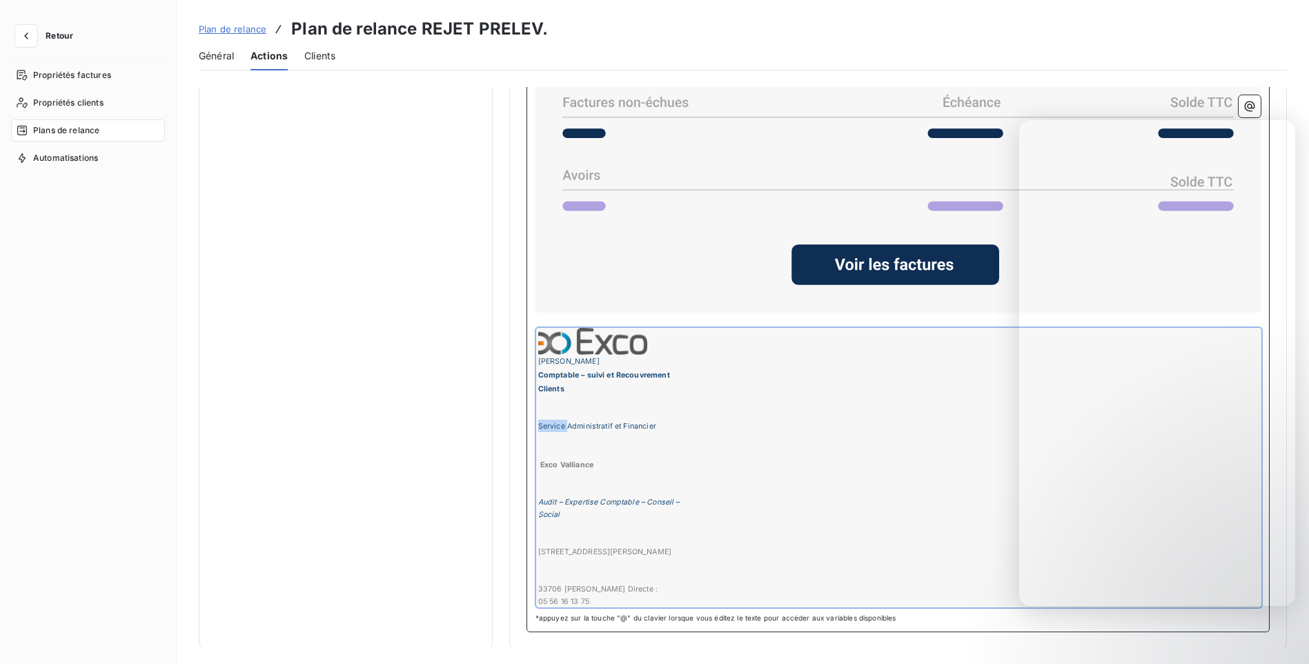
click at [539, 423] on div "[PERSON_NAME] Comptable – suivi et Recouvrement Clients Service Administratif e…" at bounding box center [898, 467] width 725 height 279
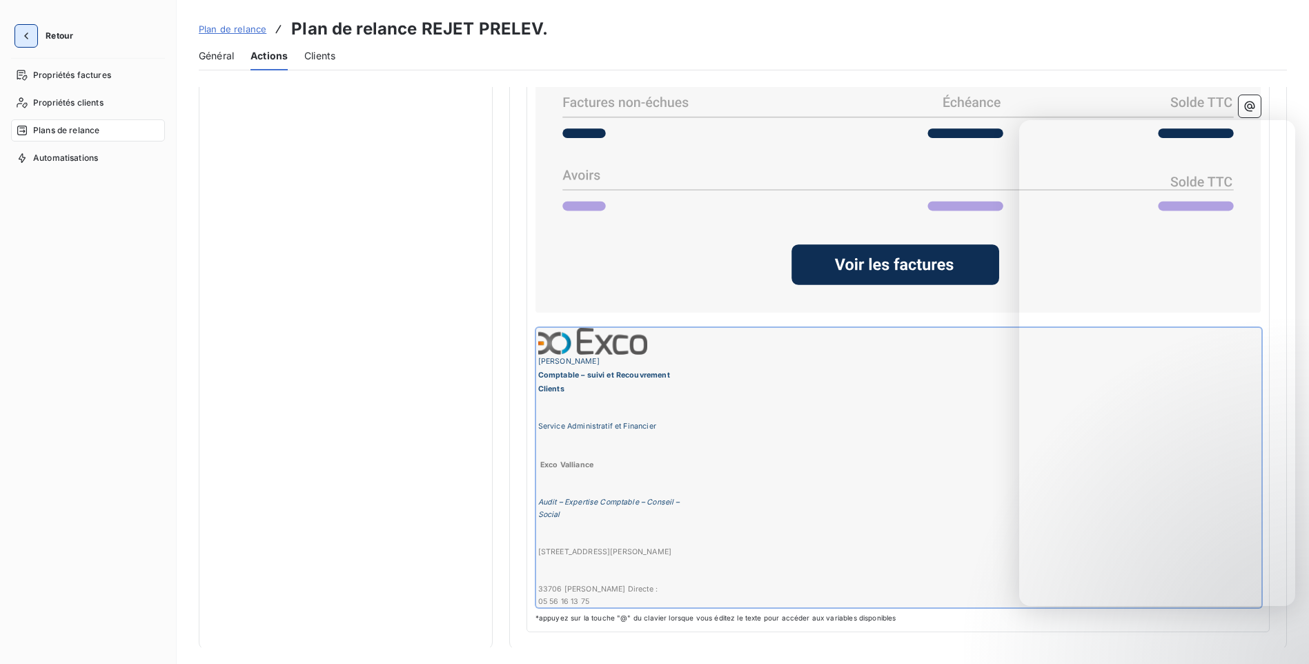
click at [19, 41] on icon "button" at bounding box center [26, 36] width 14 height 14
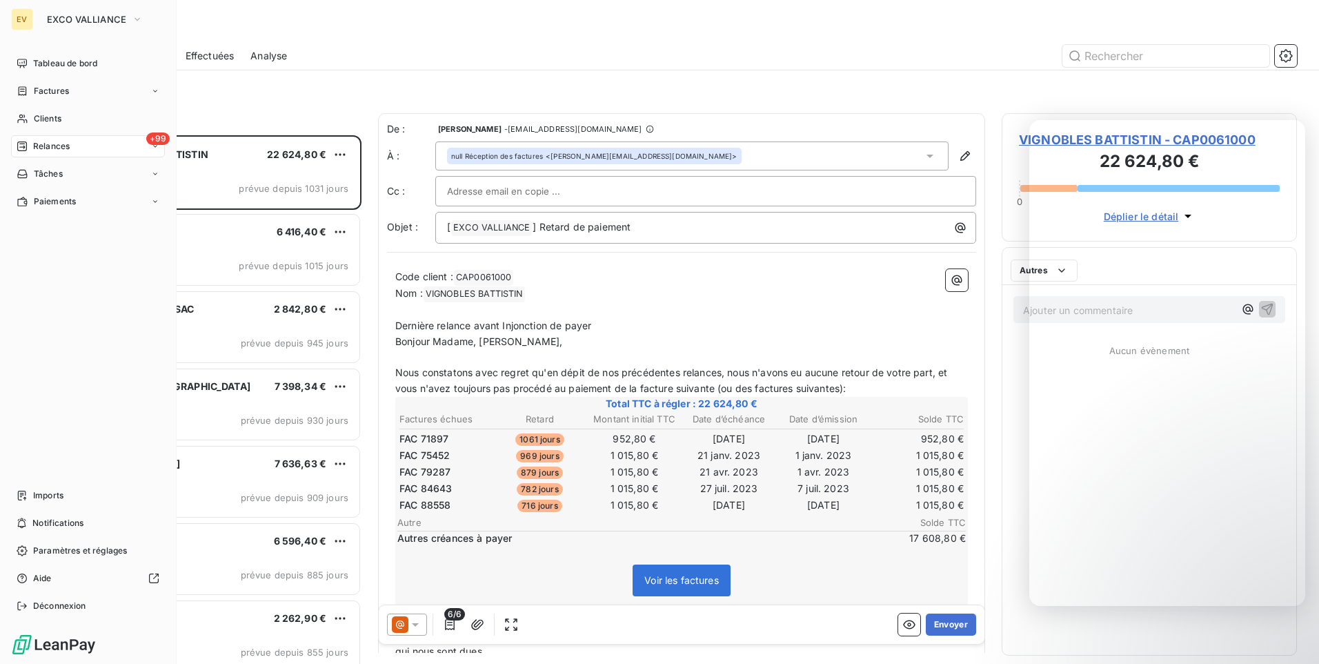
scroll to position [518, 285]
click at [92, 552] on span "Paramètres et réglages" at bounding box center [80, 550] width 94 height 12
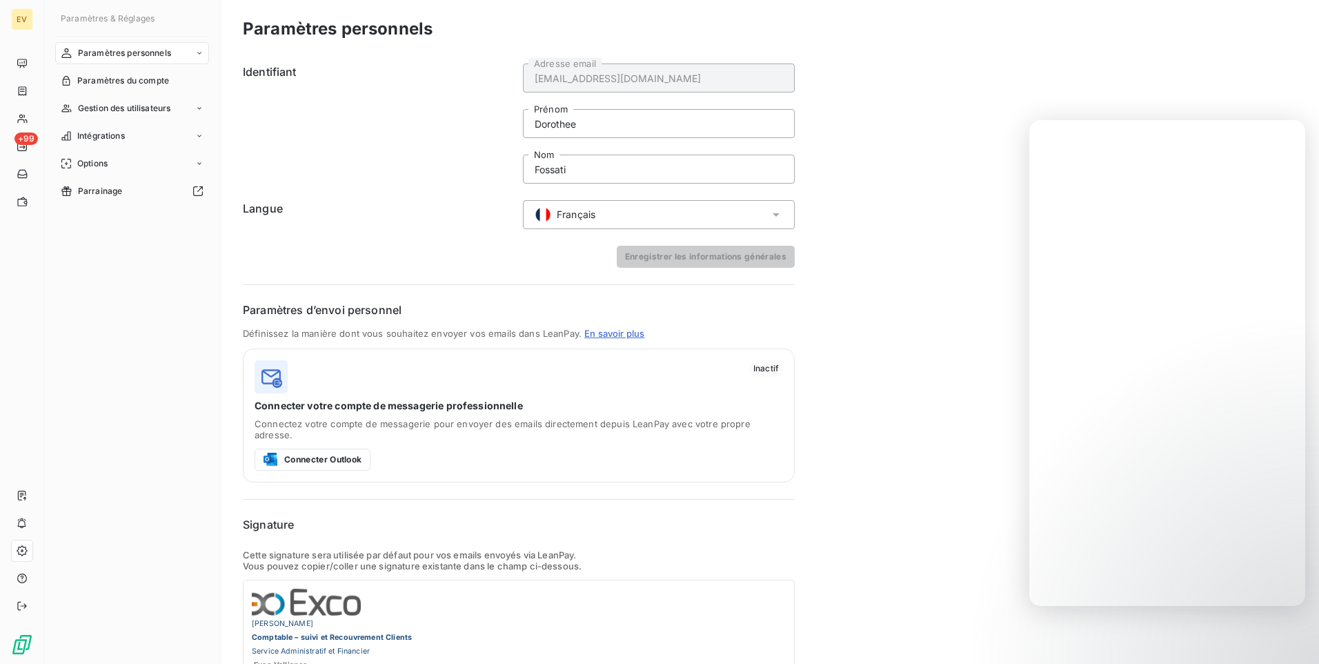
scroll to position [154, 0]
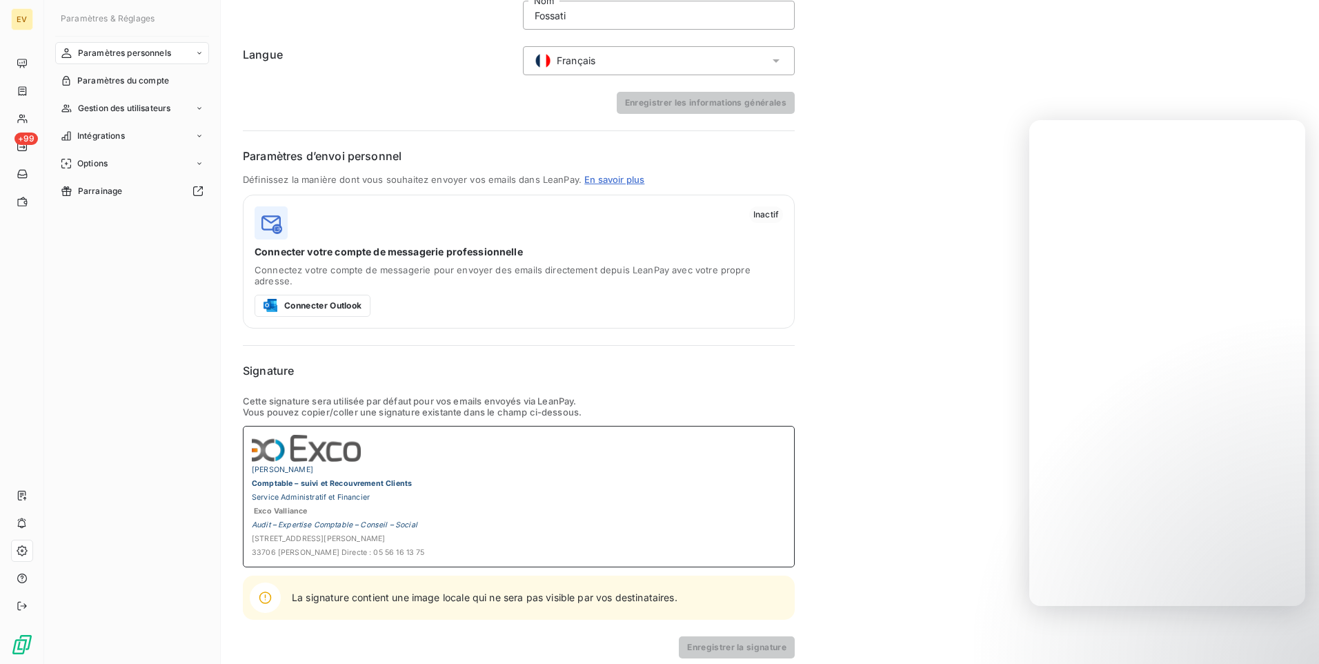
drag, startPoint x: 424, startPoint y: 542, endPoint x: 250, endPoint y: 461, distance: 191.3
click at [250, 461] on div "[PERSON_NAME] Comptable – suivi et Recouvrement Clients Service Administratif e…" at bounding box center [519, 496] width 552 height 141
drag, startPoint x: 290, startPoint y: 466, endPoint x: 645, endPoint y: 497, distance: 355.9
click at [645, 503] on p "Exco Valliance" at bounding box center [519, 510] width 534 height 14
click at [548, 517] on p "Audit – Expertise Comptable – Conseil – Social" at bounding box center [519, 524] width 534 height 14
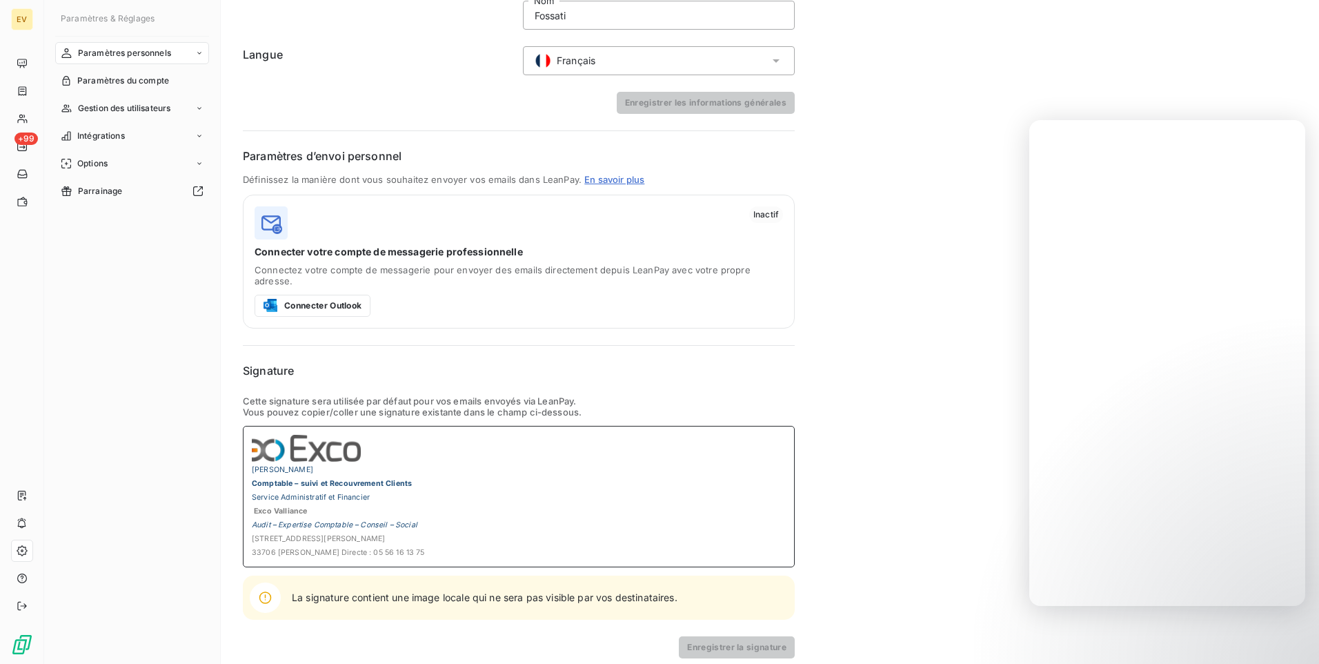
click at [548, 517] on p "Audit – Expertise Comptable – Conseil – Social" at bounding box center [519, 524] width 534 height 14
click at [441, 544] on p "33706 [PERSON_NAME] Directe : 05 56 16 13 75" at bounding box center [519, 551] width 534 height 14
click at [255, 439] on img at bounding box center [306, 448] width 109 height 27
click at [97, 166] on span "Options" at bounding box center [92, 163] width 30 height 12
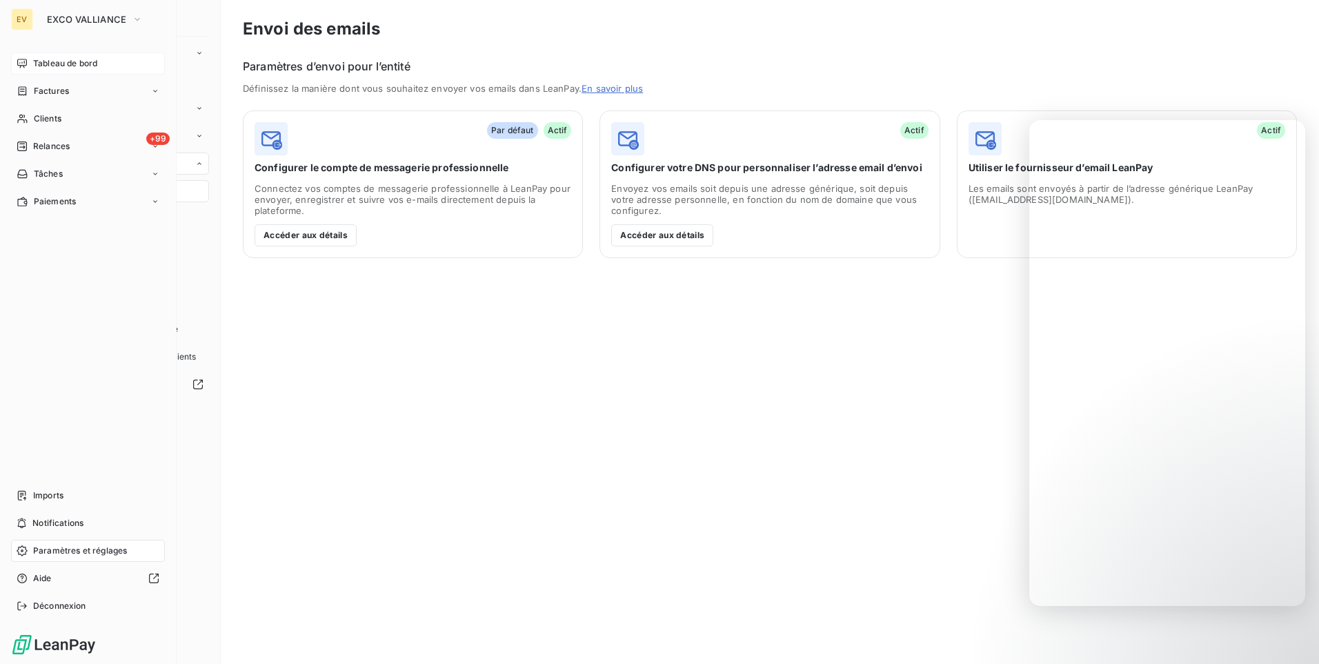
click at [26, 56] on div "Tableau de bord" at bounding box center [88, 63] width 154 height 22
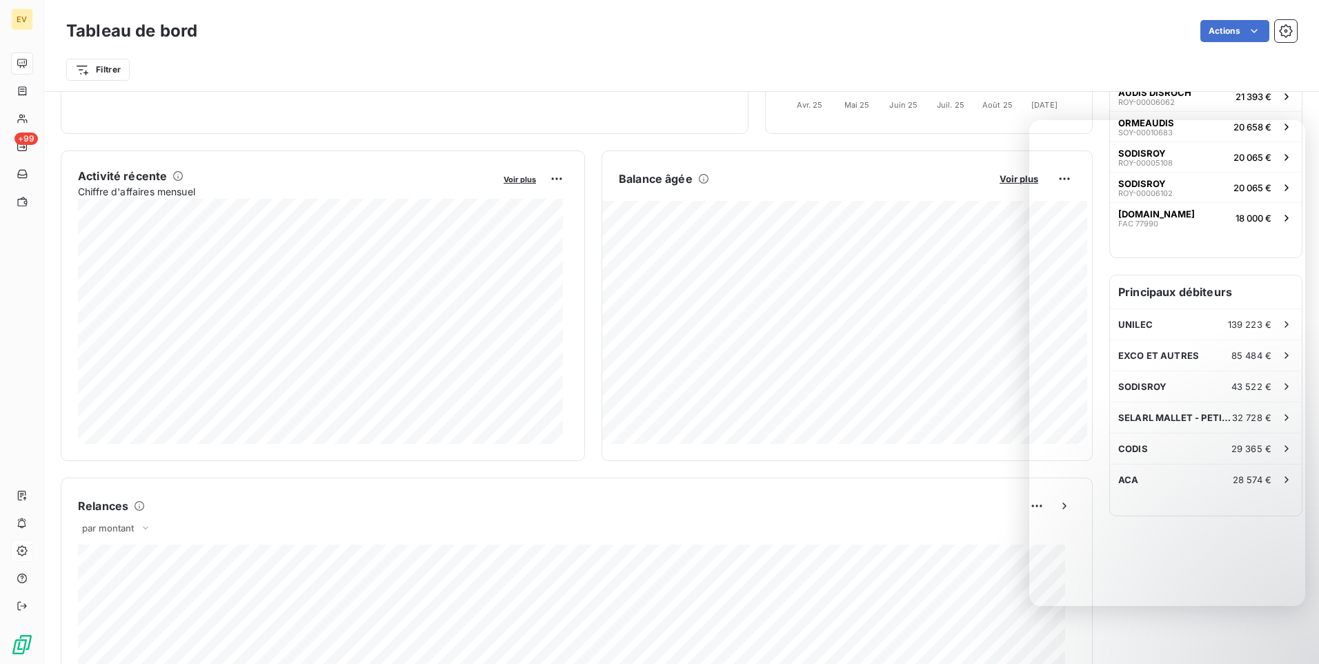
scroll to position [346, 0]
